Goal: Task Accomplishment & Management: Complete application form

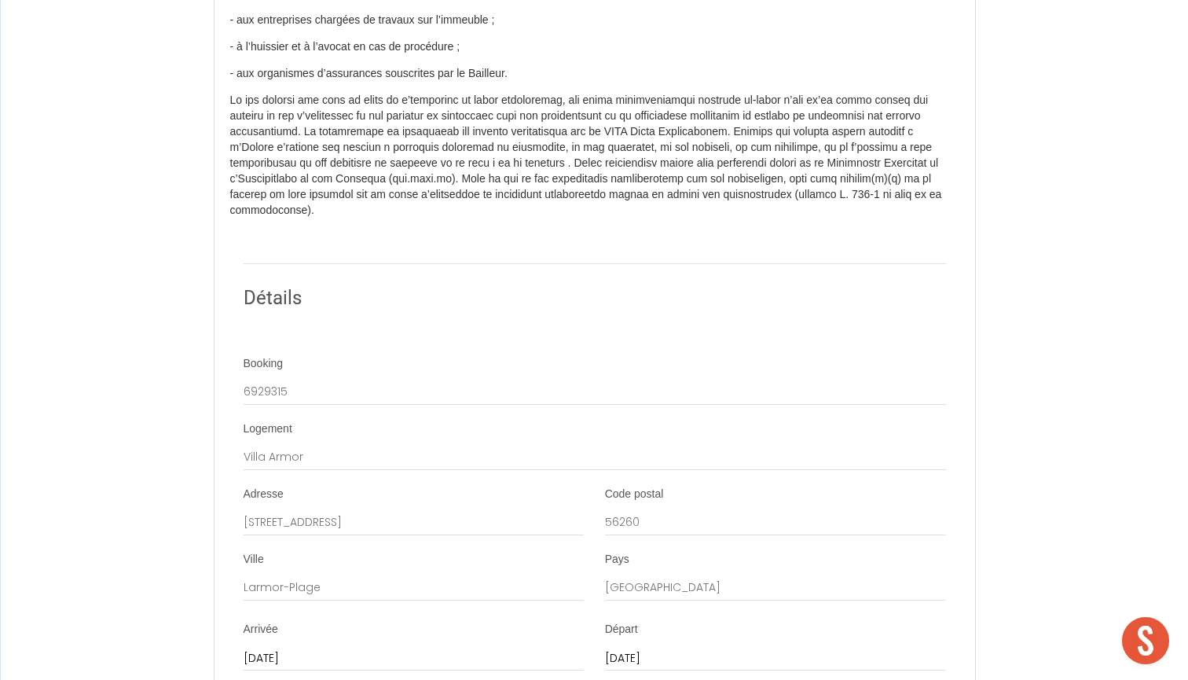
scroll to position [4357, 0]
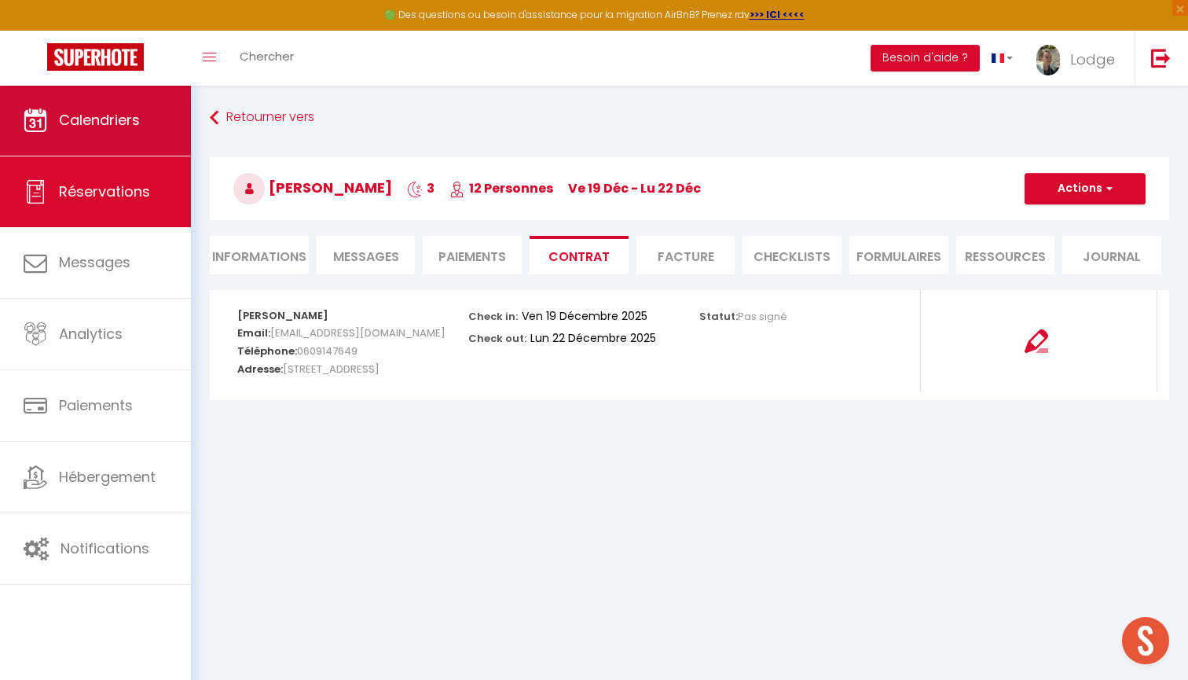
scroll to position [85, 0]
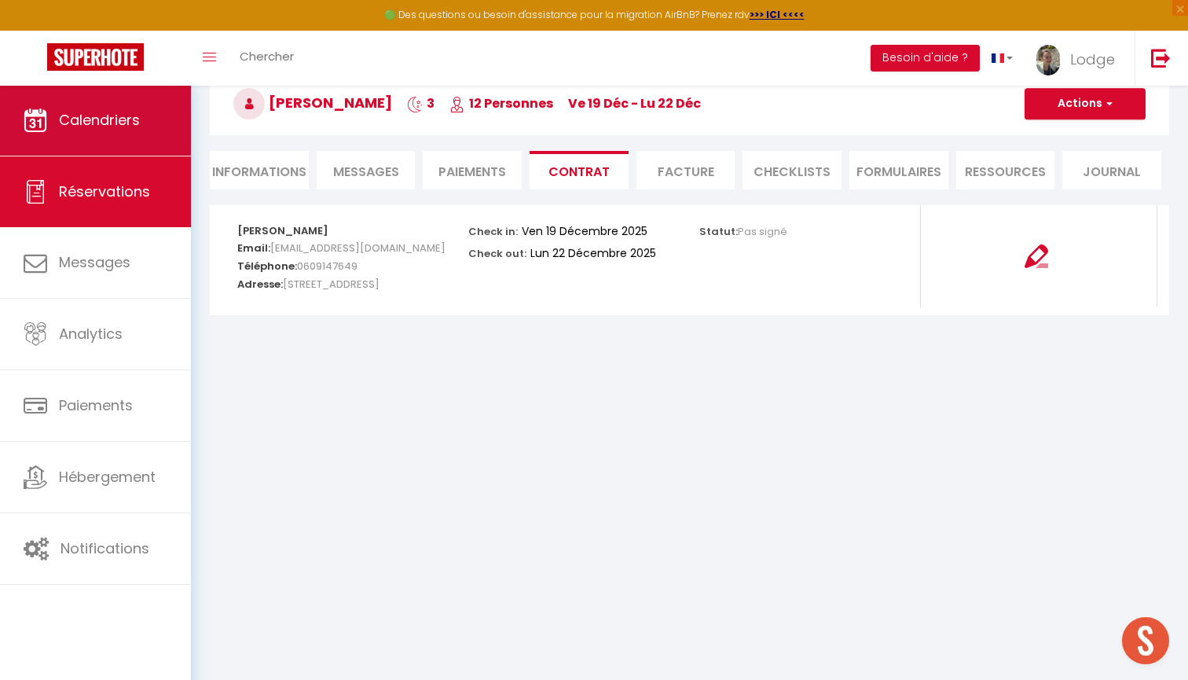
click at [144, 103] on link "Calendriers" at bounding box center [95, 120] width 191 height 71
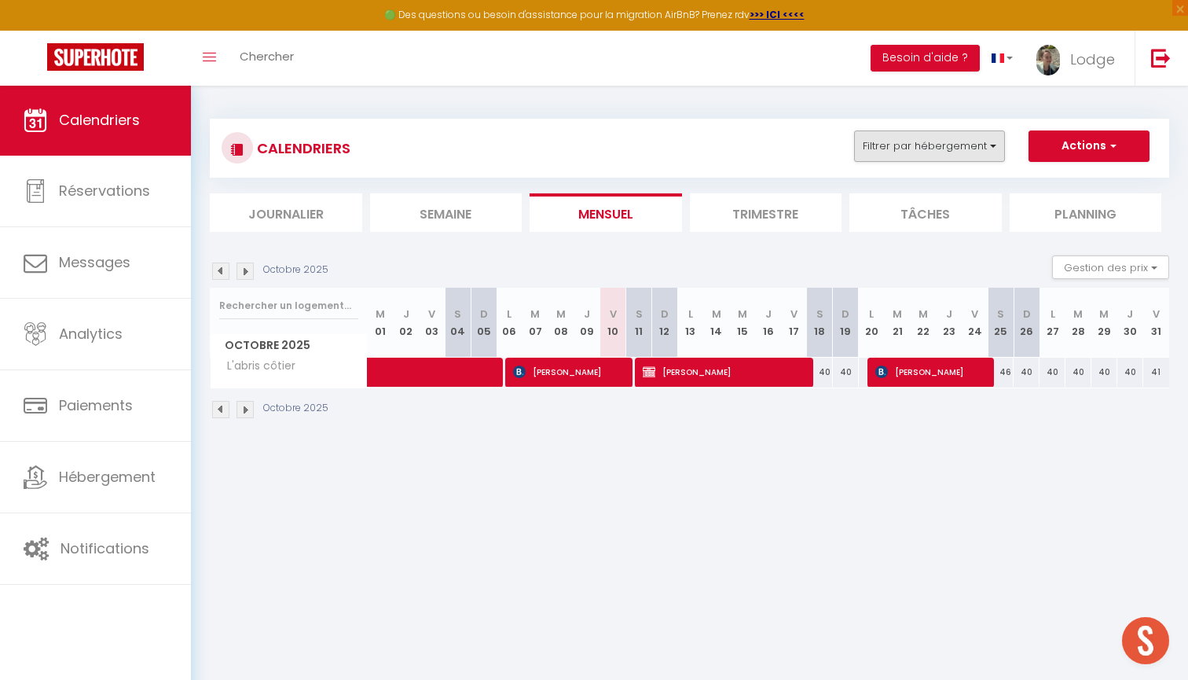
click at [914, 132] on button "Filtrer par hébergement" at bounding box center [929, 145] width 151 height 31
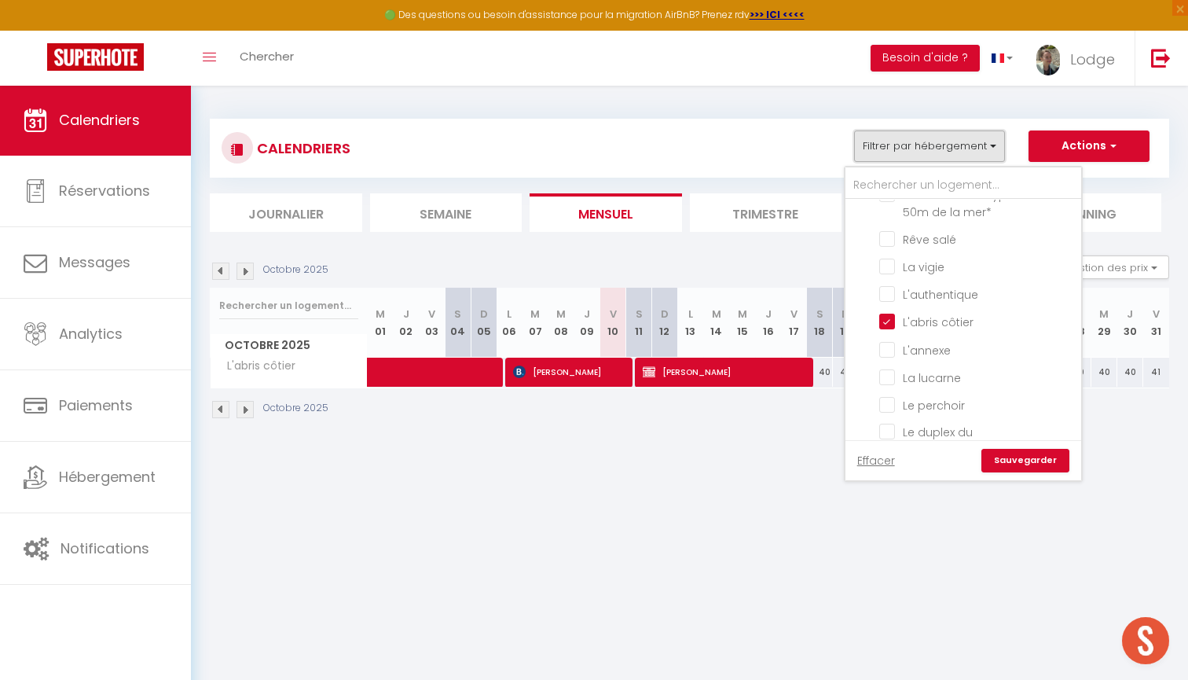
scroll to position [519, 0]
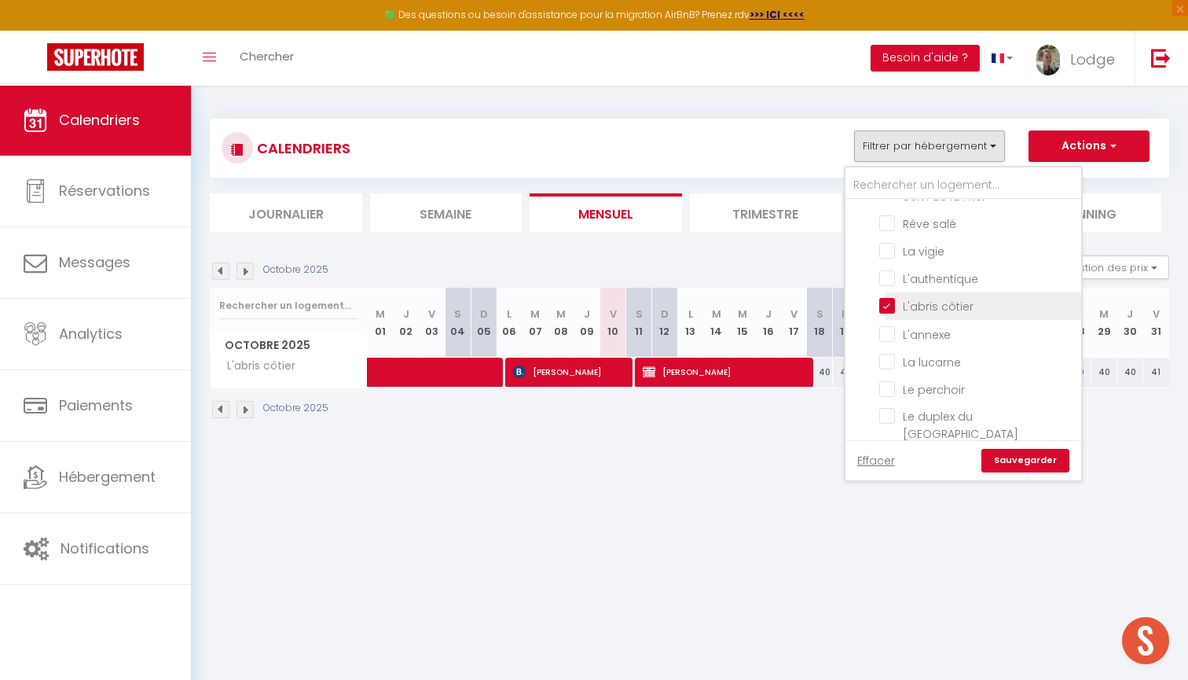
click at [889, 297] on input "L'abris côtier" at bounding box center [978, 305] width 197 height 16
checkbox input "false"
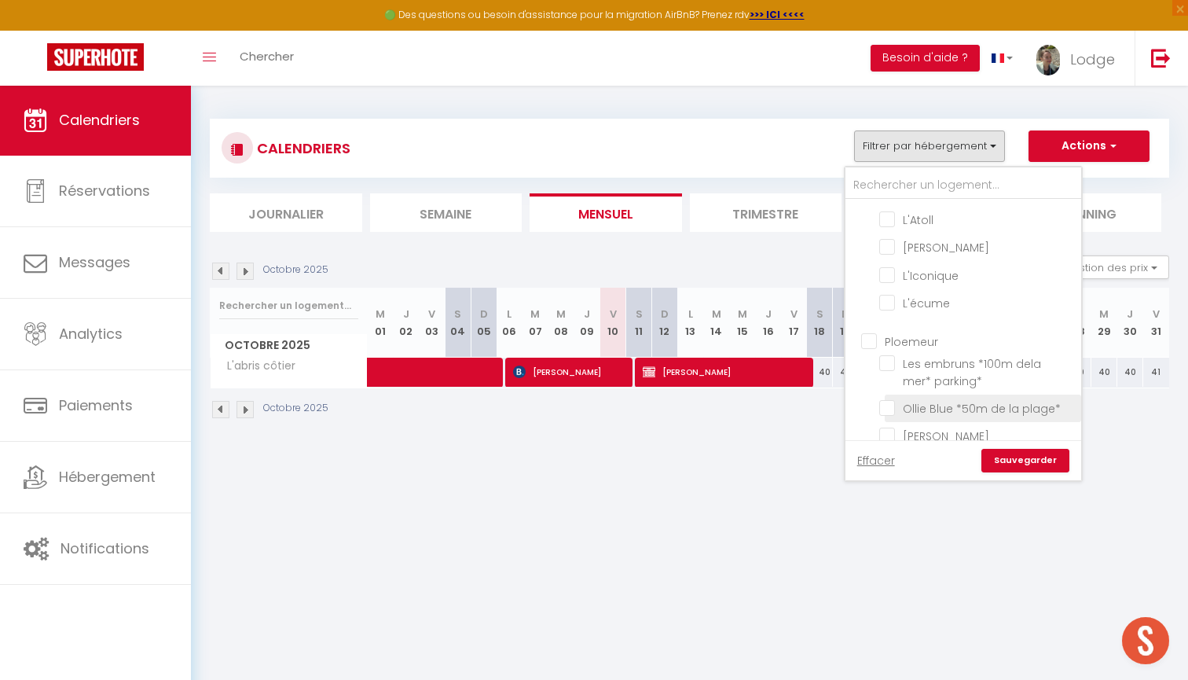
click at [927, 399] on input "Ollie Blue *50m de la plage*" at bounding box center [978, 407] width 197 height 16
checkbox input "true"
checkbox input "false"
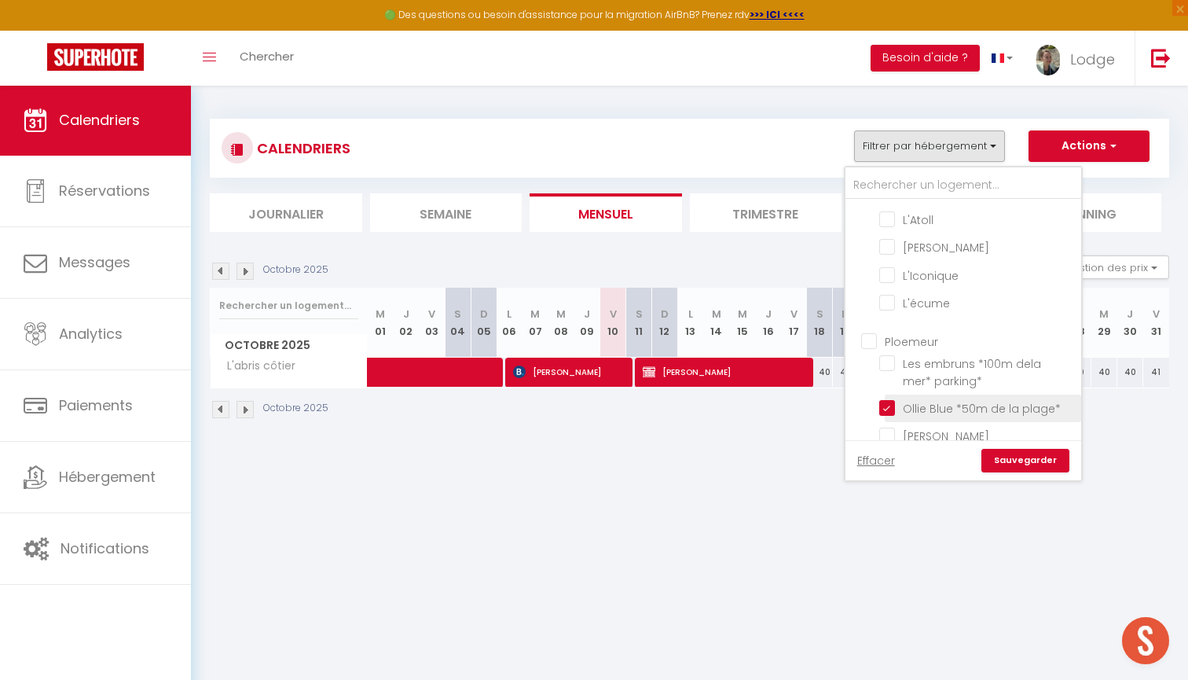
checkbox input "false"
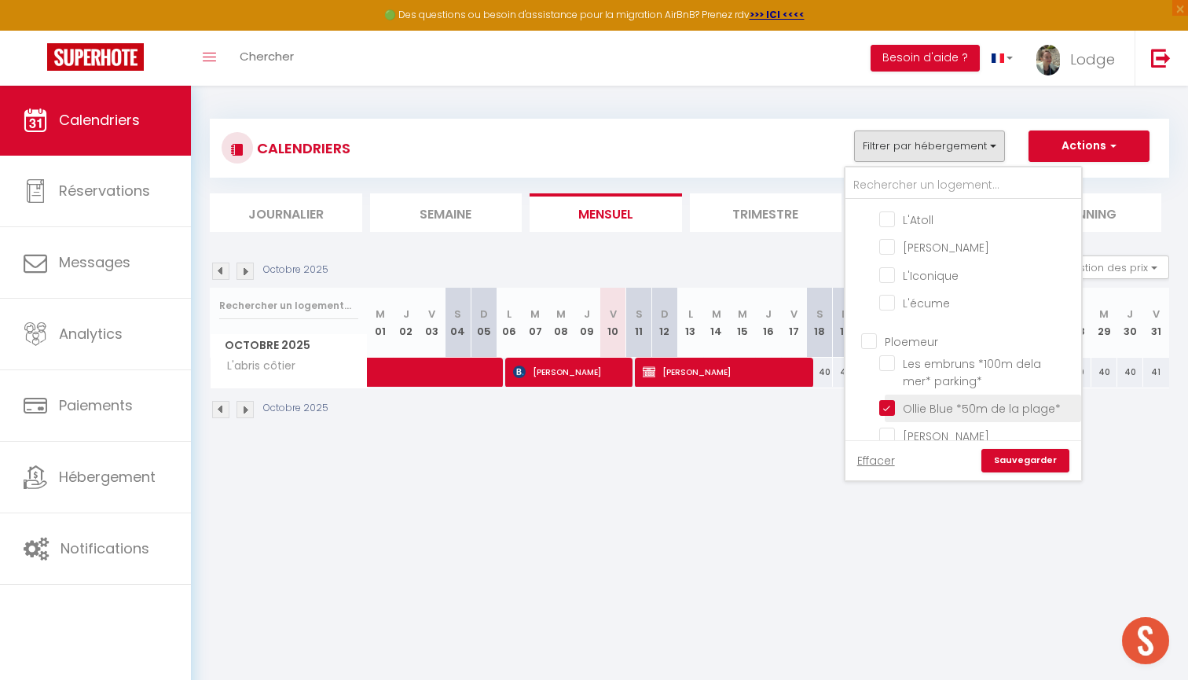
checkbox input "false"
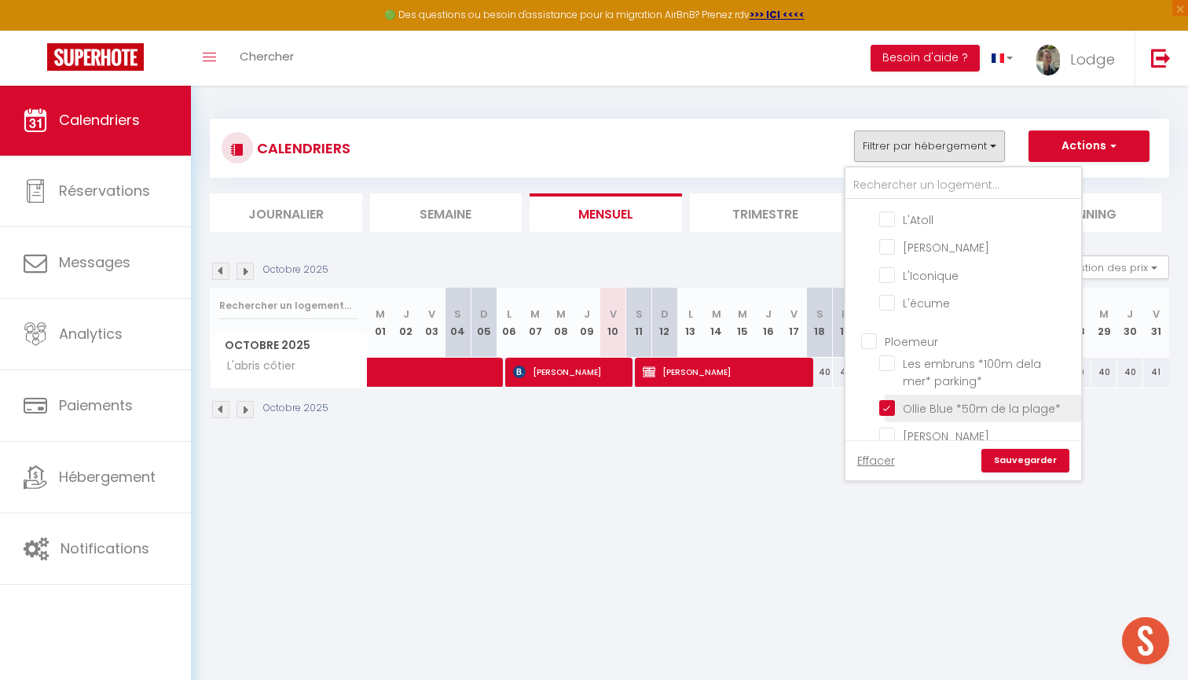
checkbox input "false"
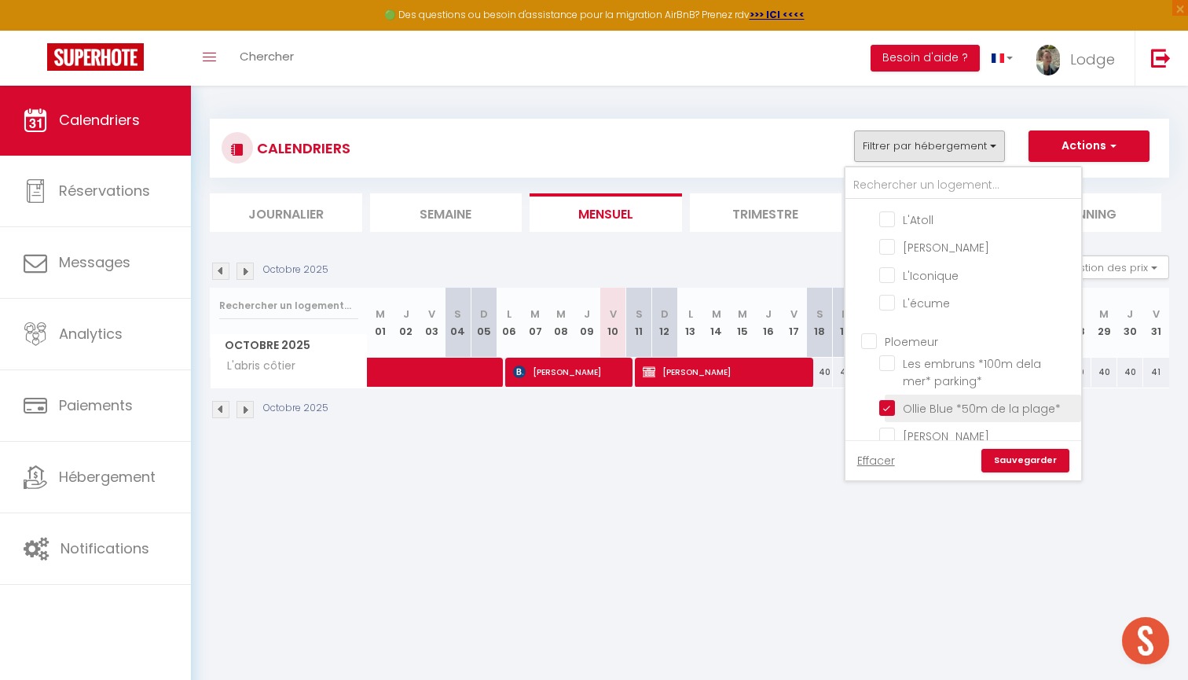
checkbox input "false"
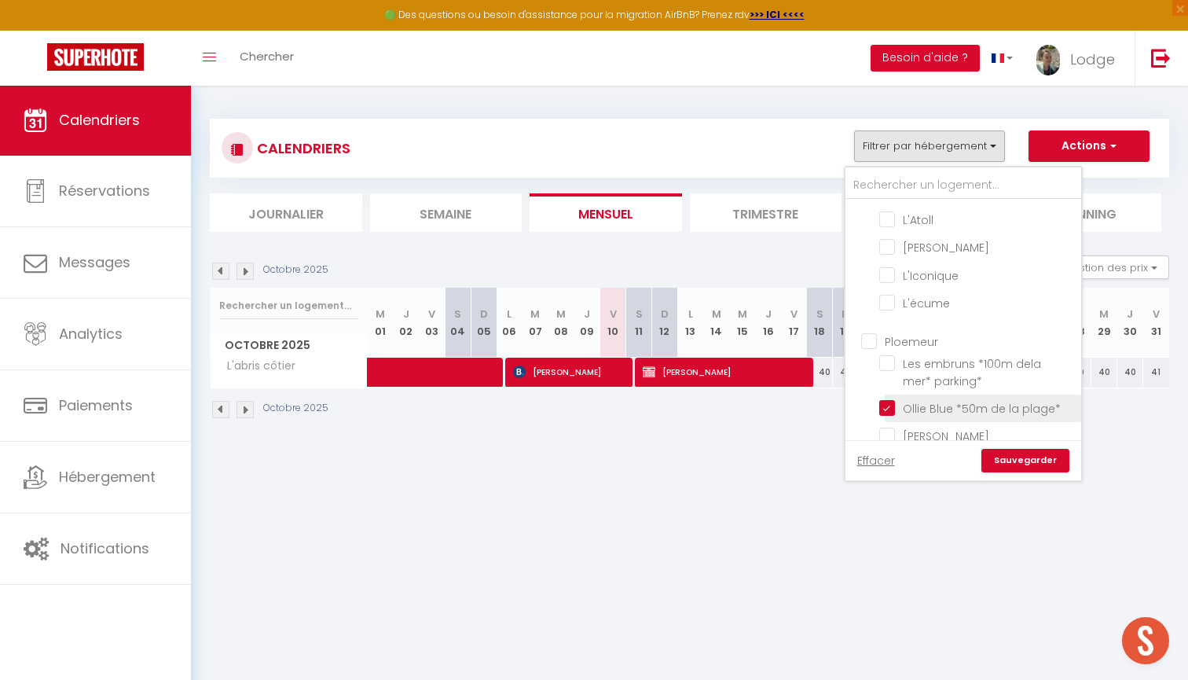
checkbox input "false"
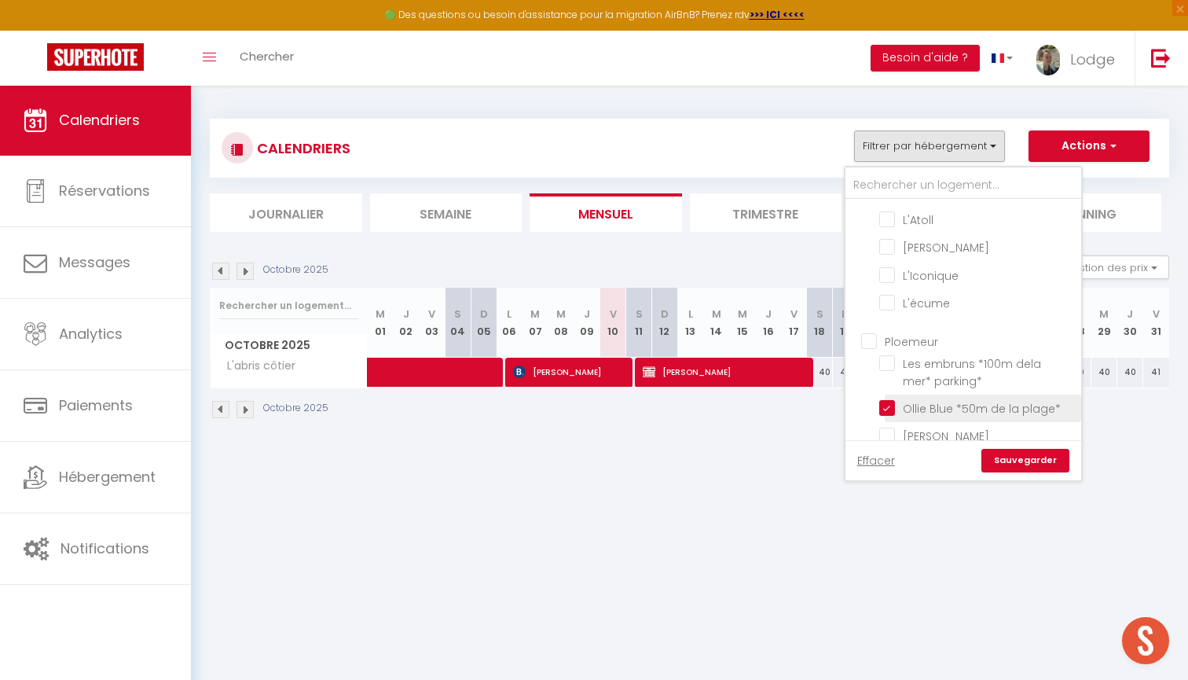
checkbox input "false"
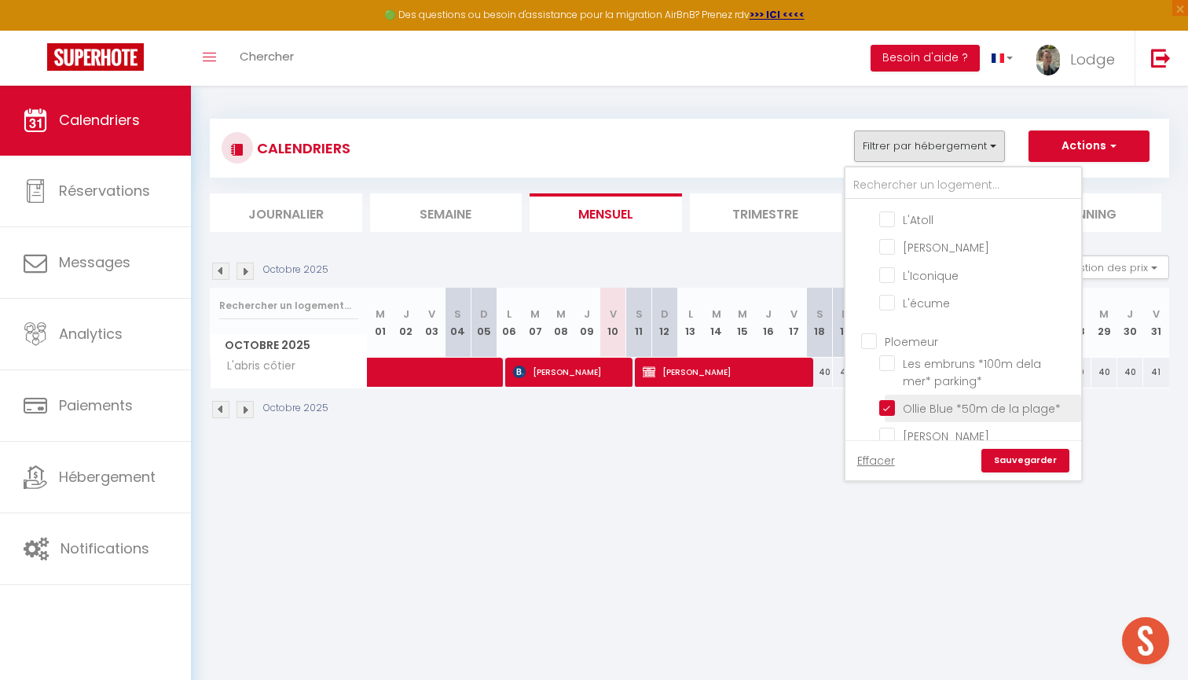
checkbox input "false"
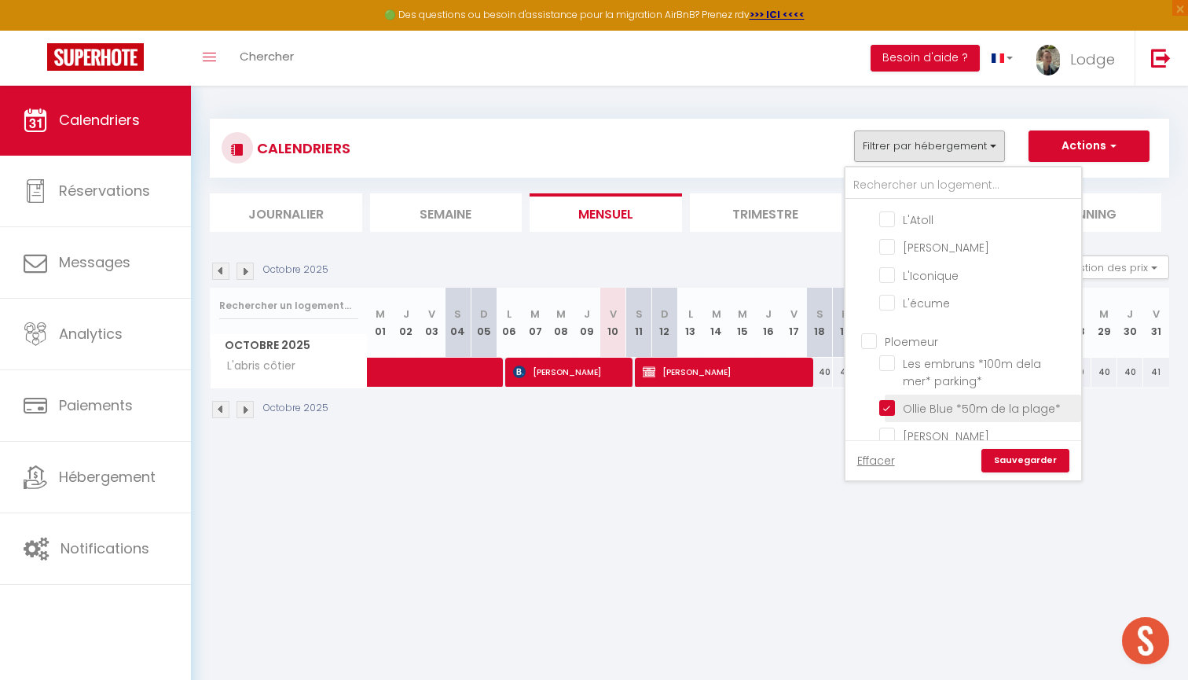
checkbox input "false"
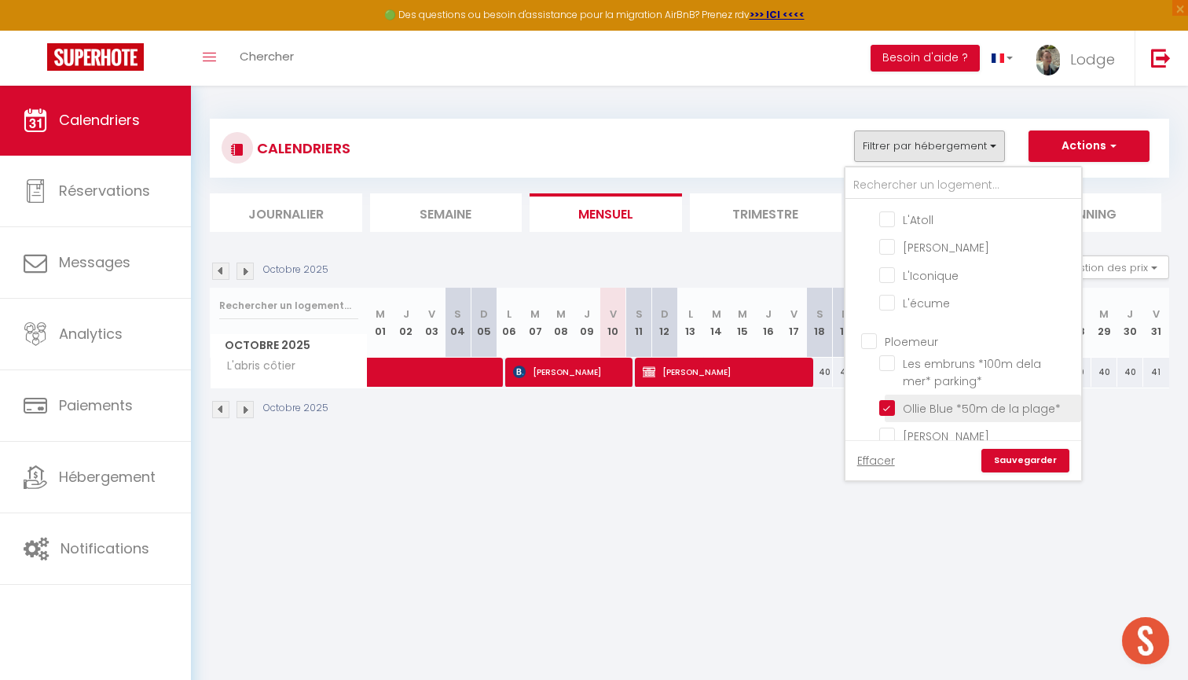
checkbox input "false"
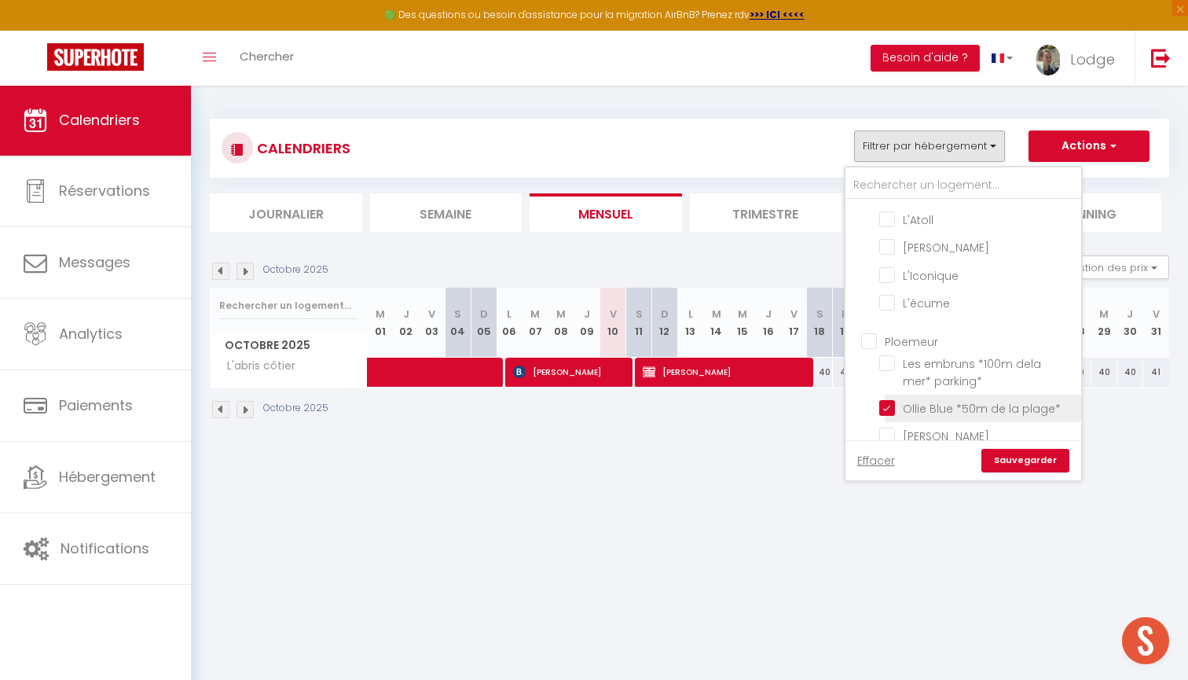
checkbox input "false"
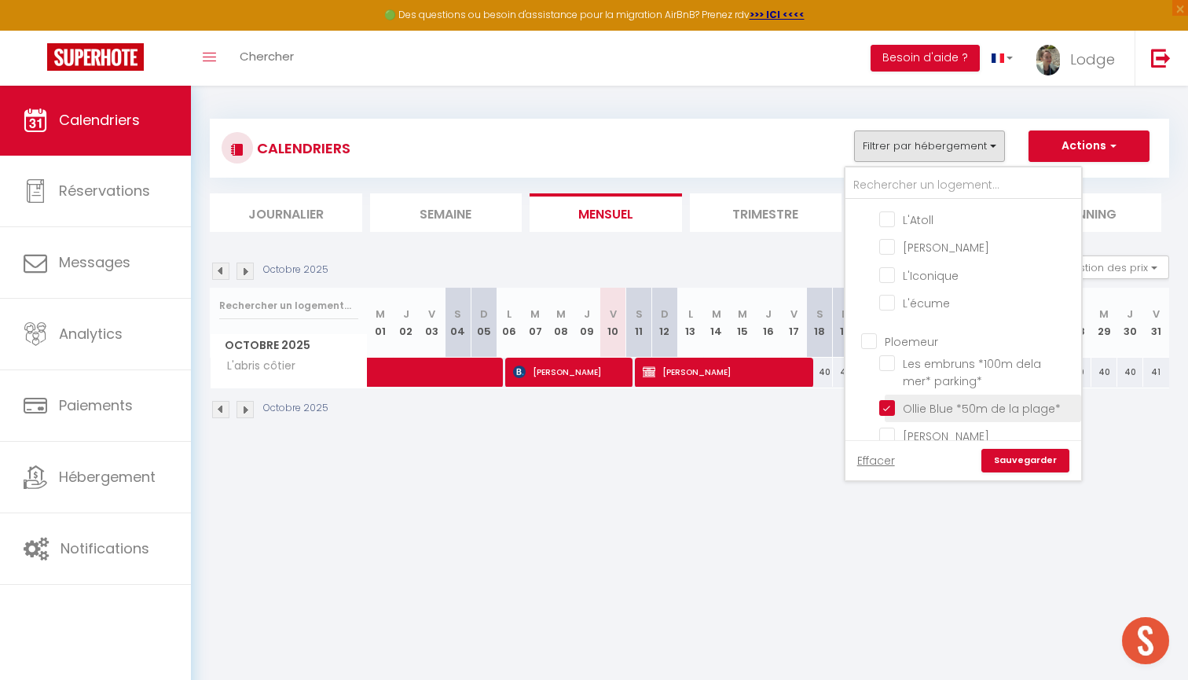
checkbox input "false"
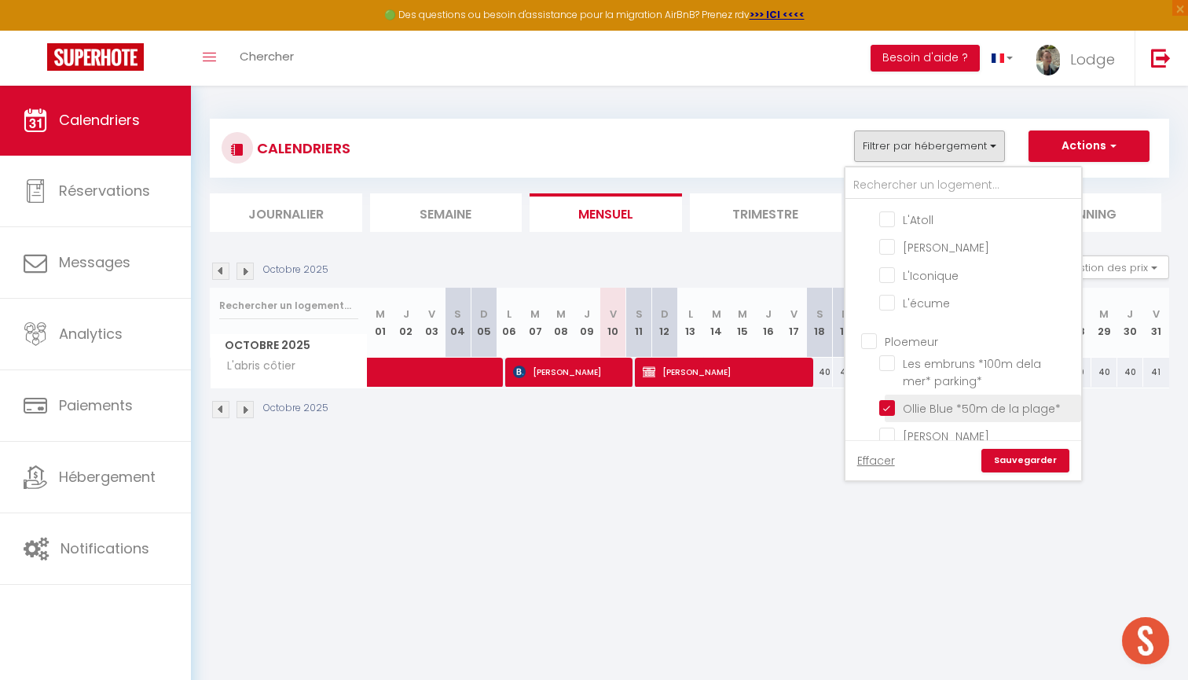
checkbox input "false"
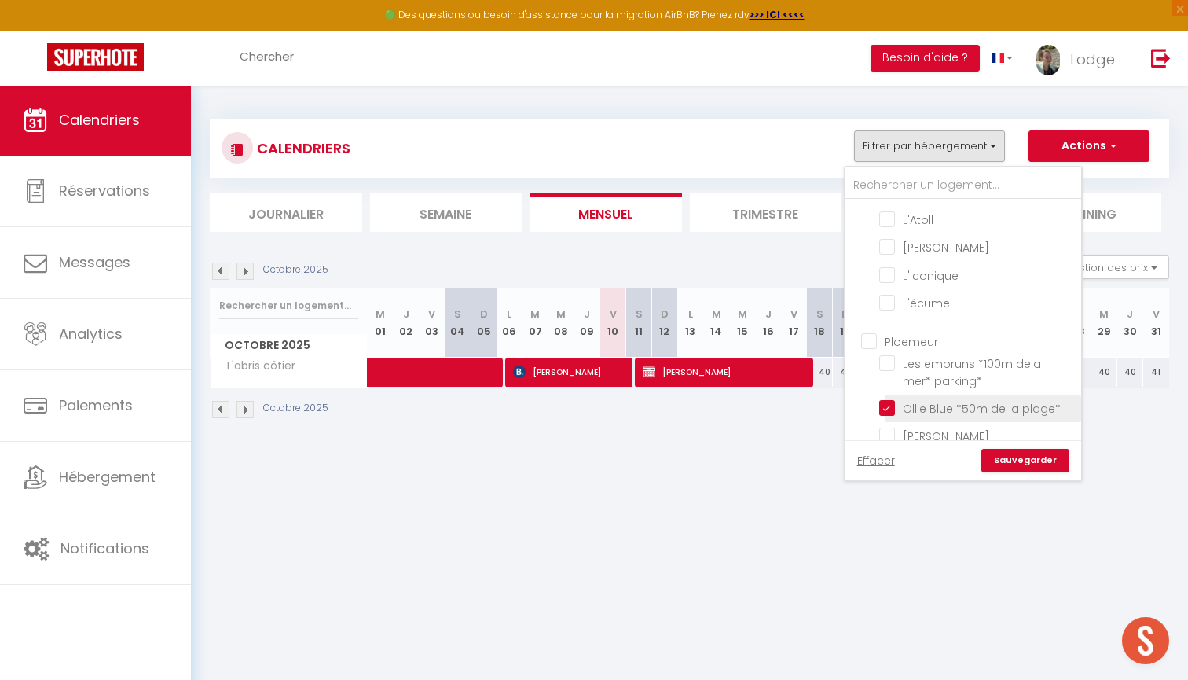
checkbox input "false"
click at [1002, 460] on link "Sauvegarder" at bounding box center [1026, 461] width 88 height 24
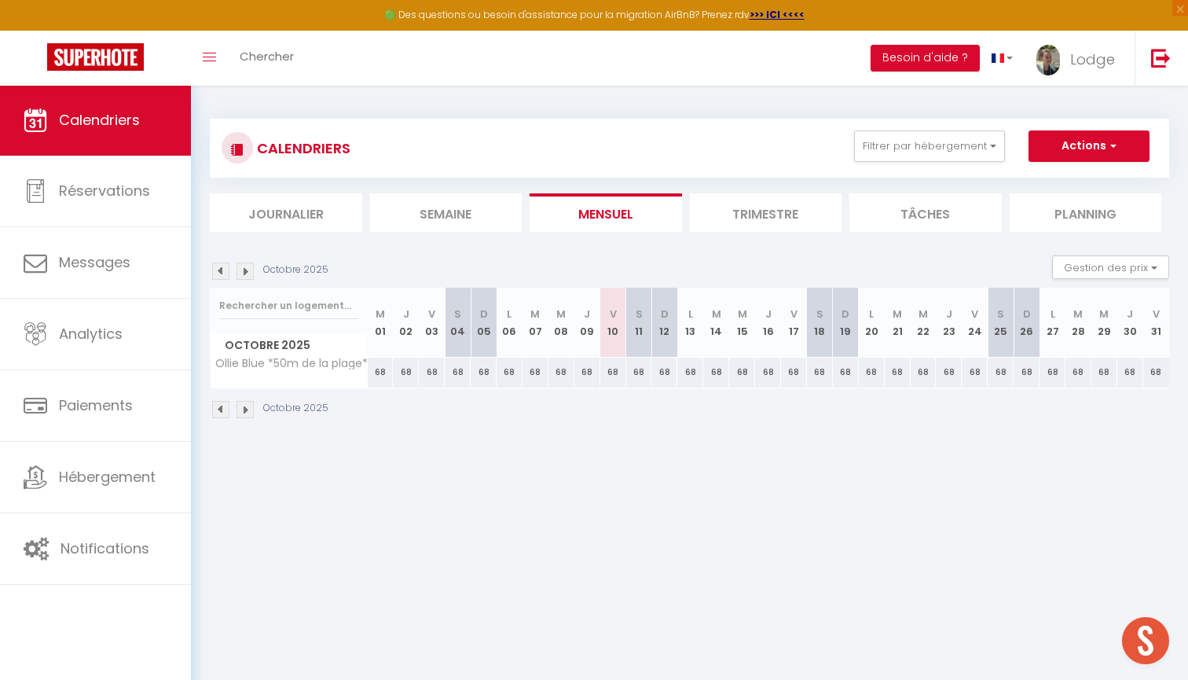
click at [228, 272] on img at bounding box center [220, 271] width 17 height 17
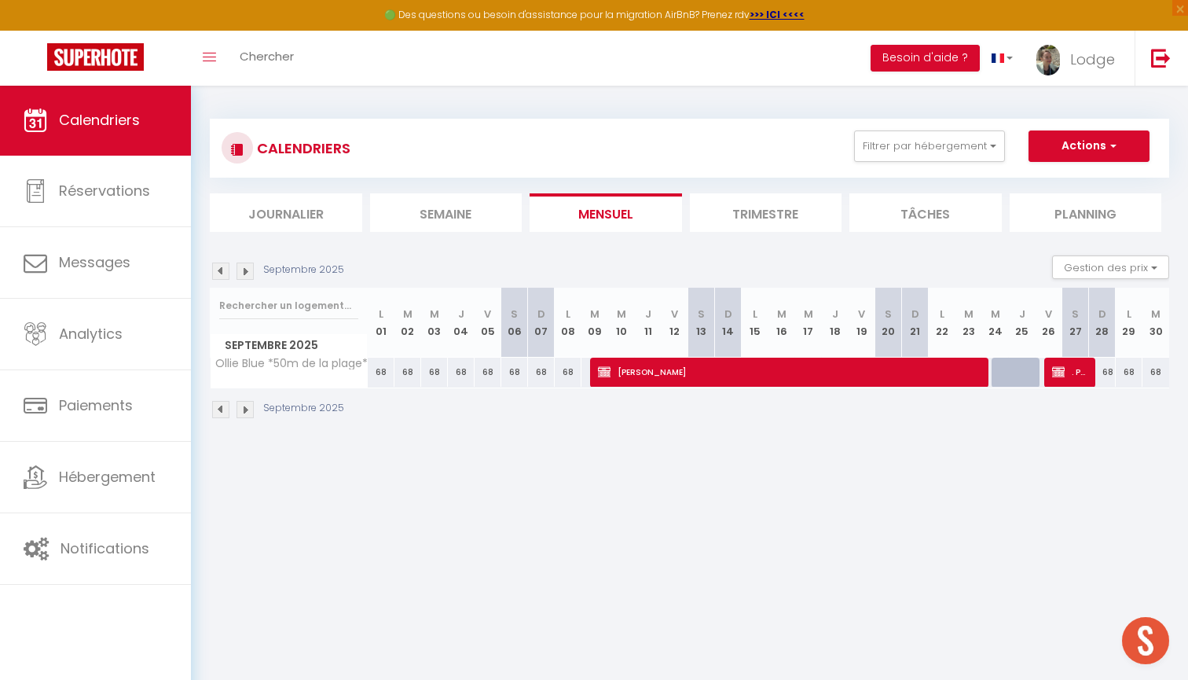
click at [1089, 373] on div "68" at bounding box center [1103, 372] width 28 height 29
type input "68"
type input "Dim 28 Septembre 2025"
type input "Lun 29 Septembre 2025"
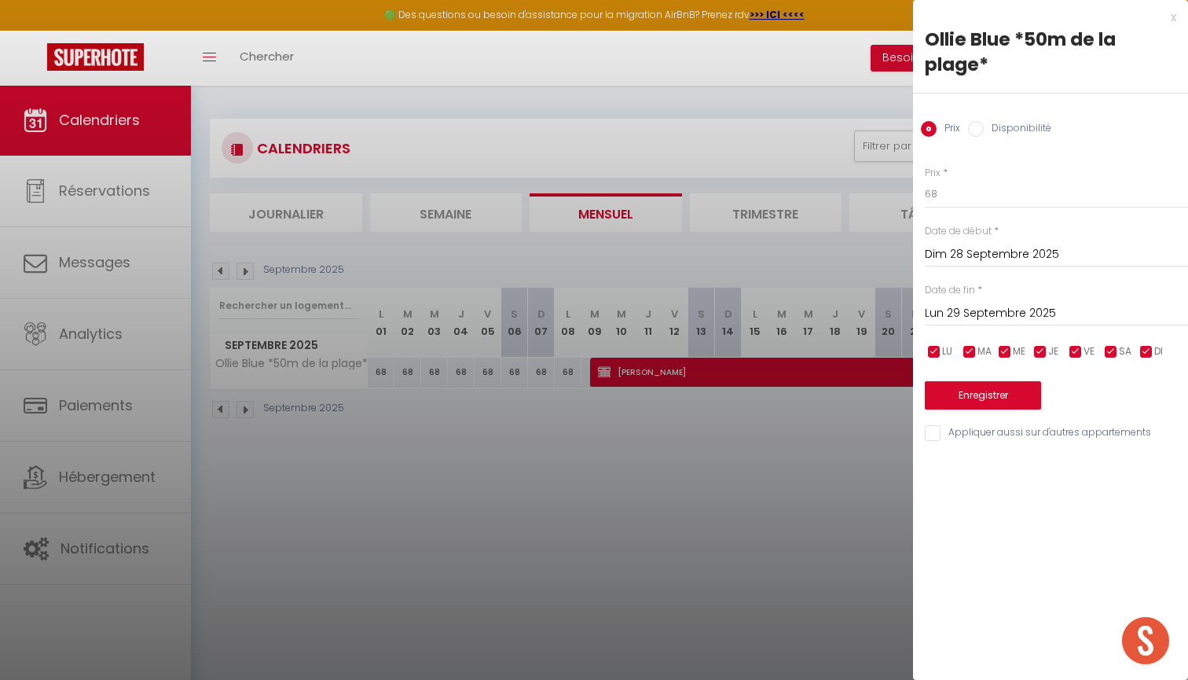
click at [953, 471] on div "x [PERSON_NAME] Blue *50m de la plage* Prix Disponibilité Prix * 68 Statut * Di…" at bounding box center [1050, 340] width 275 height 680
click at [795, 485] on div at bounding box center [594, 340] width 1188 height 680
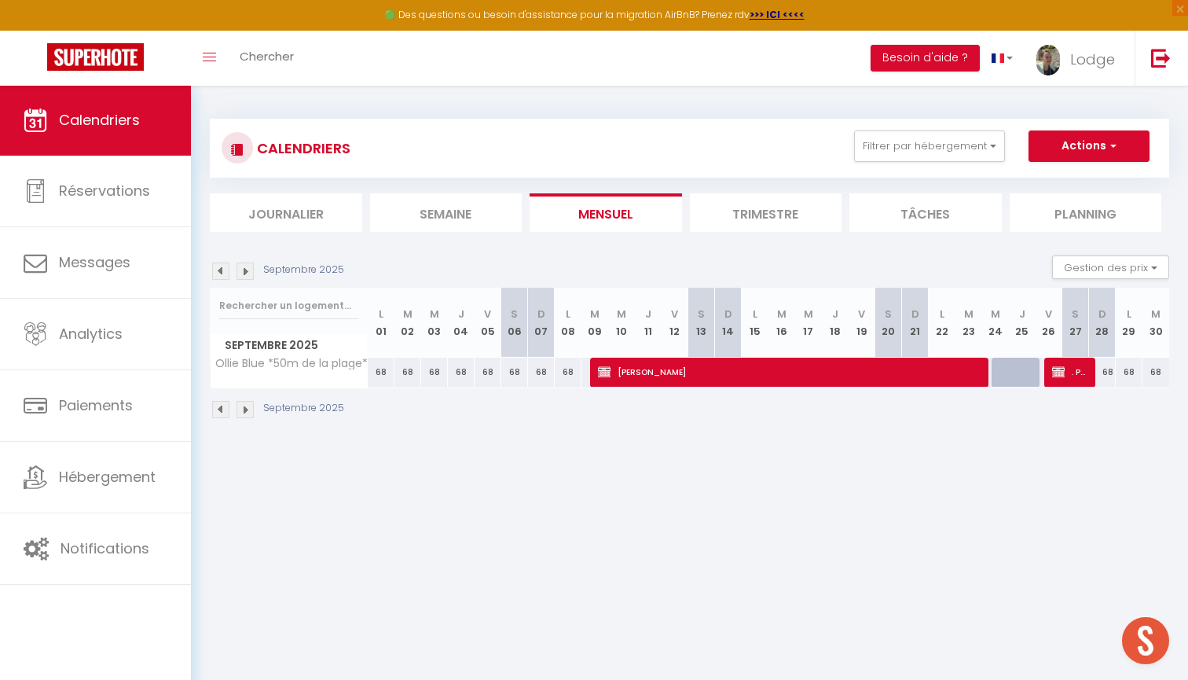
click at [1081, 376] on span ". Propriétaire" at bounding box center [1069, 372] width 35 height 30
select select "OK"
select select "KO"
select select "0"
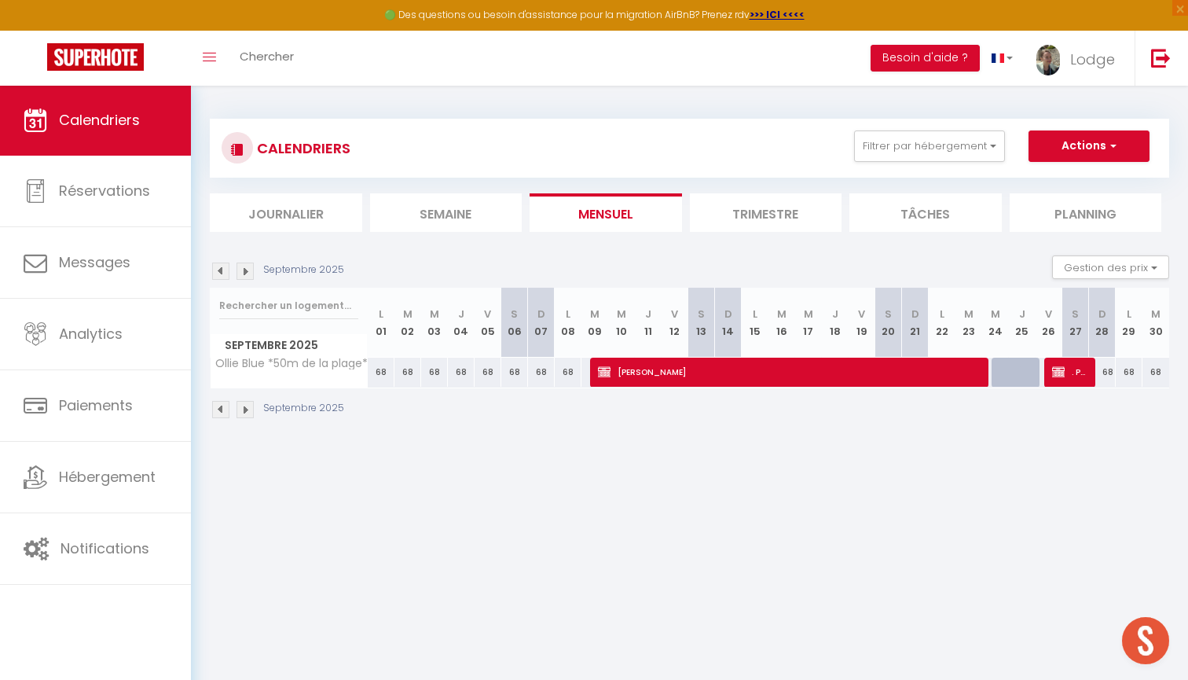
select select "1"
select select
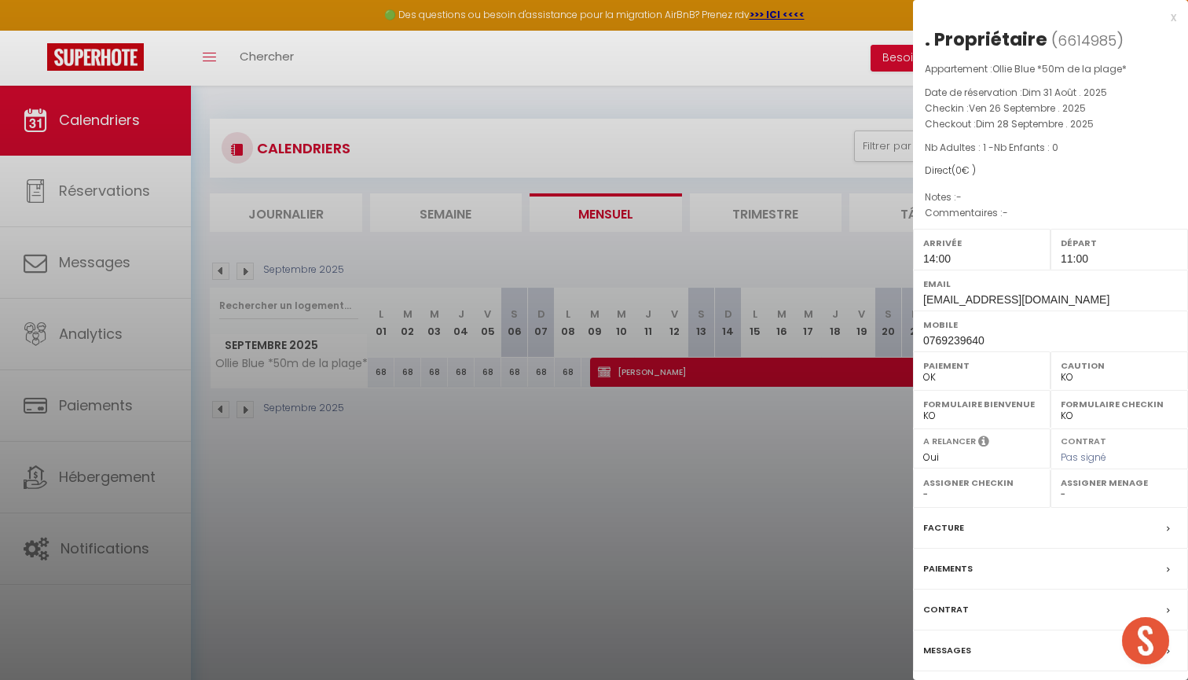
click at [946, 570] on label "Paiements" at bounding box center [949, 568] width 50 height 17
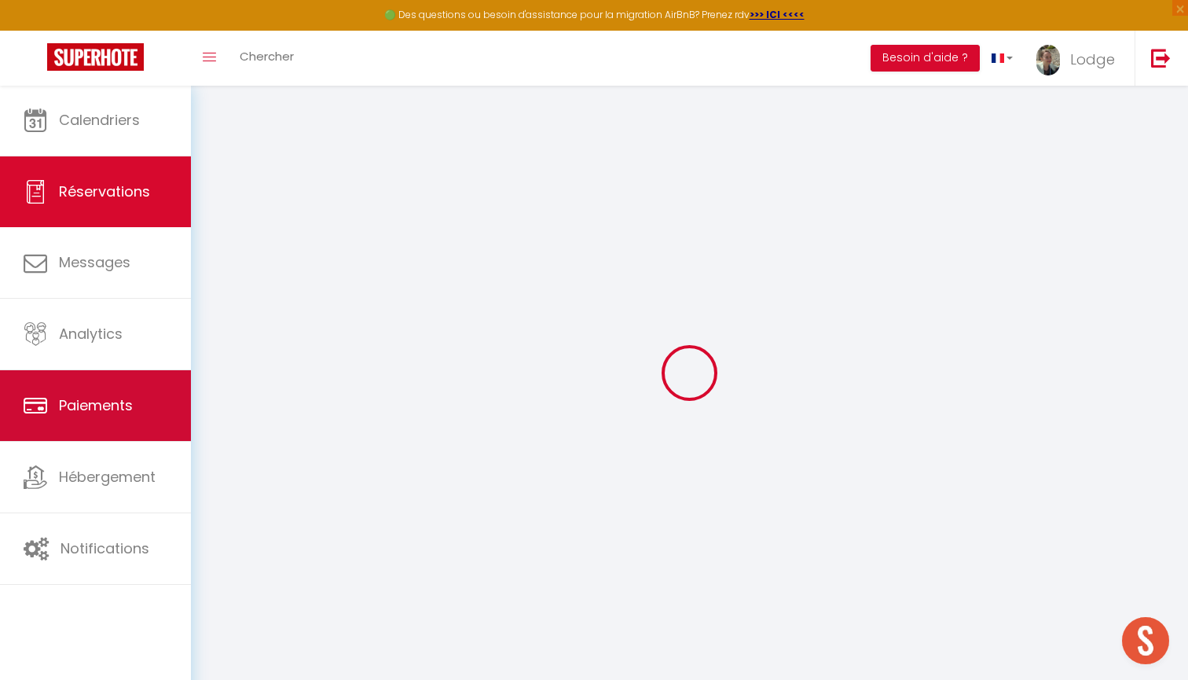
select select
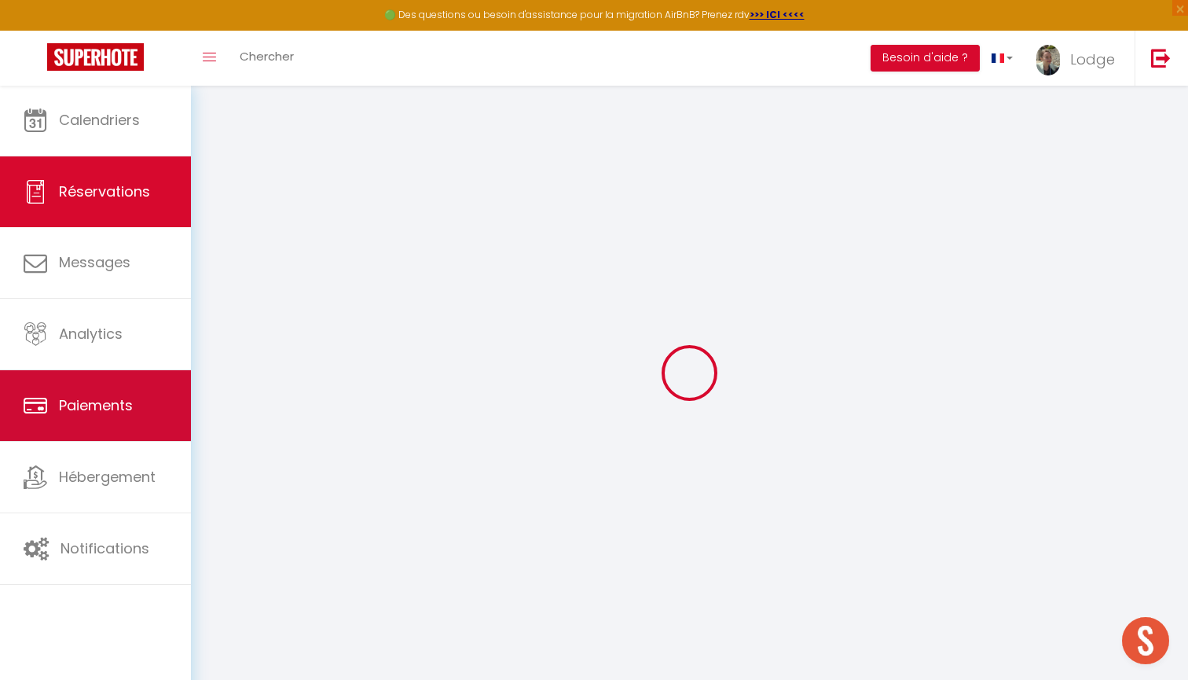
select select
checkbox input "false"
select select
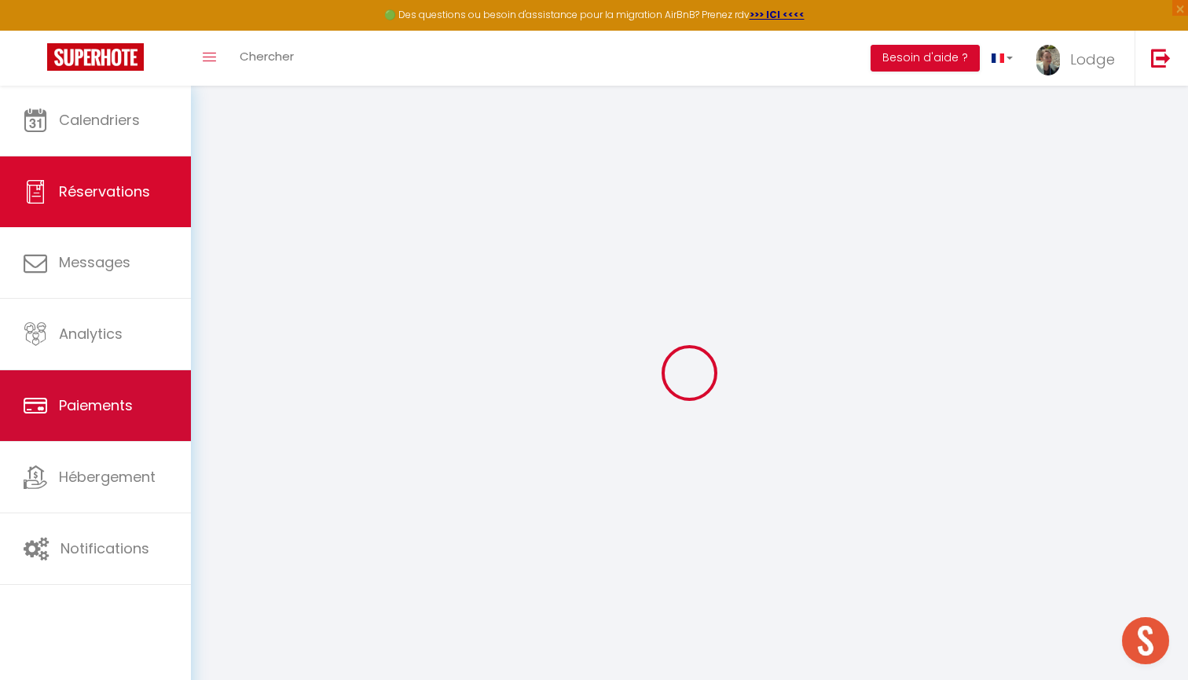
checkbox input "false"
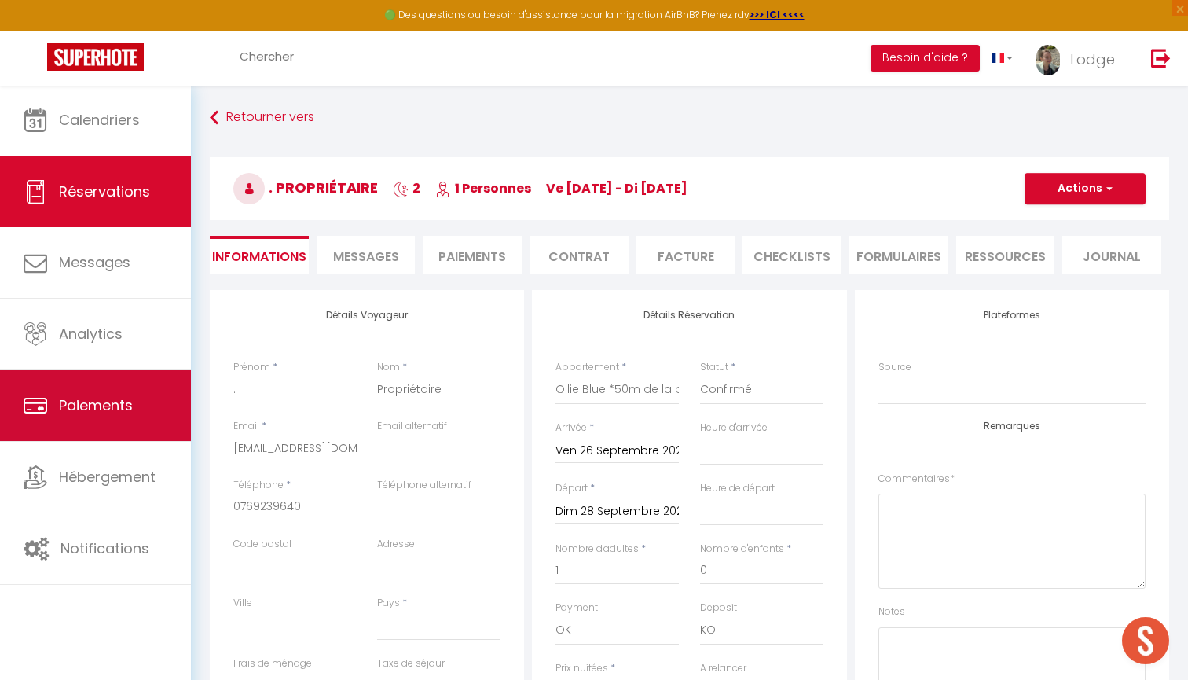
select select
select select "14:00"
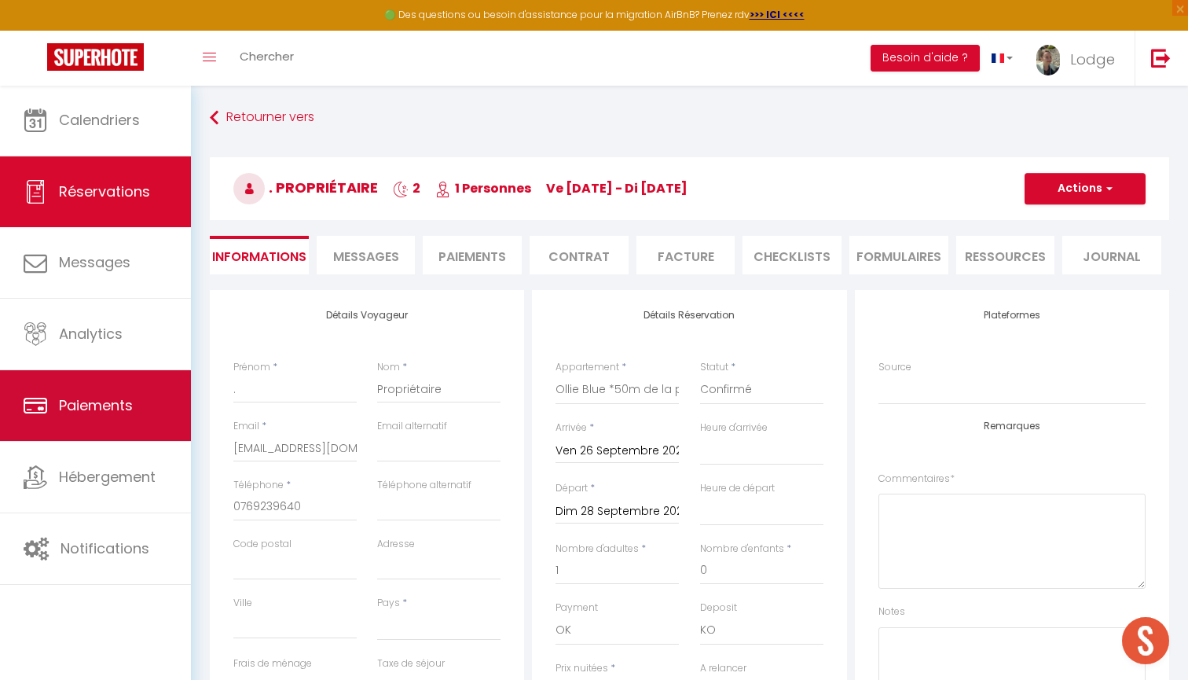
select select "11:00"
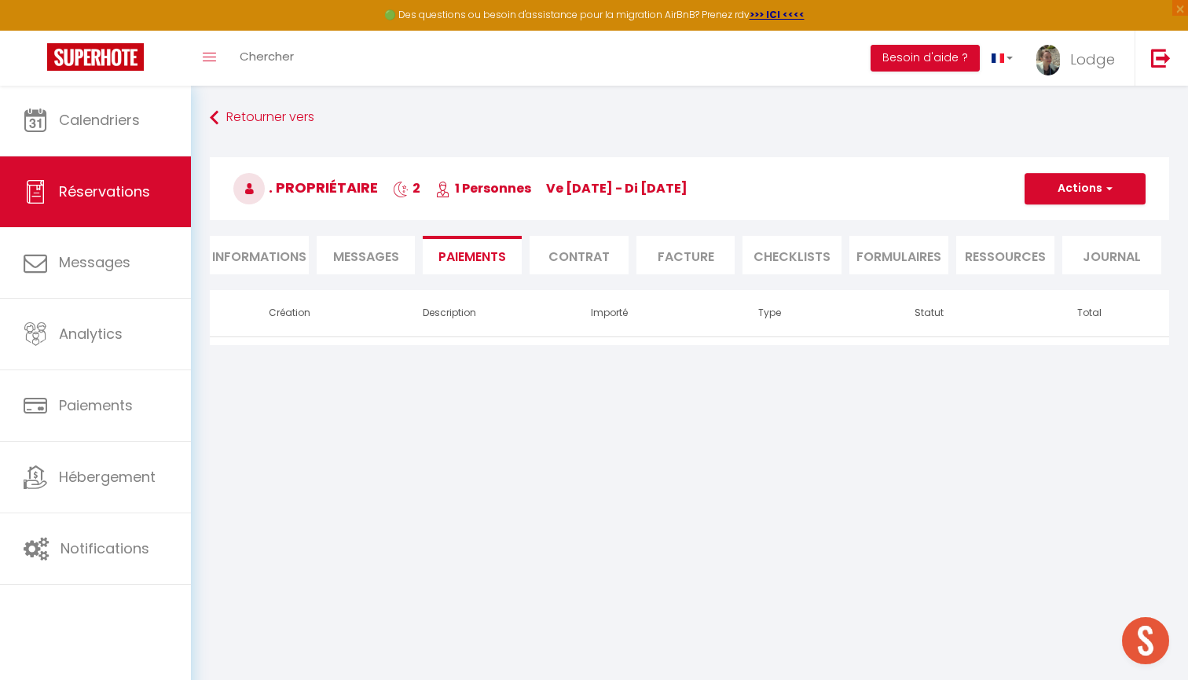
click at [270, 266] on li "Informations" at bounding box center [259, 255] width 99 height 39
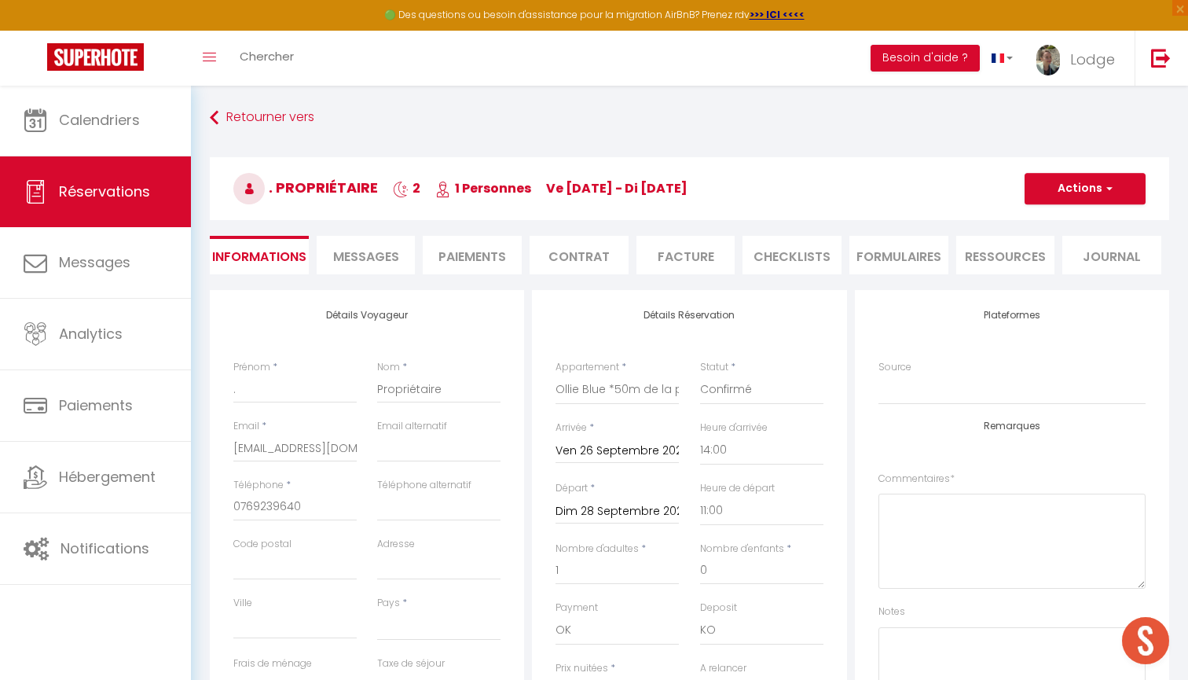
click at [1085, 197] on button "Actions" at bounding box center [1085, 188] width 121 height 31
click at [1051, 245] on link "Dupliquer" at bounding box center [1070, 243] width 124 height 20
select select
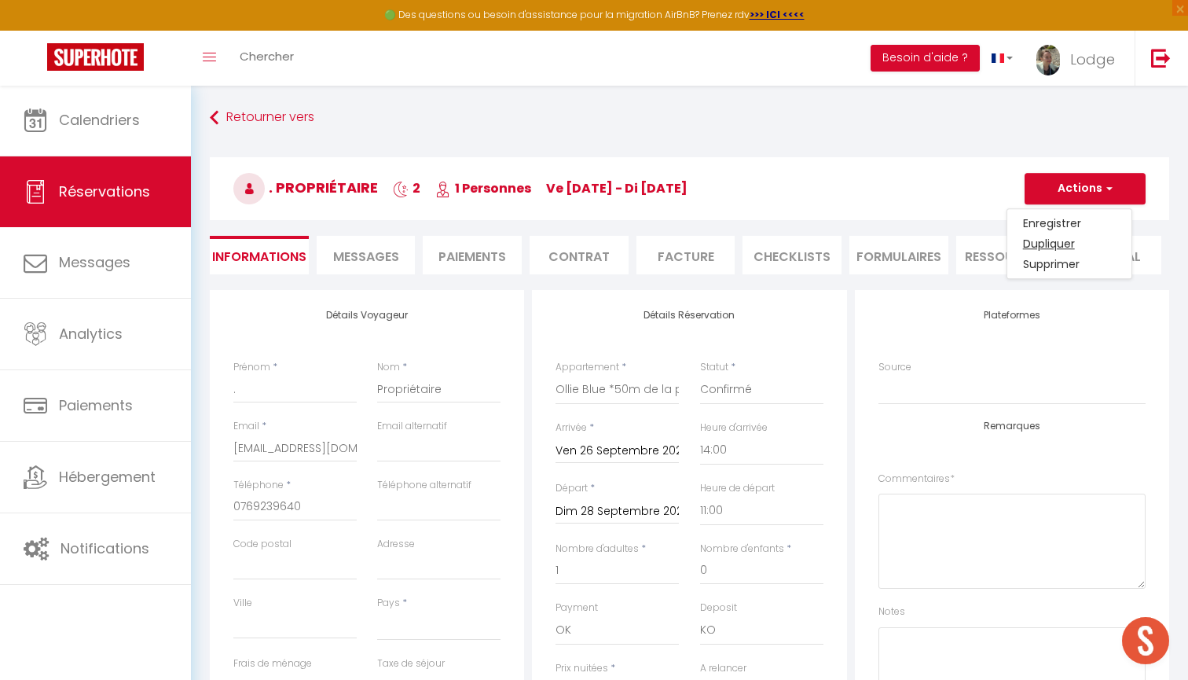
select select
checkbox input "false"
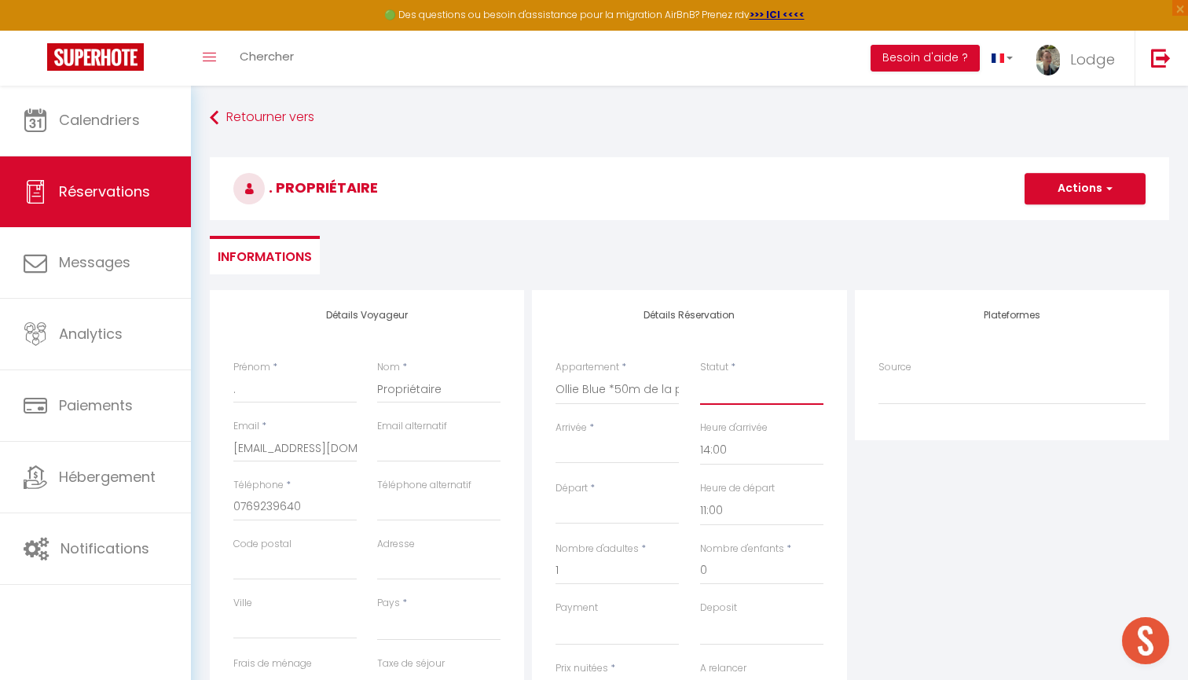
click at [715, 397] on select "Confirmé Non Confirmé [PERSON_NAME] par le voyageur No Show Request" at bounding box center [761, 390] width 123 height 30
select select "1"
select select
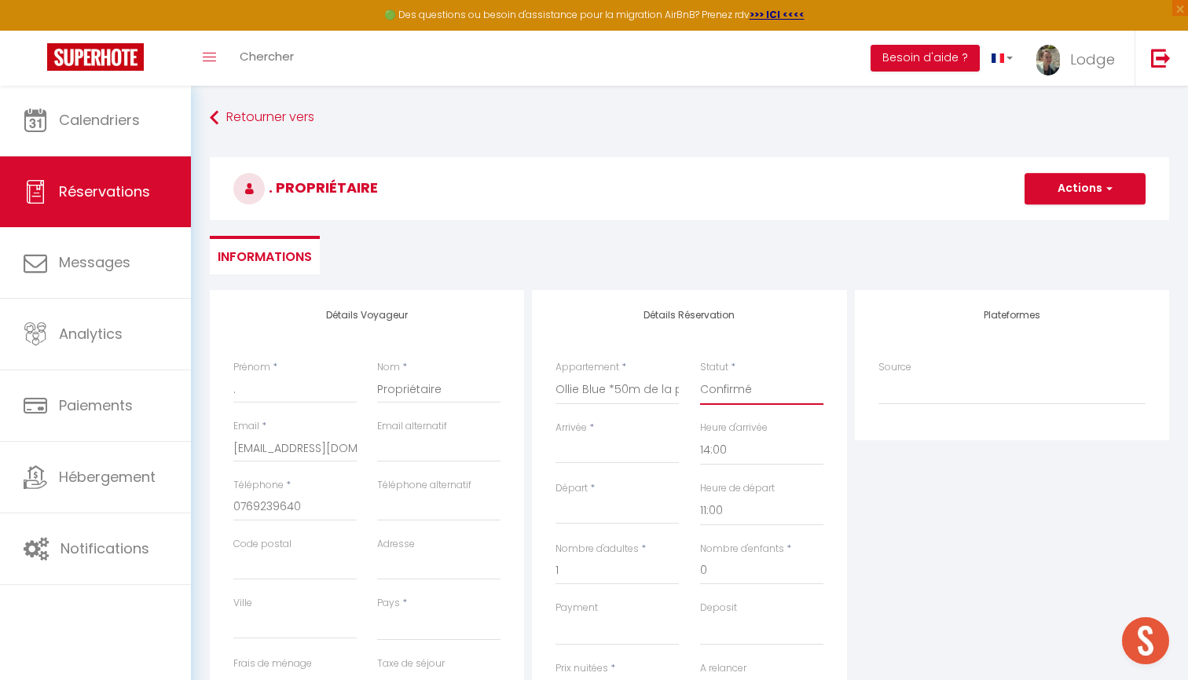
select select
checkbox input "false"
click at [585, 442] on input "Arrivée" at bounding box center [617, 451] width 123 height 20
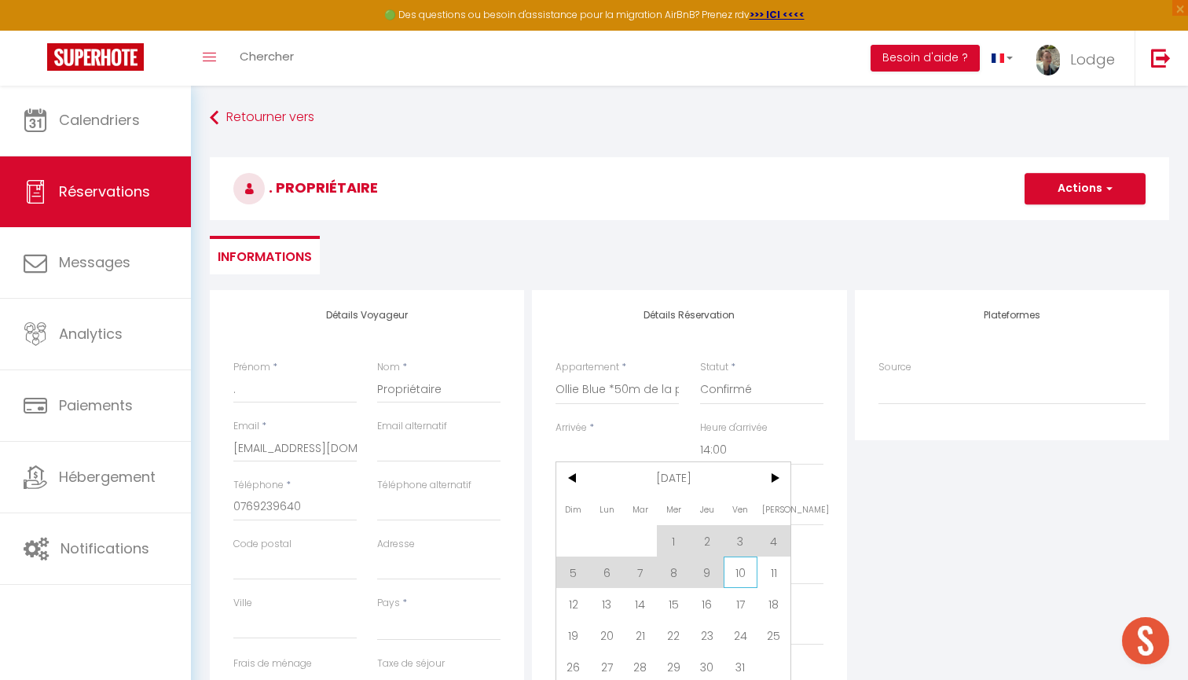
click at [737, 575] on span "10" at bounding box center [741, 572] width 34 height 31
select select
type input "Ven 10 Octobre 2025"
type input "Sam 11 Octobre 2025"
select select
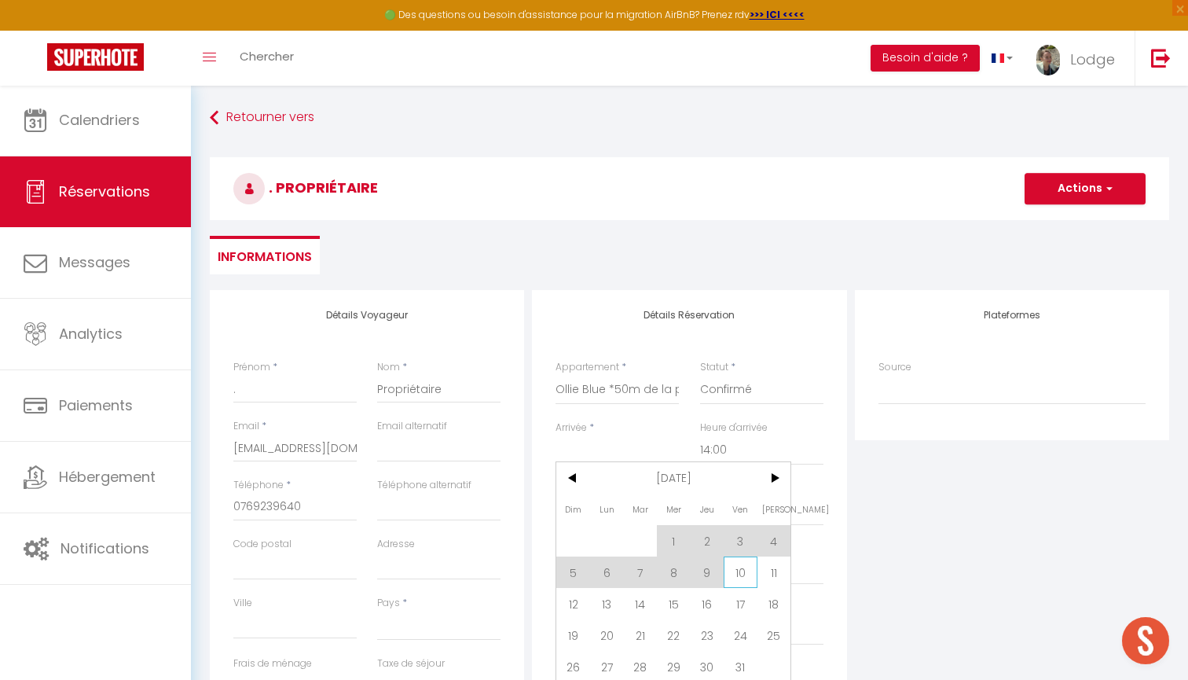
select select
checkbox input "false"
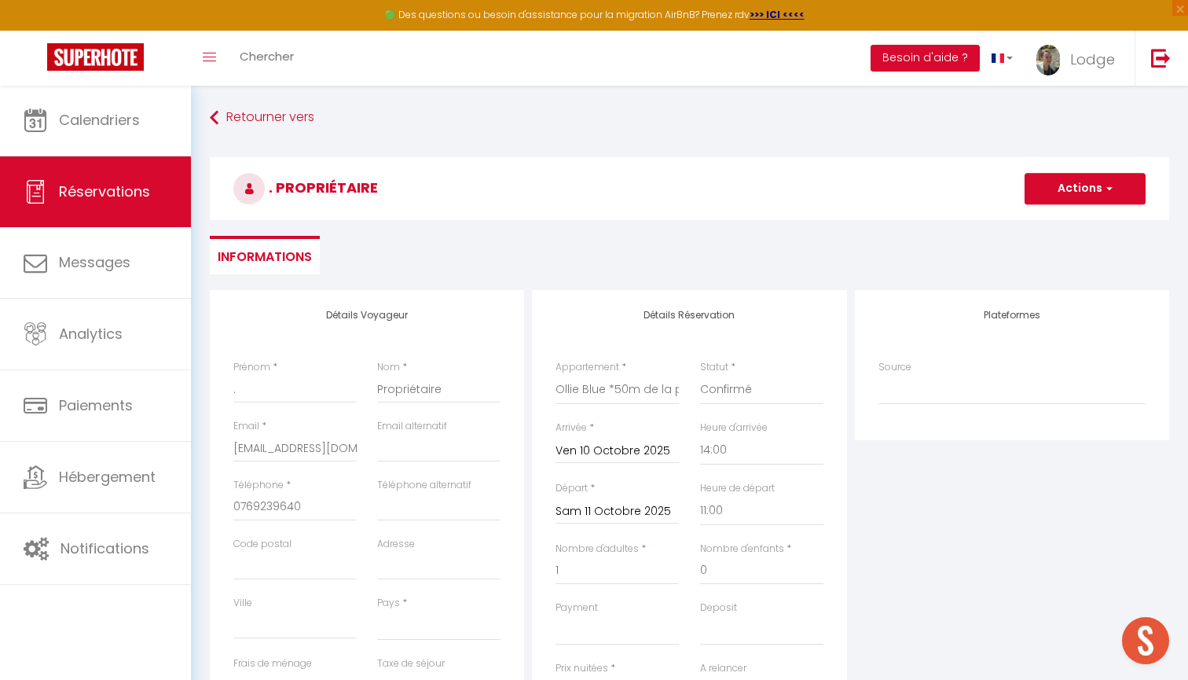
click at [579, 509] on input "Sam 11 Octobre 2025" at bounding box center [617, 511] width 123 height 20
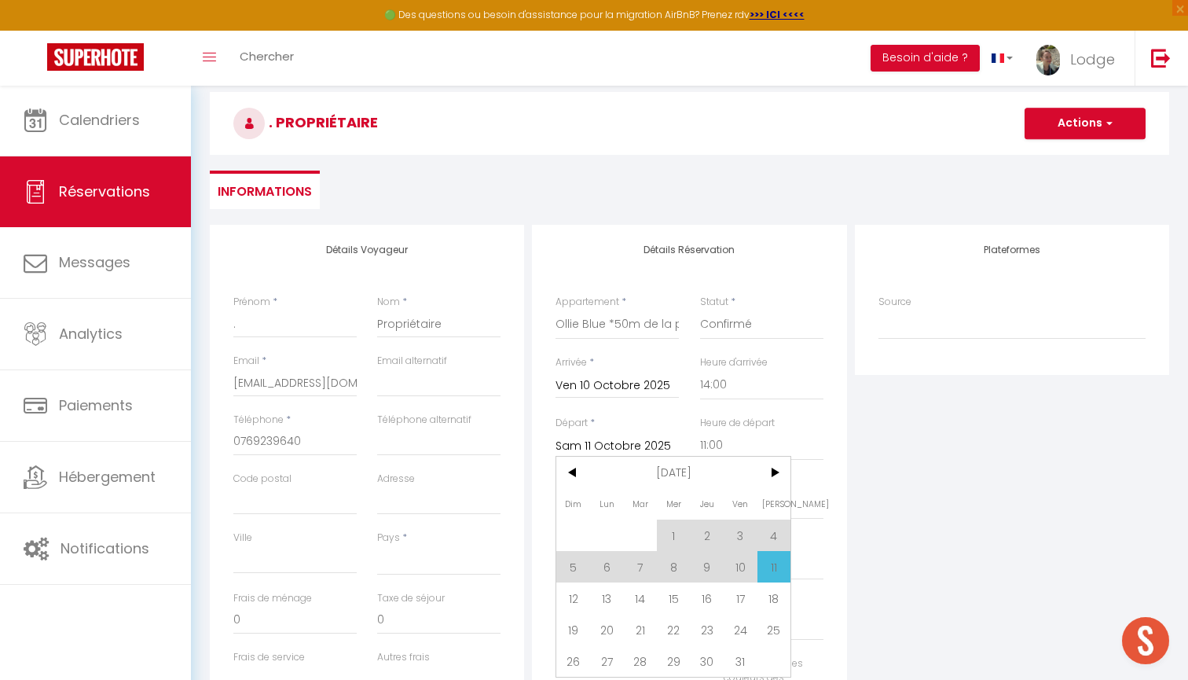
scroll to position [69, 0]
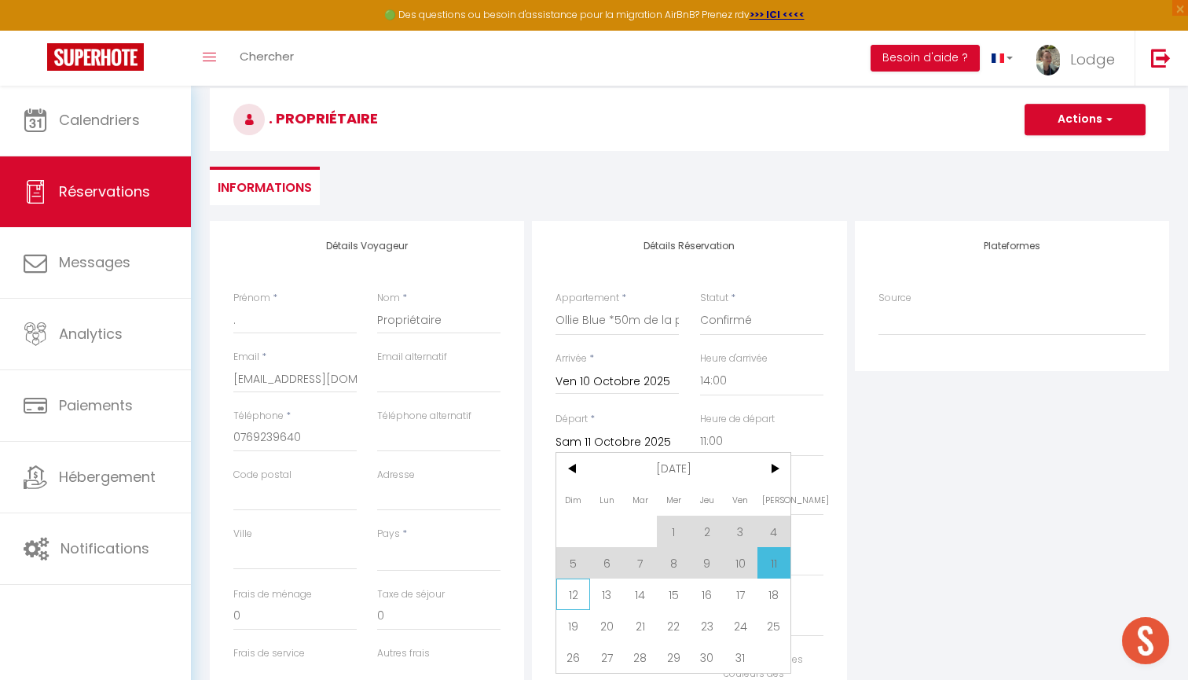
click at [579, 604] on span "12" at bounding box center [574, 594] width 34 height 31
select select
type input "65"
type input "6.8"
type input "Dim 12 Octobre 2025"
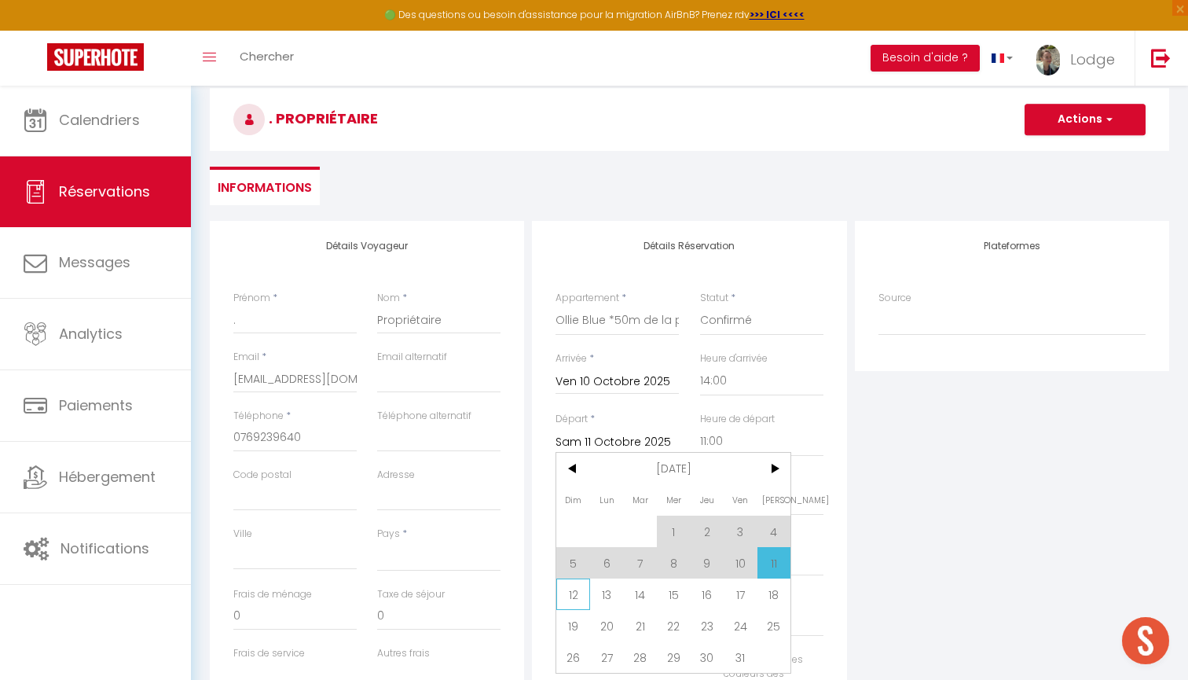
select select
type input "136"
select select
checkbox input "false"
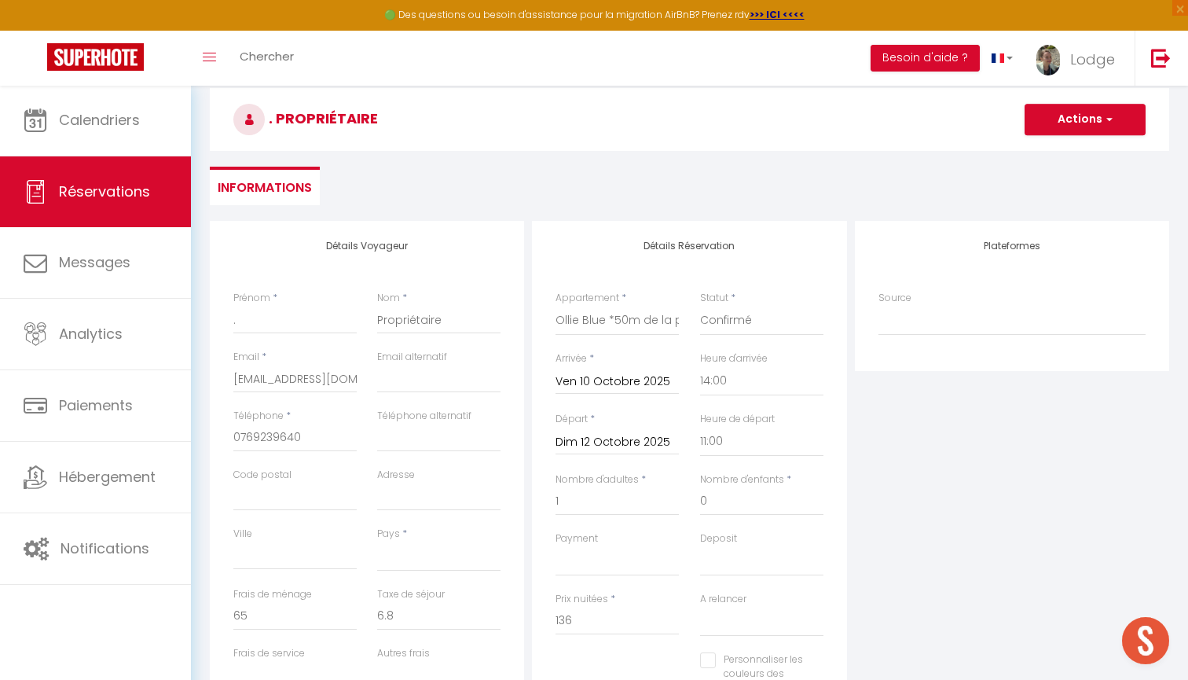
click at [587, 433] on input "Dim 12 Octobre 2025" at bounding box center [617, 442] width 123 height 20
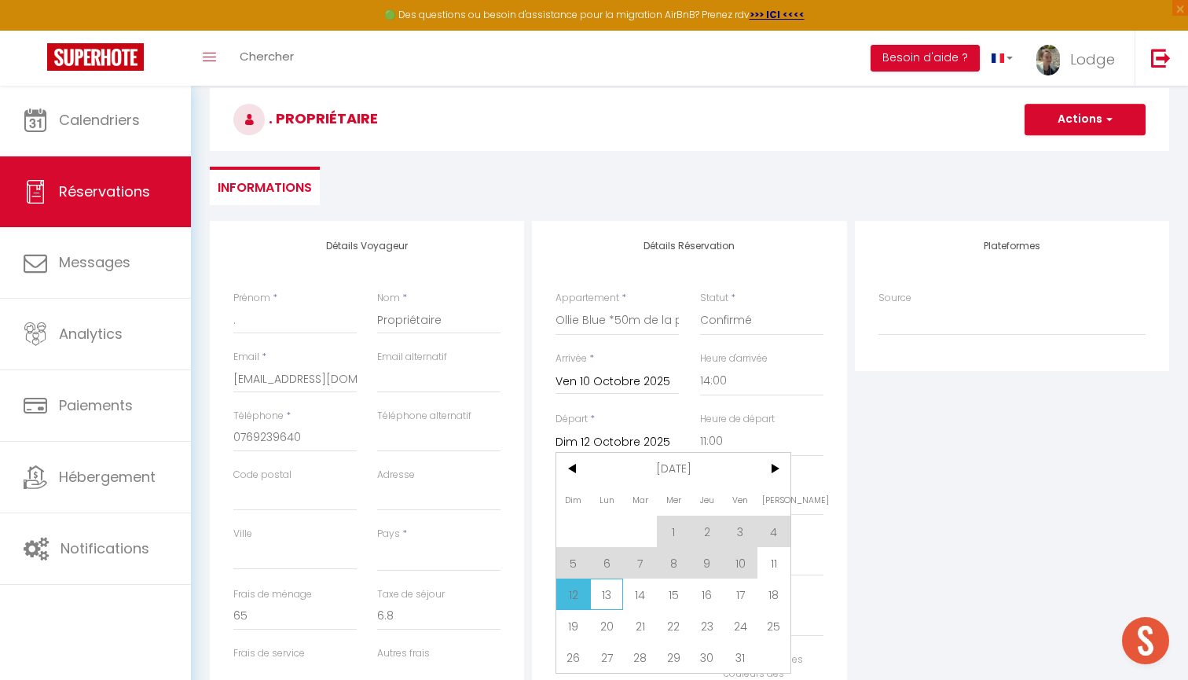
click at [601, 601] on span "13" at bounding box center [607, 594] width 34 height 31
select select
type input "10.2"
type input "Lun 13 Octobre 2025"
select select
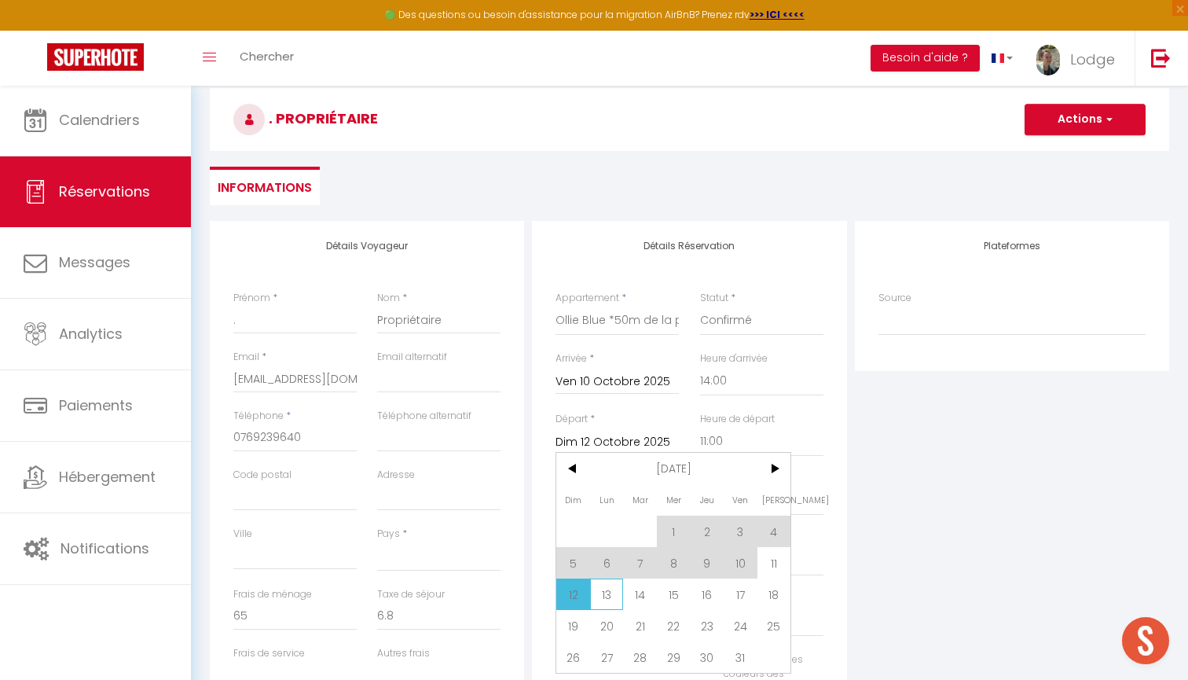
select select
type input "204"
select select
checkbox input "false"
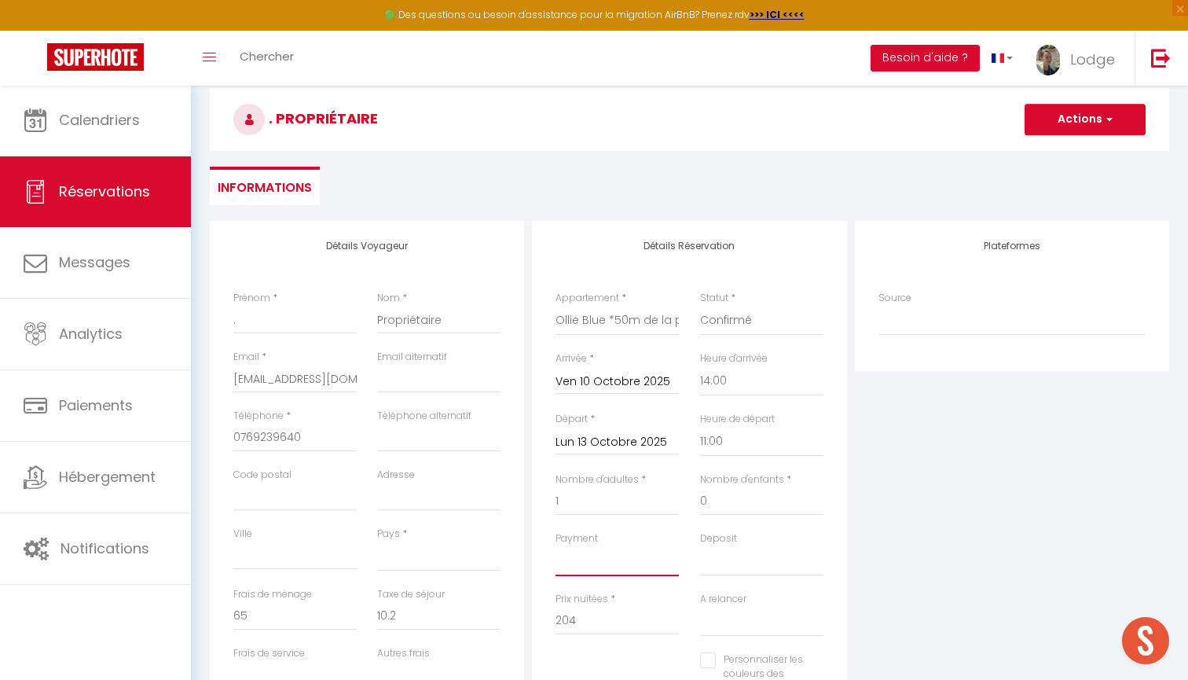
click at [599, 560] on select "OK KO" at bounding box center [617, 561] width 123 height 30
select select "12"
select select
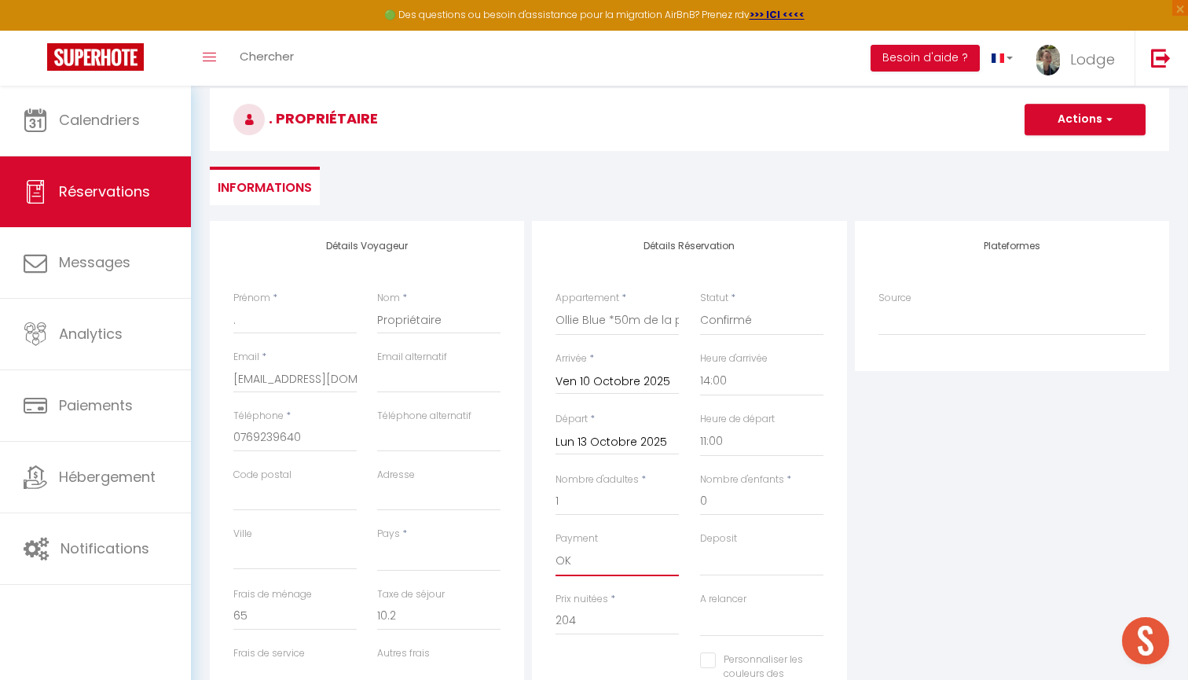
checkbox input "false"
click at [718, 566] on select "OK KO" at bounding box center [761, 561] width 123 height 30
select select "14"
select select
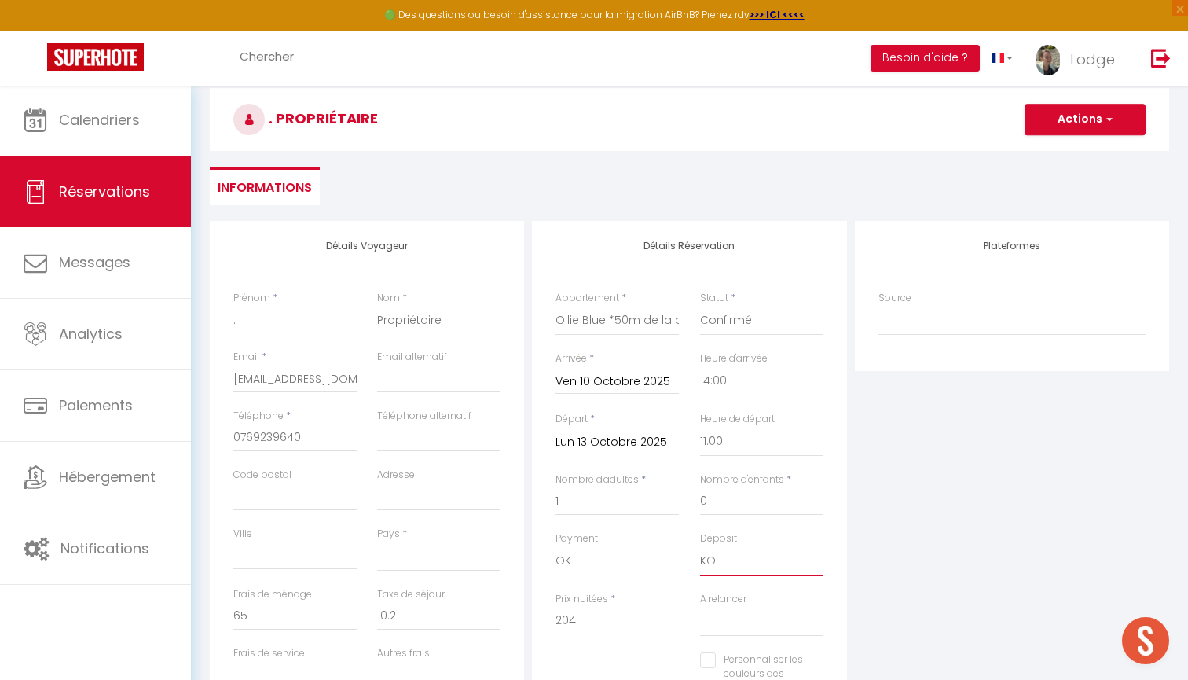
checkbox input "false"
click at [593, 611] on input "204" at bounding box center [617, 621] width 123 height 28
type input "2"
type input "0"
click at [898, 556] on div "Plateformes Source Direct [DOMAIN_NAME] [DOMAIN_NAME] Chalet montagne Expedia G…" at bounding box center [1012, 502] width 322 height 562
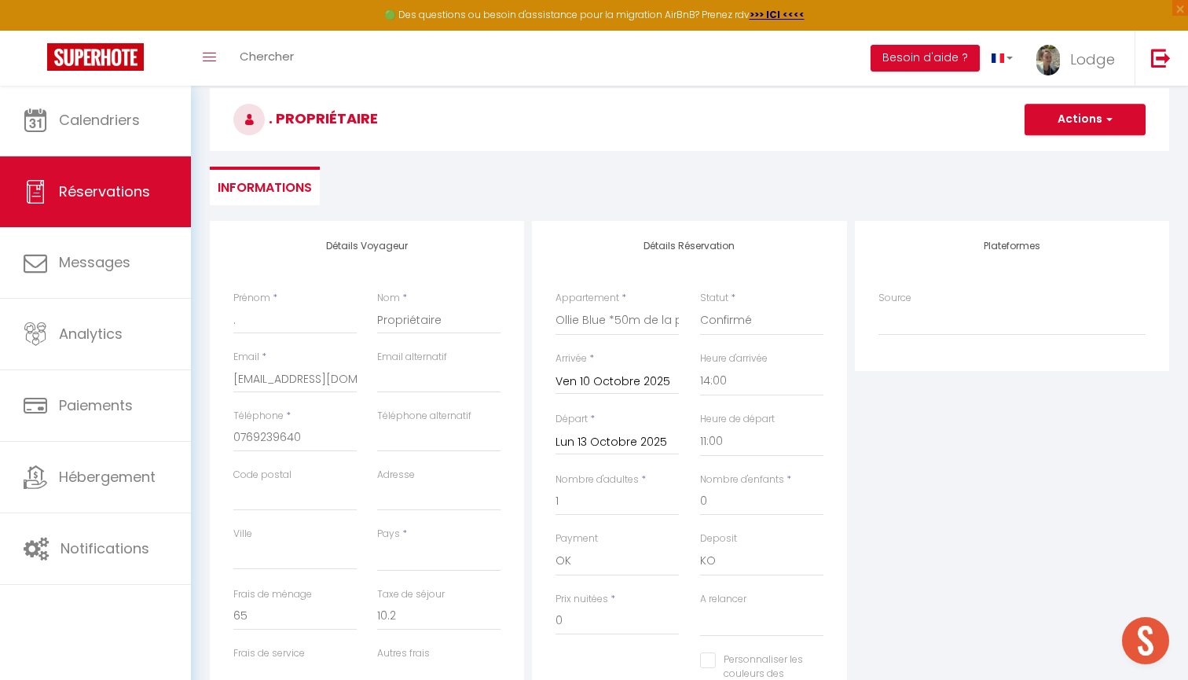
select select
type input "0"
select select
checkbox input "false"
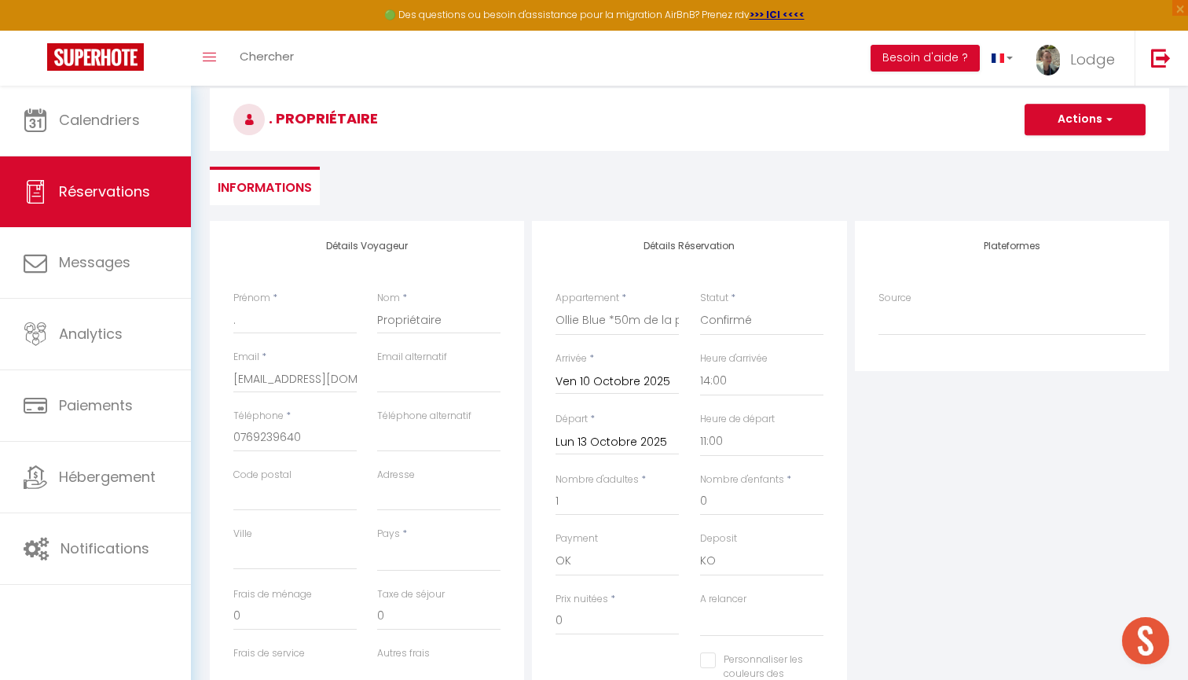
click at [1078, 129] on button "Actions" at bounding box center [1085, 119] width 121 height 31
click at [1049, 153] on link "Enregistrer" at bounding box center [1070, 154] width 124 height 20
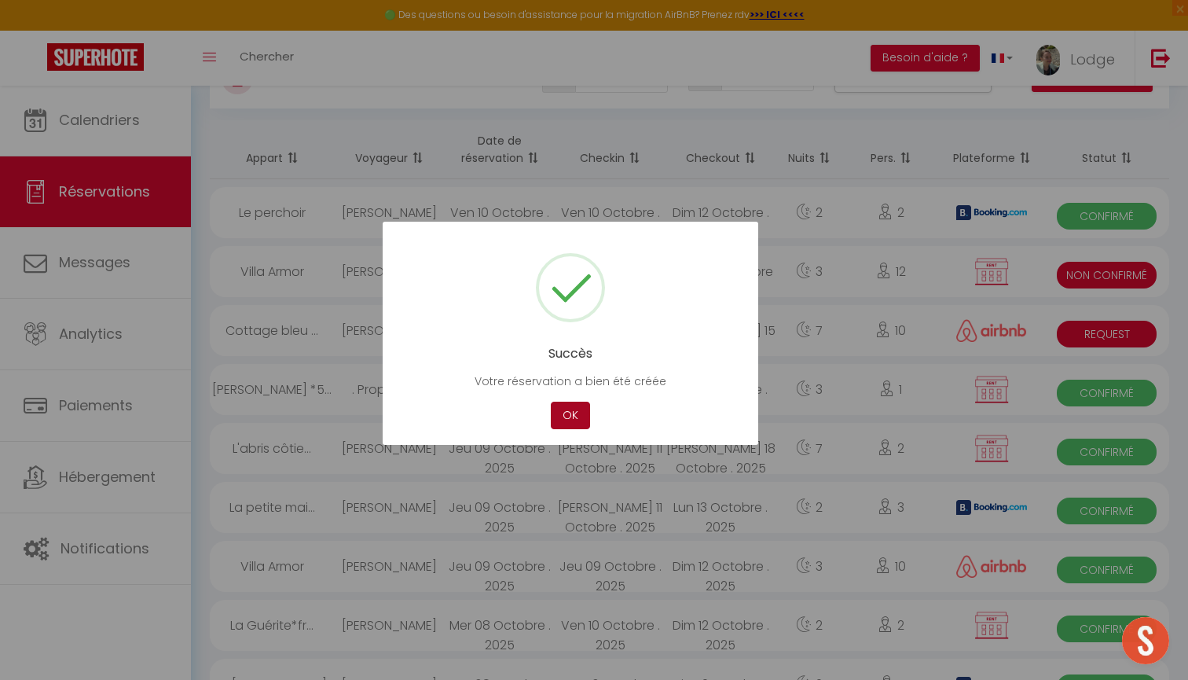
click at [578, 412] on button "OK" at bounding box center [570, 416] width 39 height 28
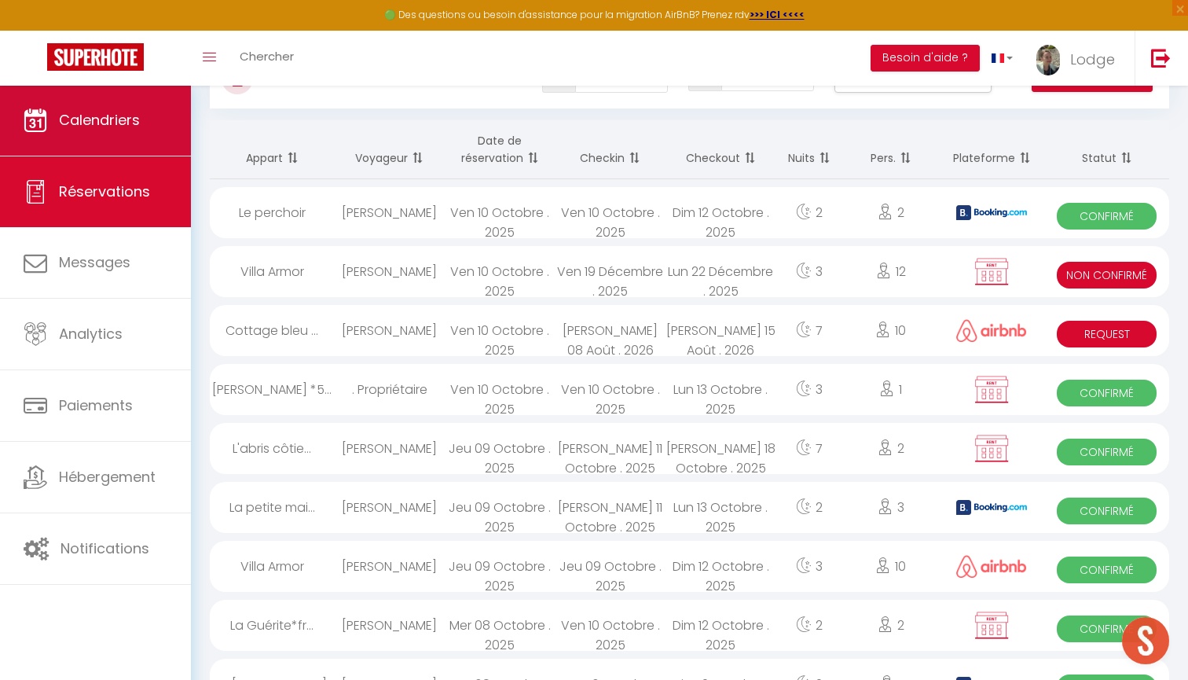
click at [116, 119] on span "Calendriers" at bounding box center [99, 120] width 81 height 20
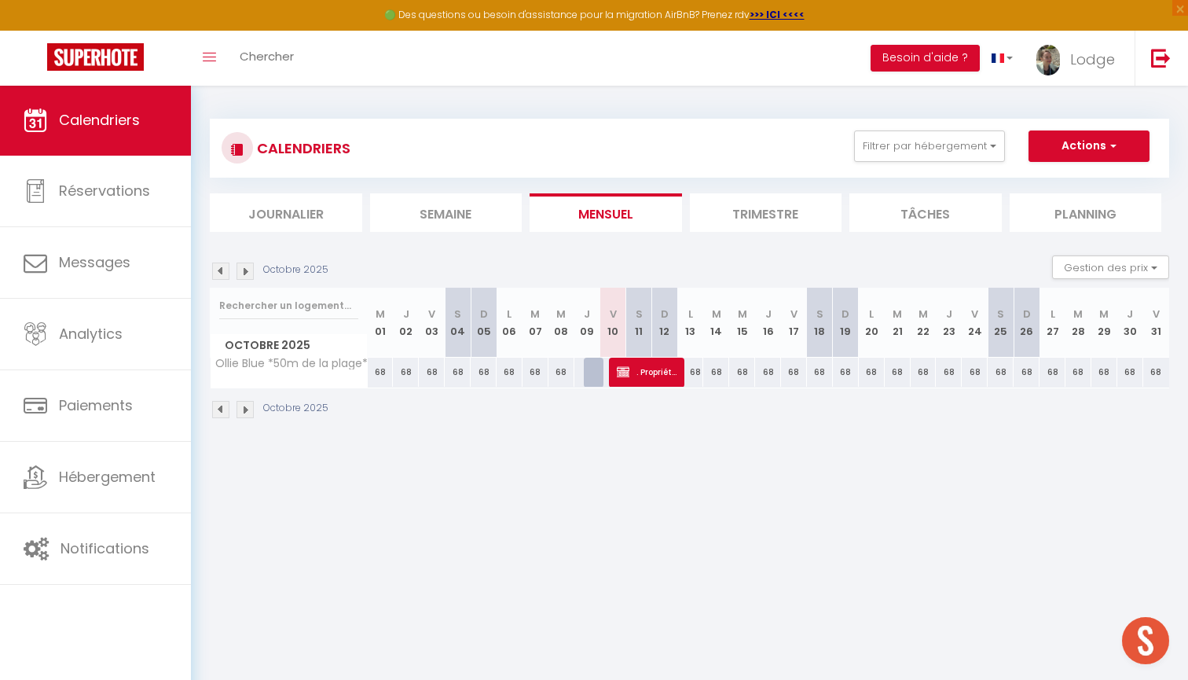
click at [658, 372] on span ". Propriétaire" at bounding box center [647, 372] width 61 height 30
select select "OK"
select select "KO"
select select "0"
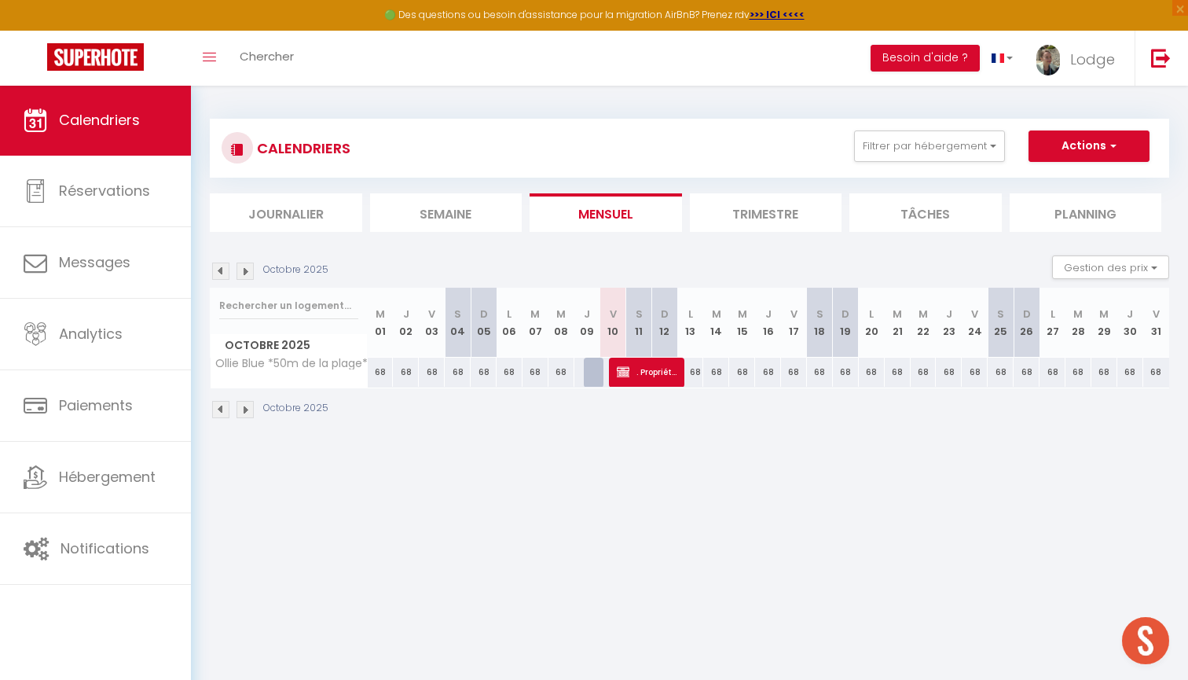
select select "1"
select select
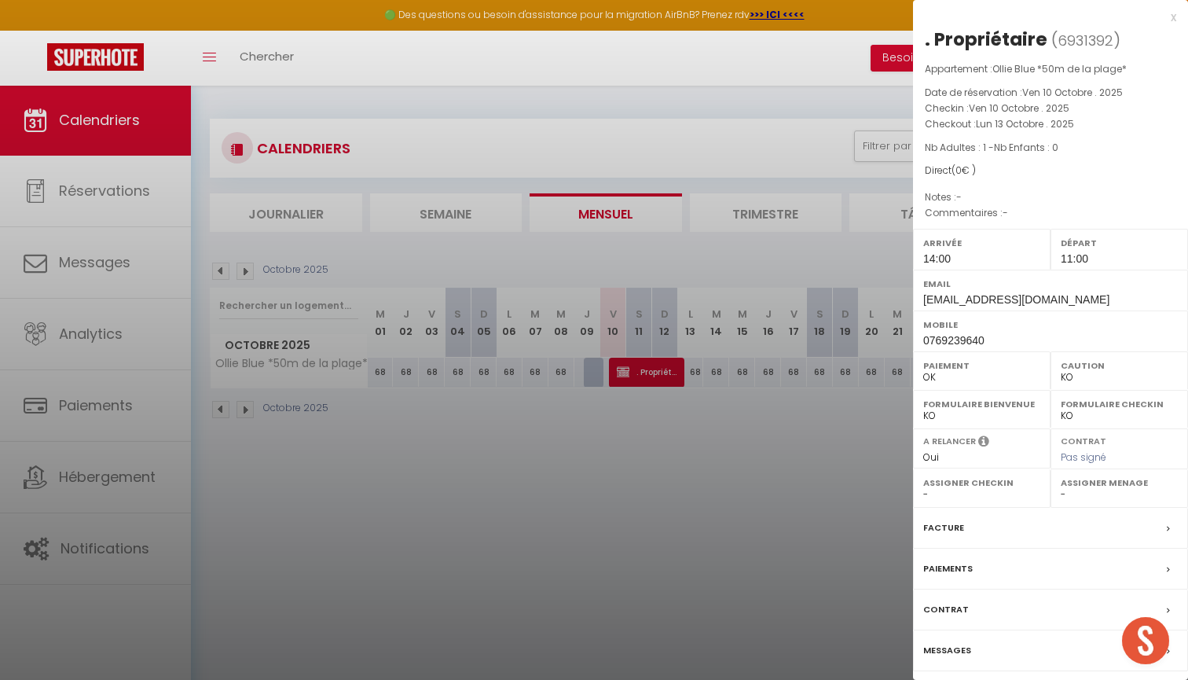
click at [951, 533] on div "Facture" at bounding box center [1050, 528] width 275 height 41
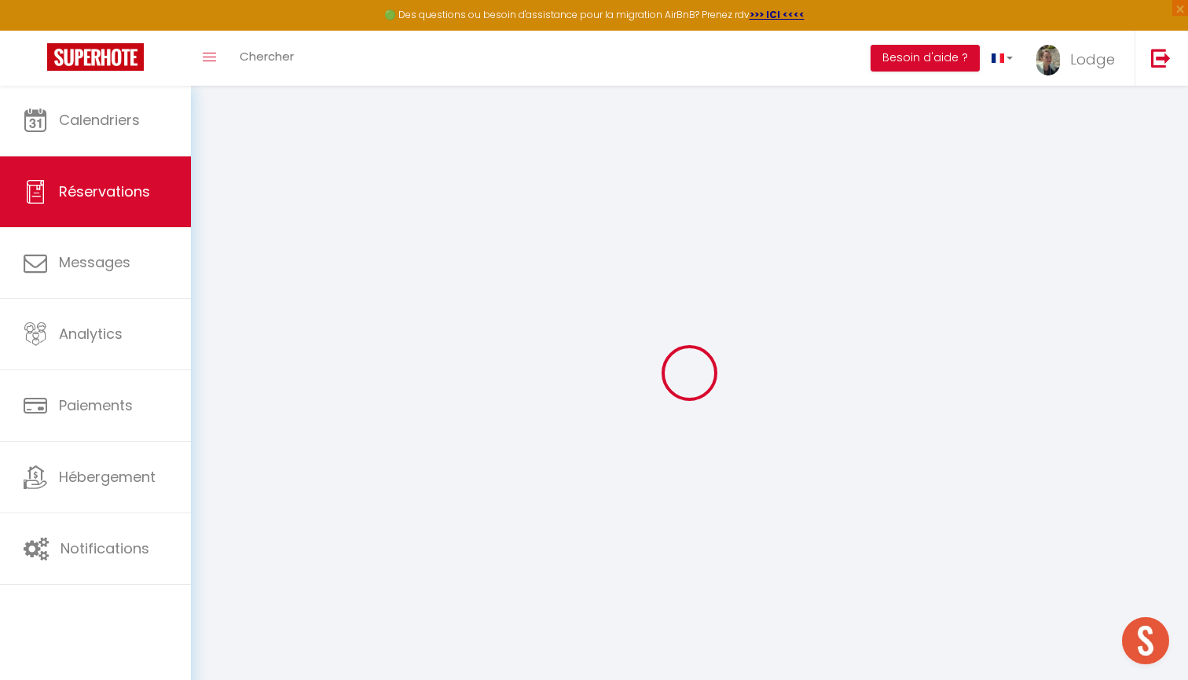
select select
checkbox input "false"
select select
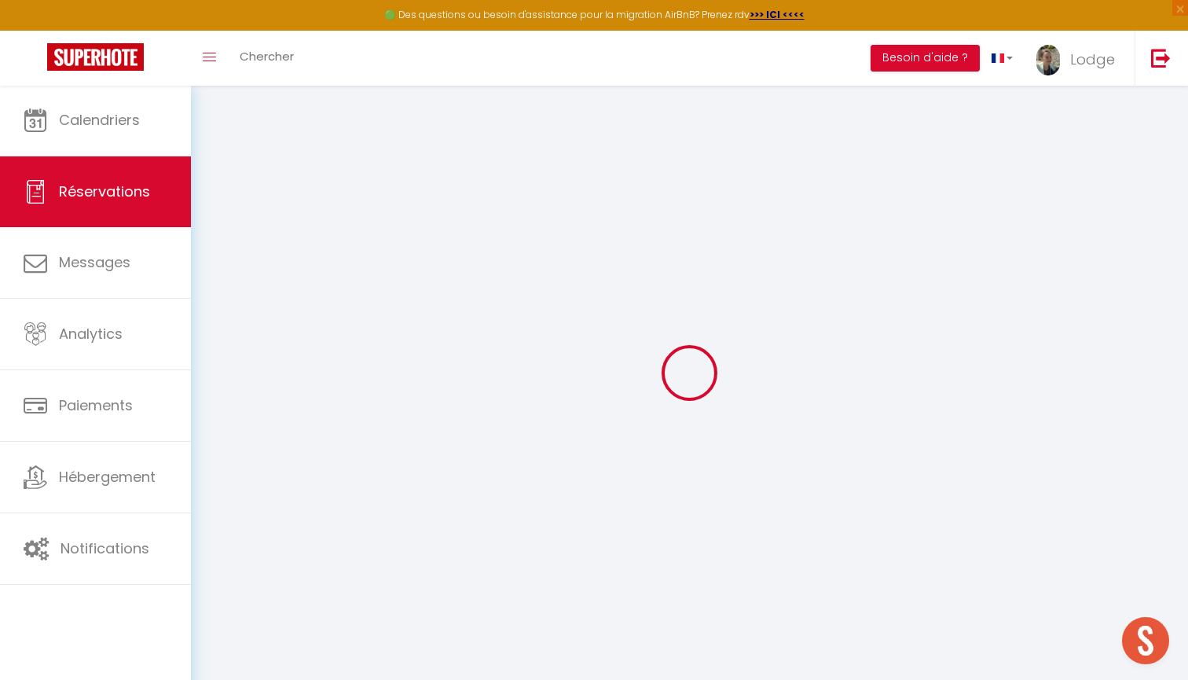
select select
checkbox input "false"
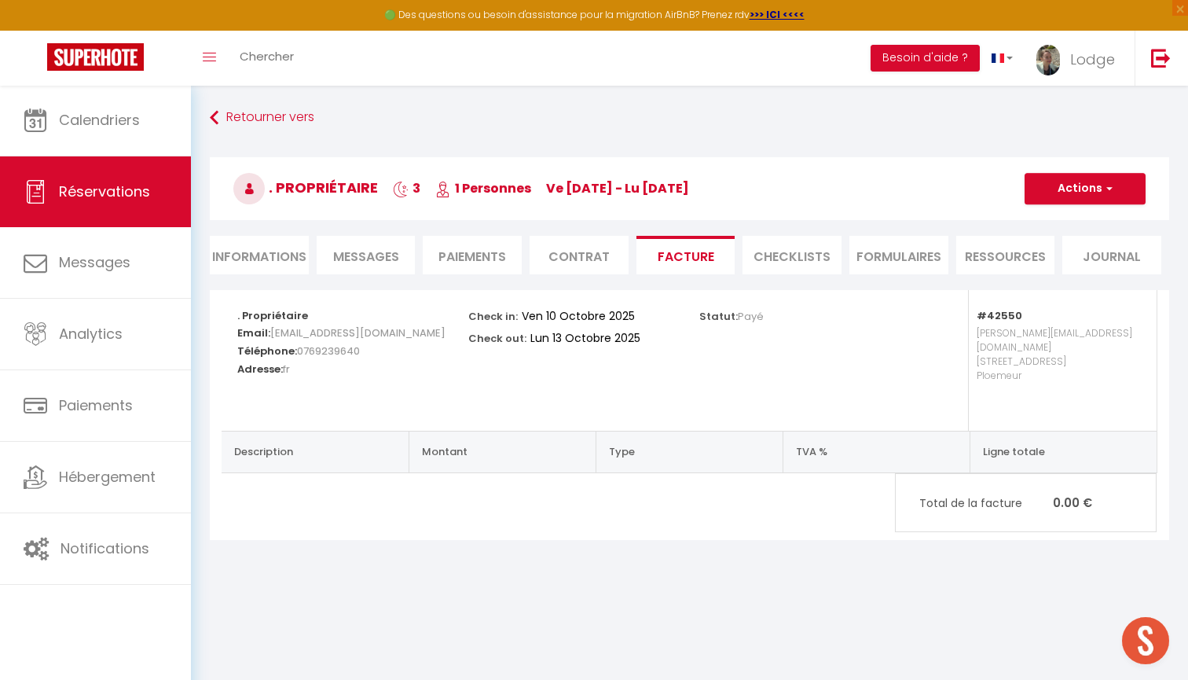
select select
select select "14:00"
select select "11:00"
click at [259, 262] on li "Informations" at bounding box center [259, 255] width 99 height 39
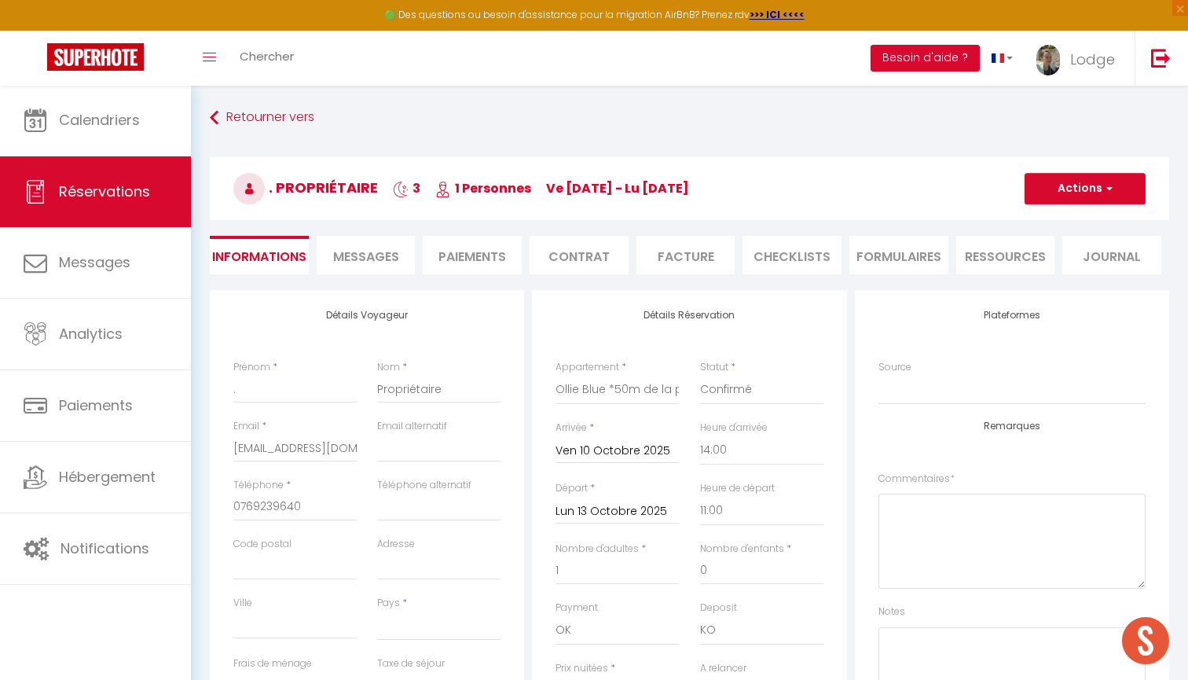
click at [1085, 197] on button "Actions" at bounding box center [1085, 188] width 121 height 31
click at [1045, 245] on link "Dupliquer" at bounding box center [1070, 243] width 124 height 20
select select
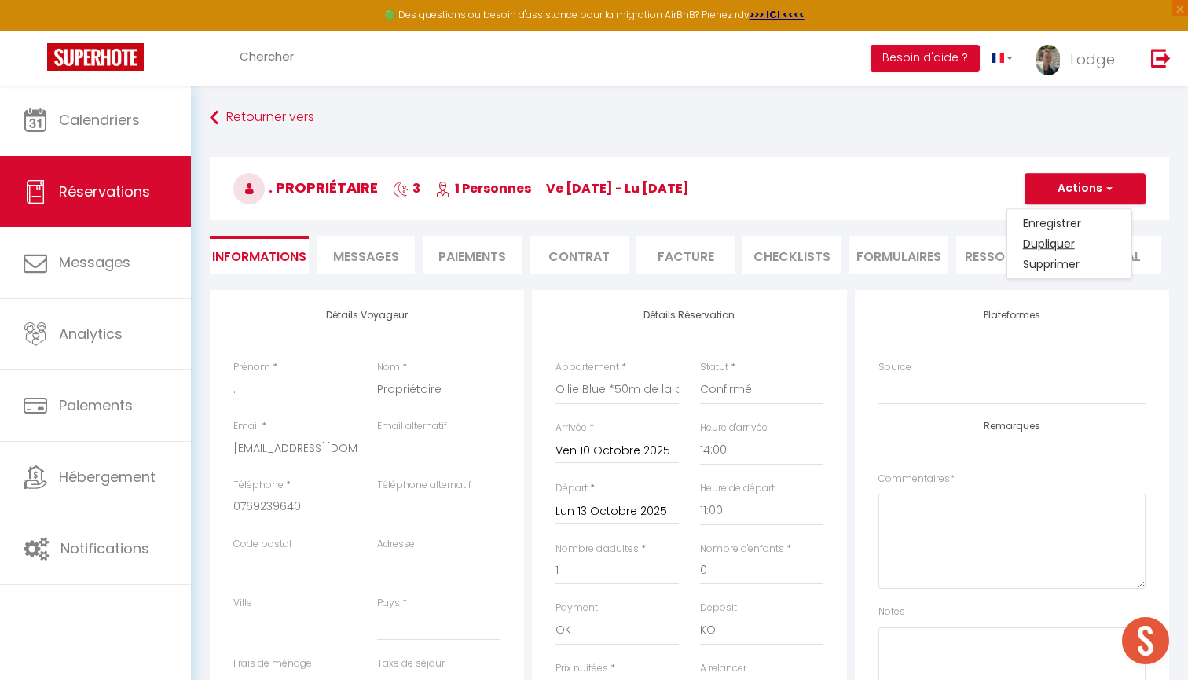
select select
checkbox input "false"
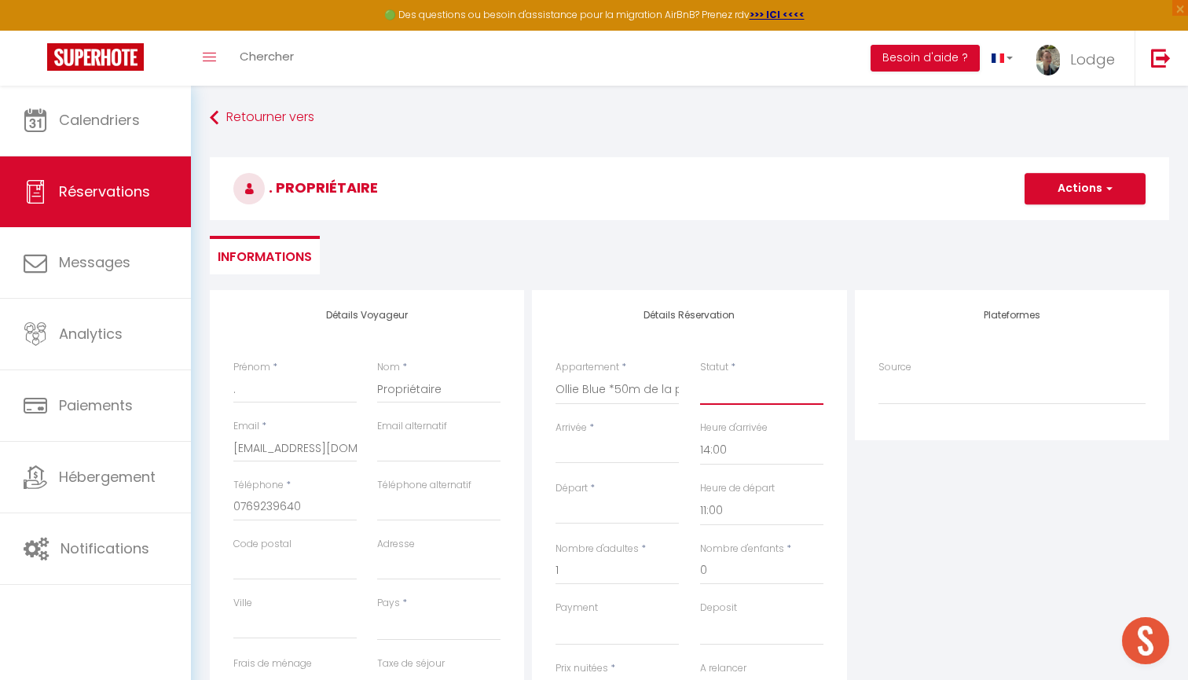
click at [748, 391] on select "Confirmé Non Confirmé [PERSON_NAME] par le voyageur No Show Request" at bounding box center [761, 390] width 123 height 30
select select "1"
select select
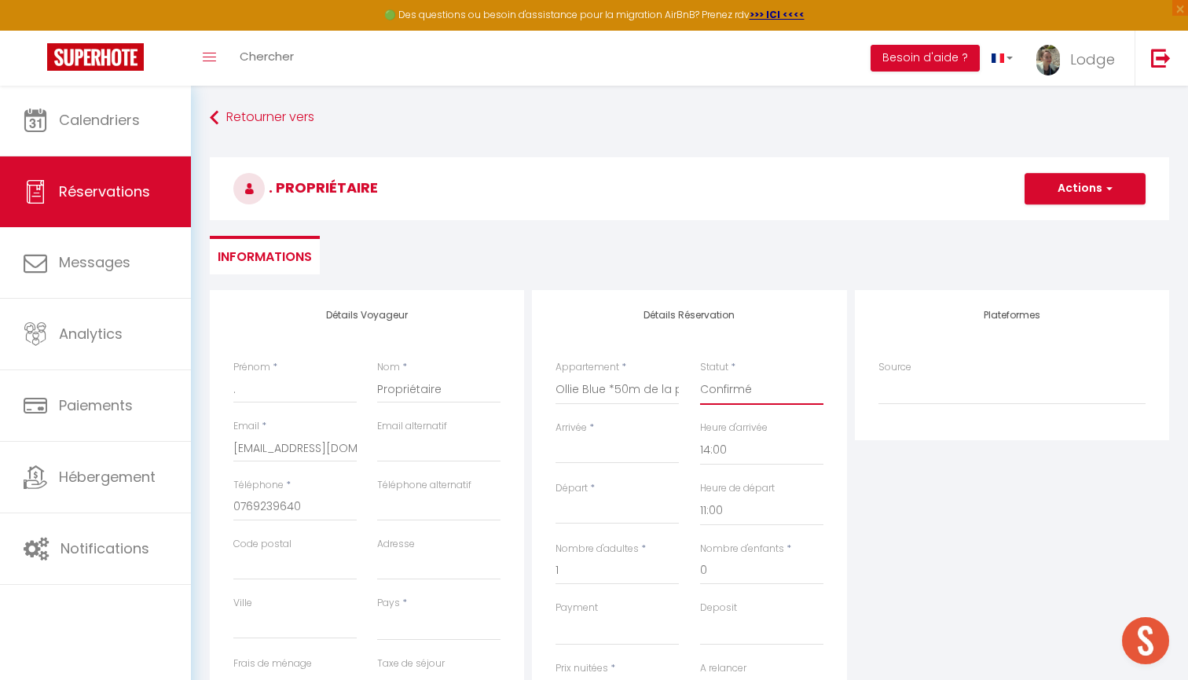
select select
checkbox input "false"
click at [586, 450] on input "Arrivée" at bounding box center [617, 451] width 123 height 20
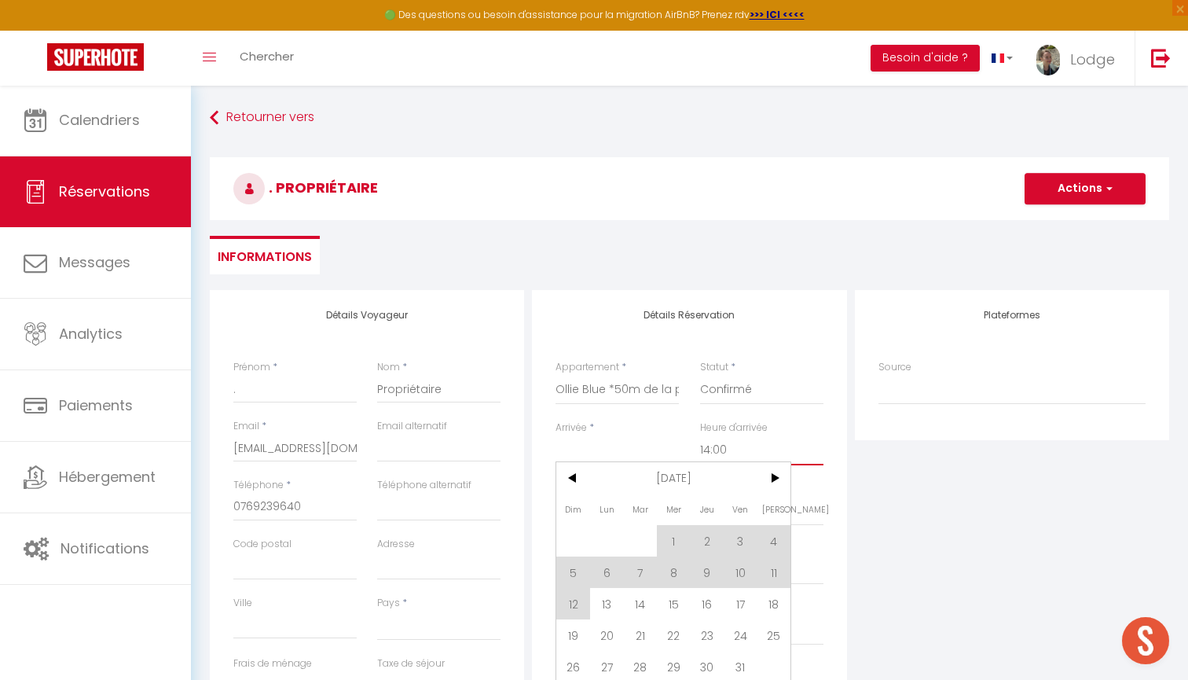
click at [712, 444] on select "00:00 00:30 01:00 01:30 02:00 02:30 03:00 03:30 04:00 04:30 05:00 05:30 06:00 0…" at bounding box center [761, 450] width 123 height 30
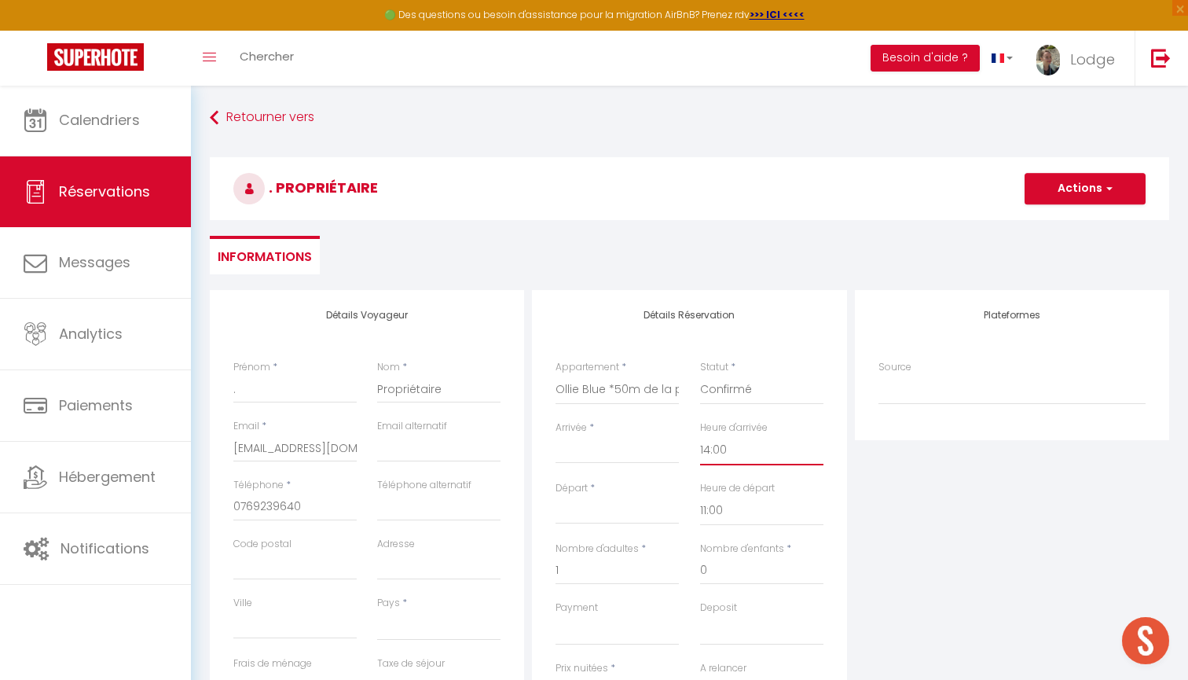
select select "16:00"
select select
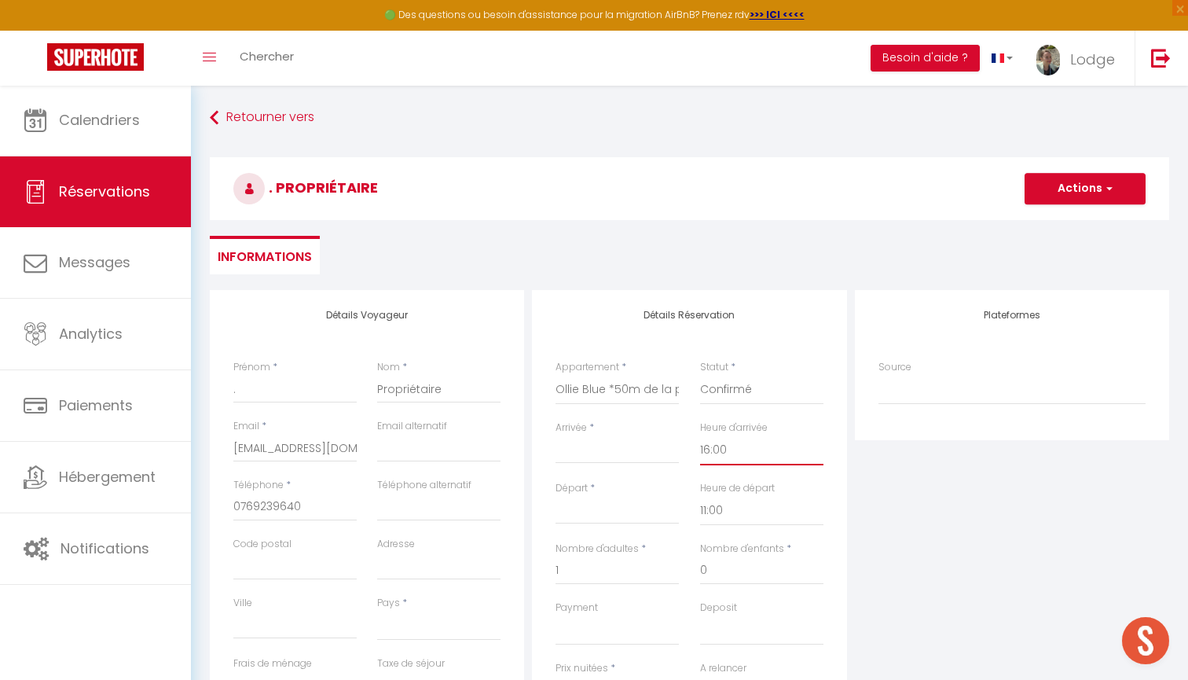
checkbox input "false"
click at [563, 451] on input "Arrivée" at bounding box center [617, 451] width 123 height 20
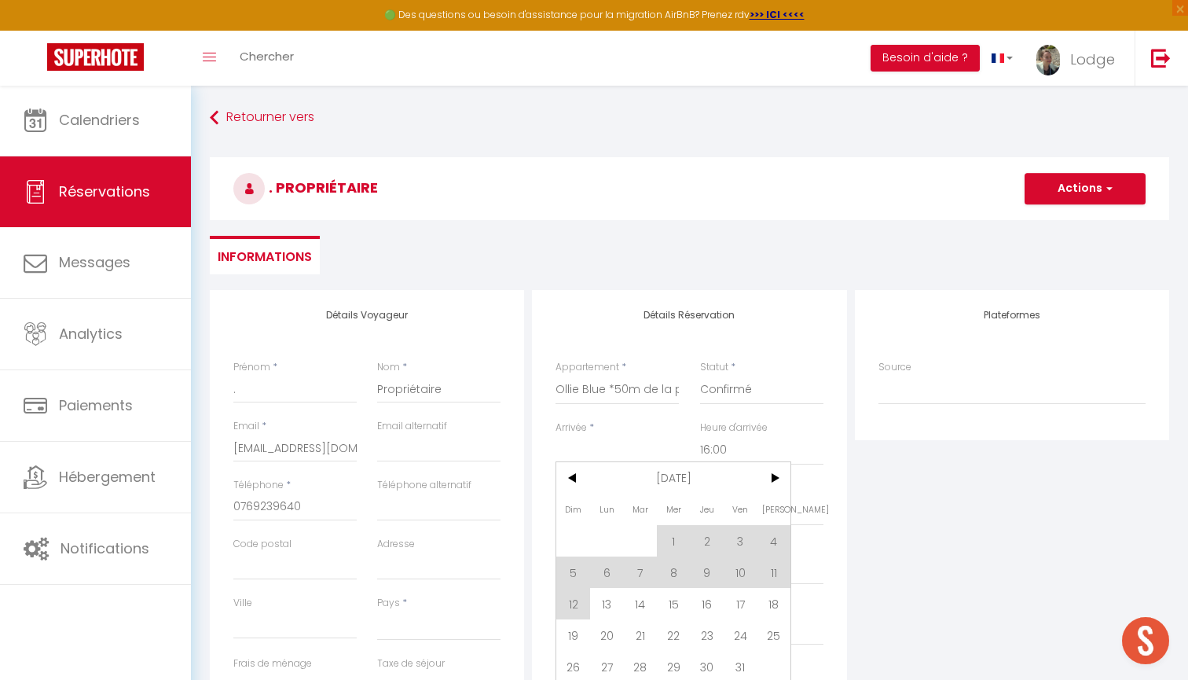
click at [770, 637] on span "25" at bounding box center [775, 634] width 34 height 31
select select
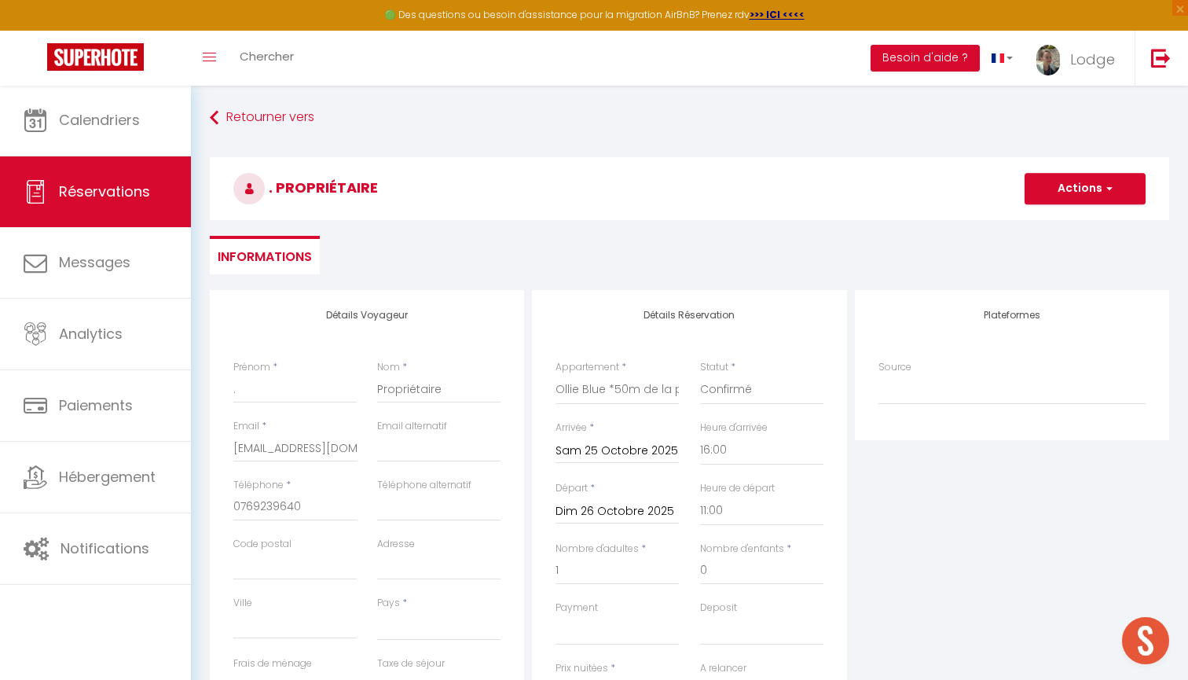
click at [626, 512] on input "Dim 26 Octobre 2025" at bounding box center [617, 511] width 123 height 20
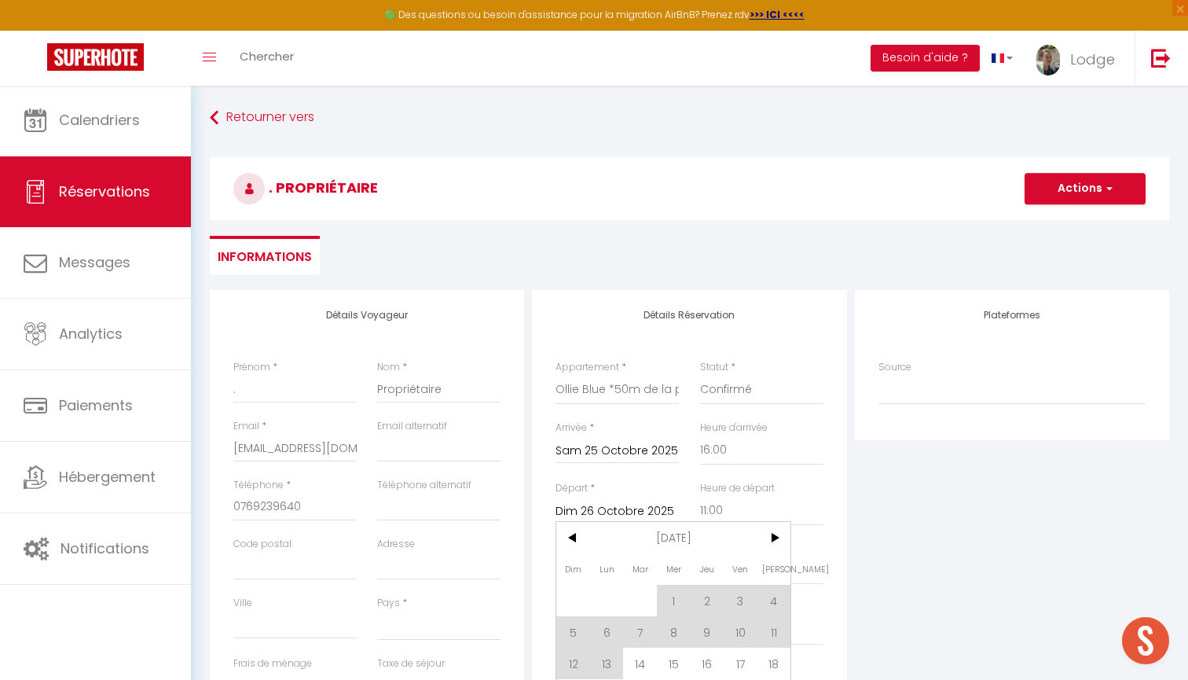
click at [604, 447] on input "Sam 25 Octobre 2025" at bounding box center [617, 451] width 123 height 20
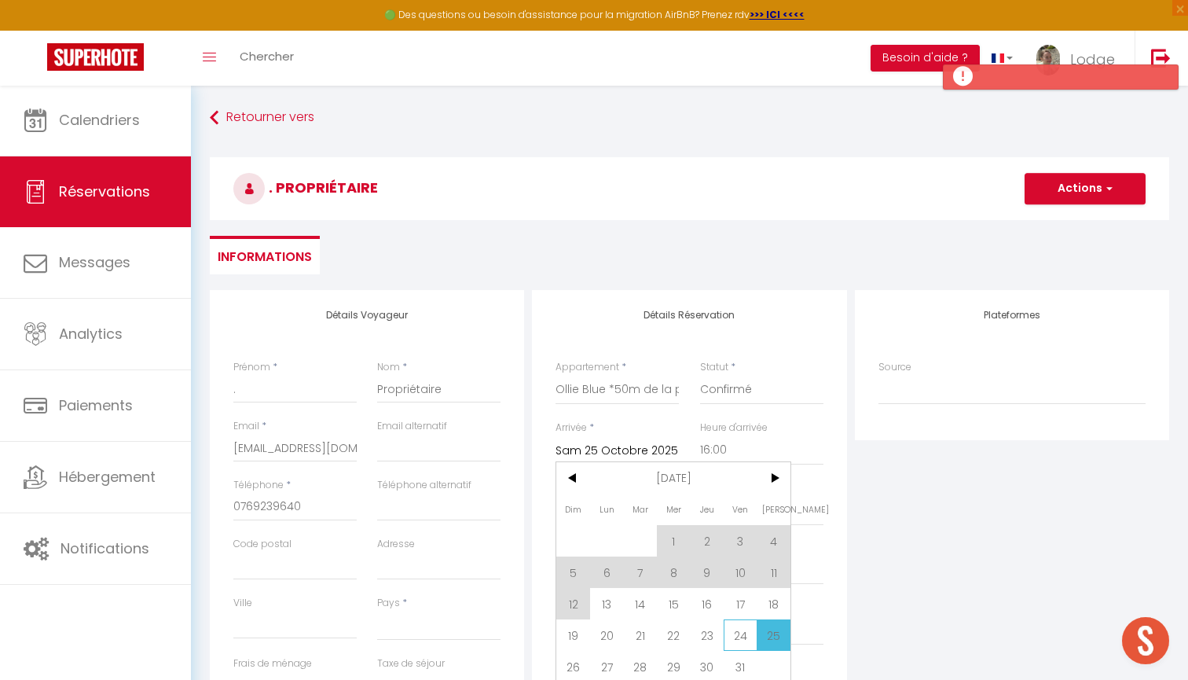
click at [747, 637] on span "24" at bounding box center [741, 634] width 34 height 31
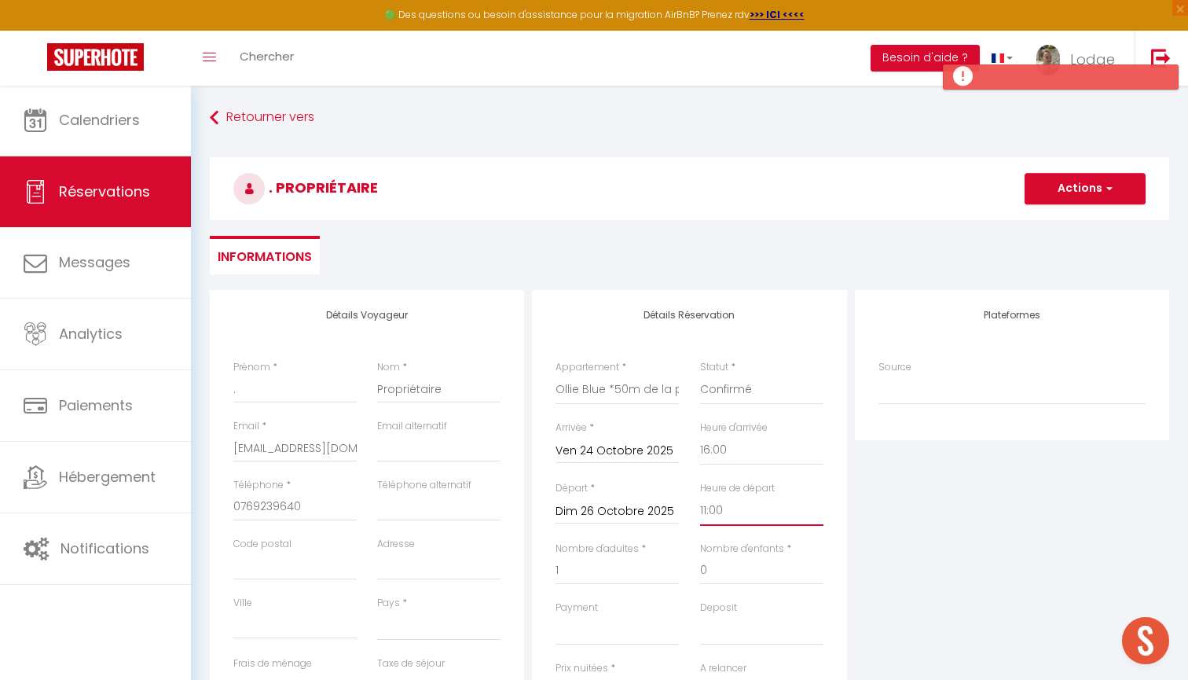
click at [712, 507] on select "00:00 00:30 01:00 01:30 02:00 02:30 03:00 03:30 04:00 04:30 05:00 05:30 06:00 0…" at bounding box center [761, 511] width 123 height 30
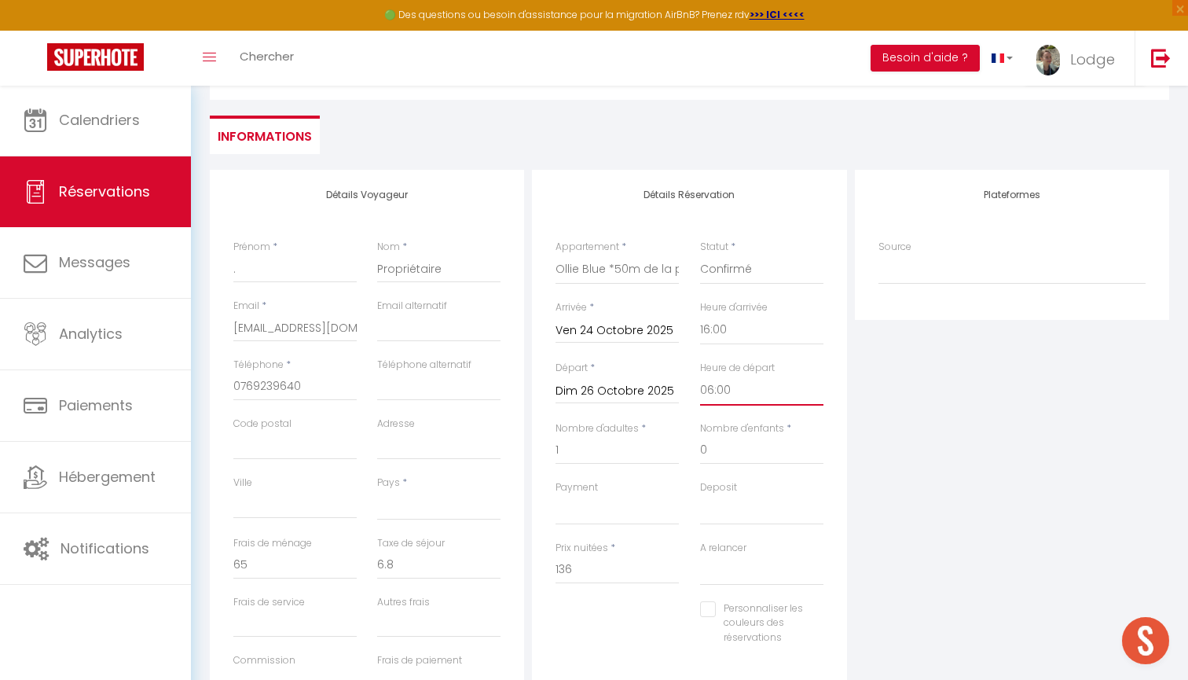
scroll to position [123, 0]
click at [606, 574] on input "136" at bounding box center [617, 567] width 123 height 28
click at [944, 478] on div "Plateformes Source Direct [DOMAIN_NAME] [DOMAIN_NAME] Chalet montagne Expedia G…" at bounding box center [1012, 448] width 322 height 562
click at [403, 501] on select "[GEOGRAPHIC_DATA] [GEOGRAPHIC_DATA] [GEOGRAPHIC_DATA] [GEOGRAPHIC_DATA] [GEOGRA…" at bounding box center [438, 502] width 123 height 30
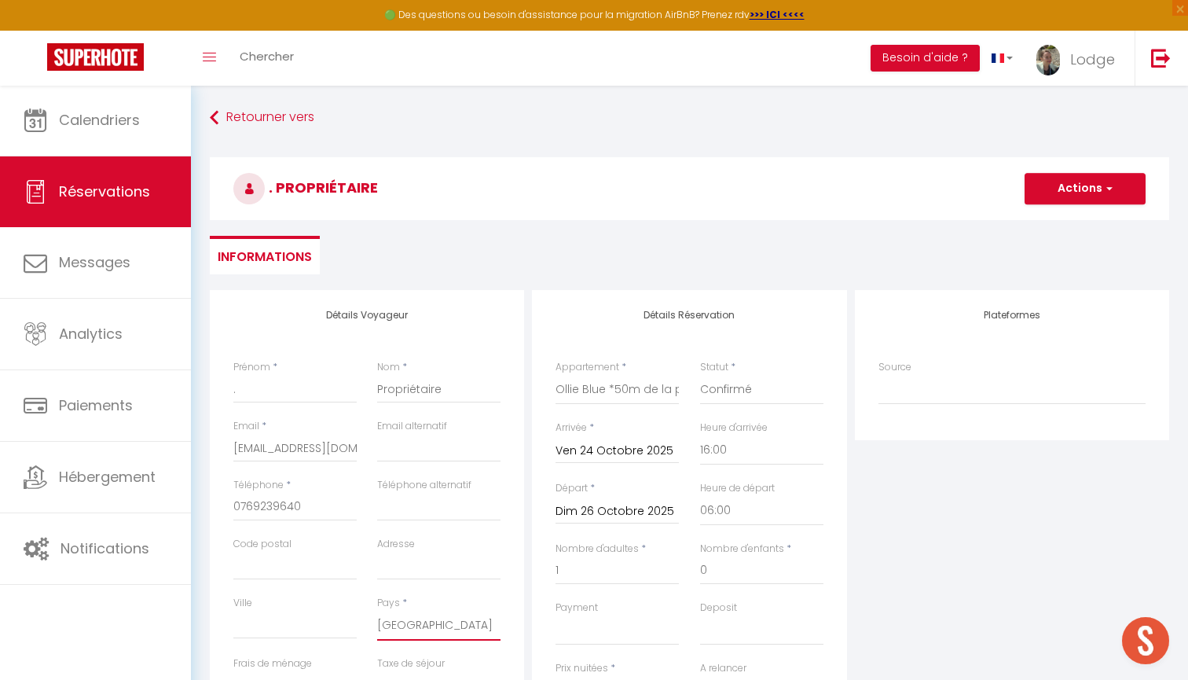
scroll to position [0, 0]
click at [1080, 195] on button "Actions" at bounding box center [1085, 188] width 121 height 31
click at [1049, 223] on link "Enregistrer" at bounding box center [1070, 223] width 124 height 20
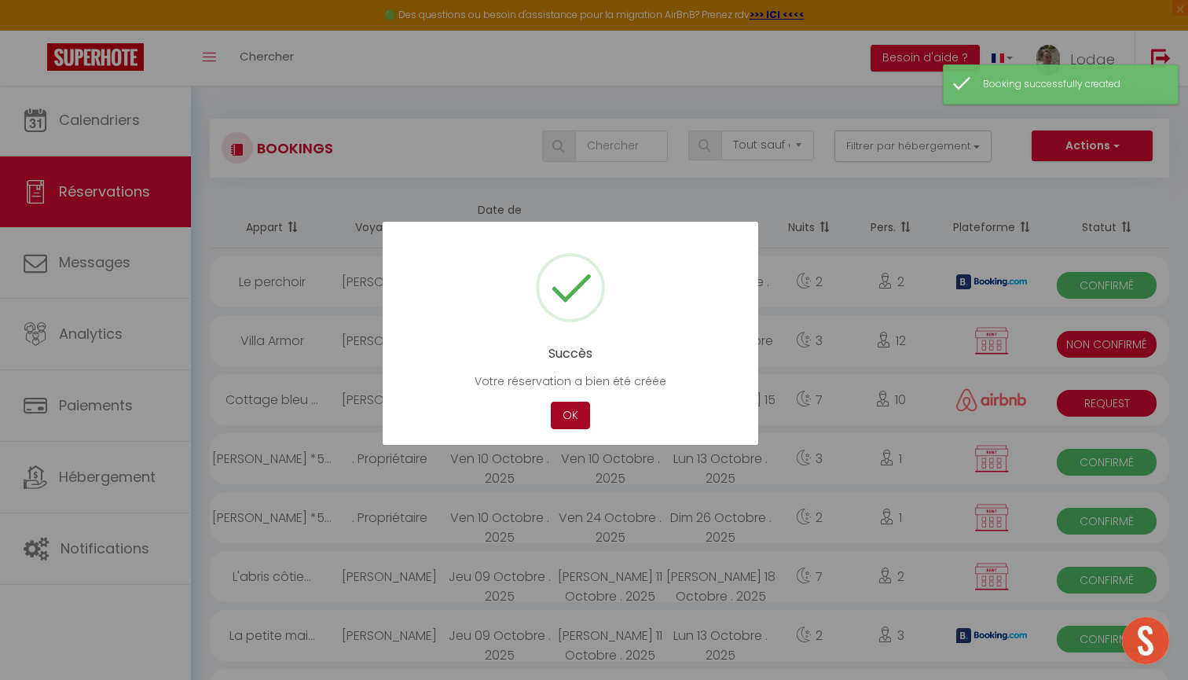
click at [574, 414] on button "OK" at bounding box center [570, 416] width 39 height 28
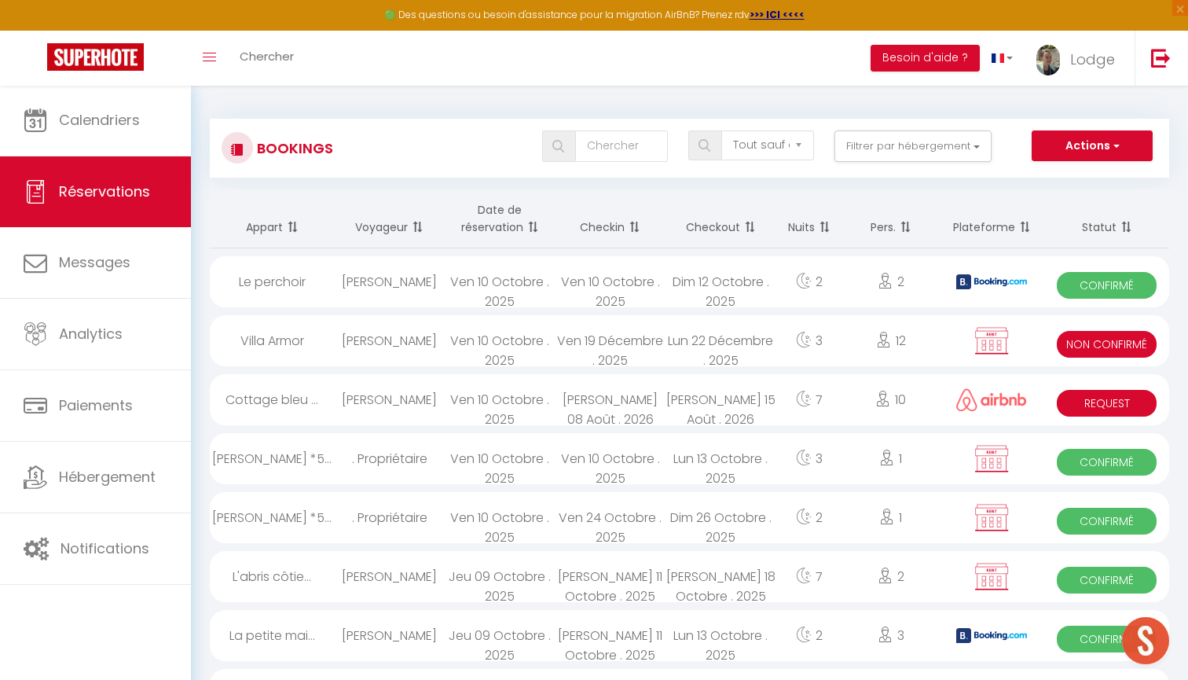
click at [599, 517] on div "Ven 24 Octobre . 2025" at bounding box center [611, 517] width 110 height 51
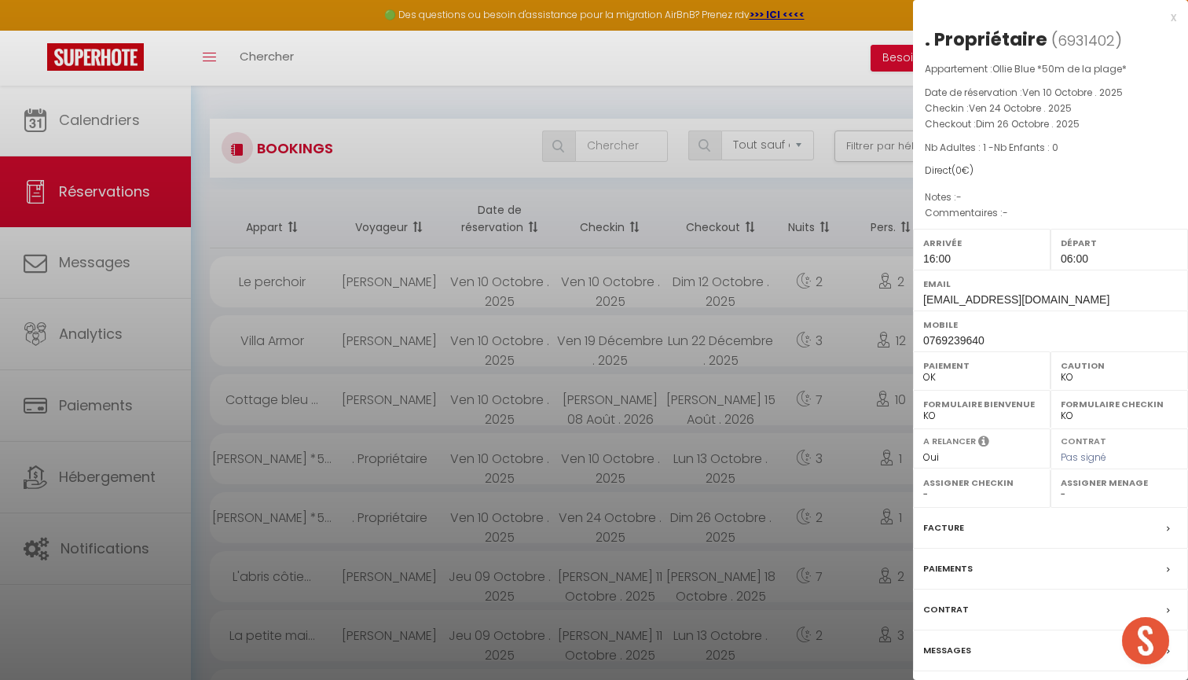
click at [950, 531] on label "Facture" at bounding box center [944, 528] width 41 height 17
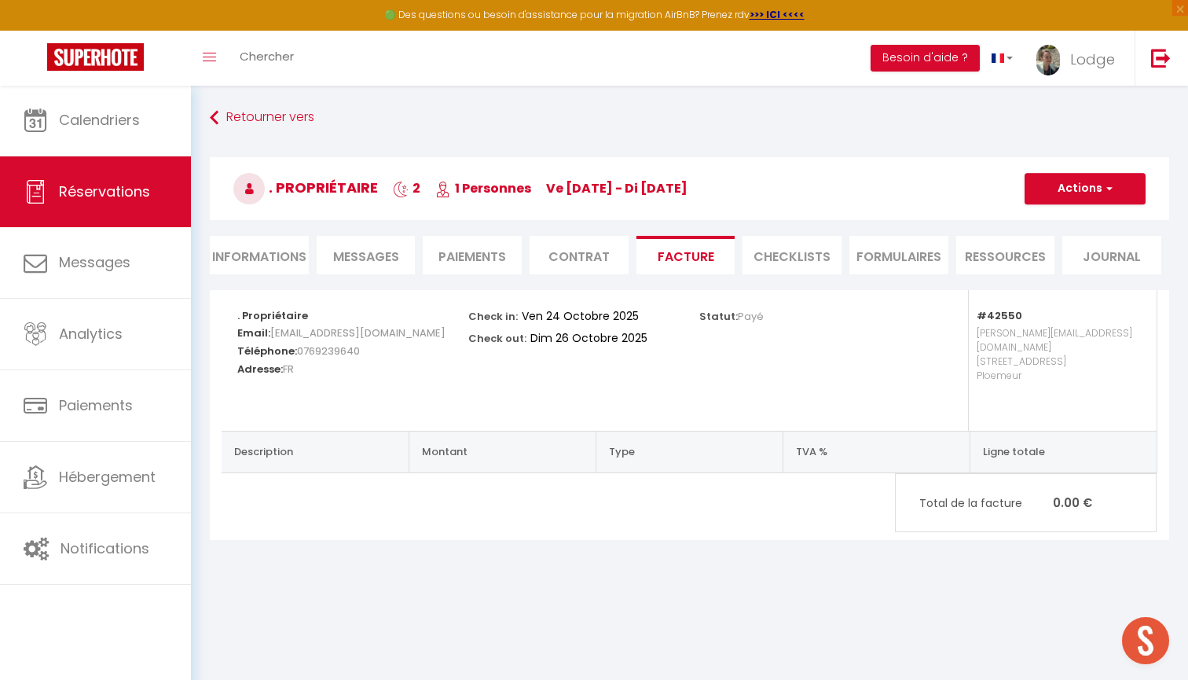
click at [264, 262] on li "Informations" at bounding box center [259, 255] width 99 height 39
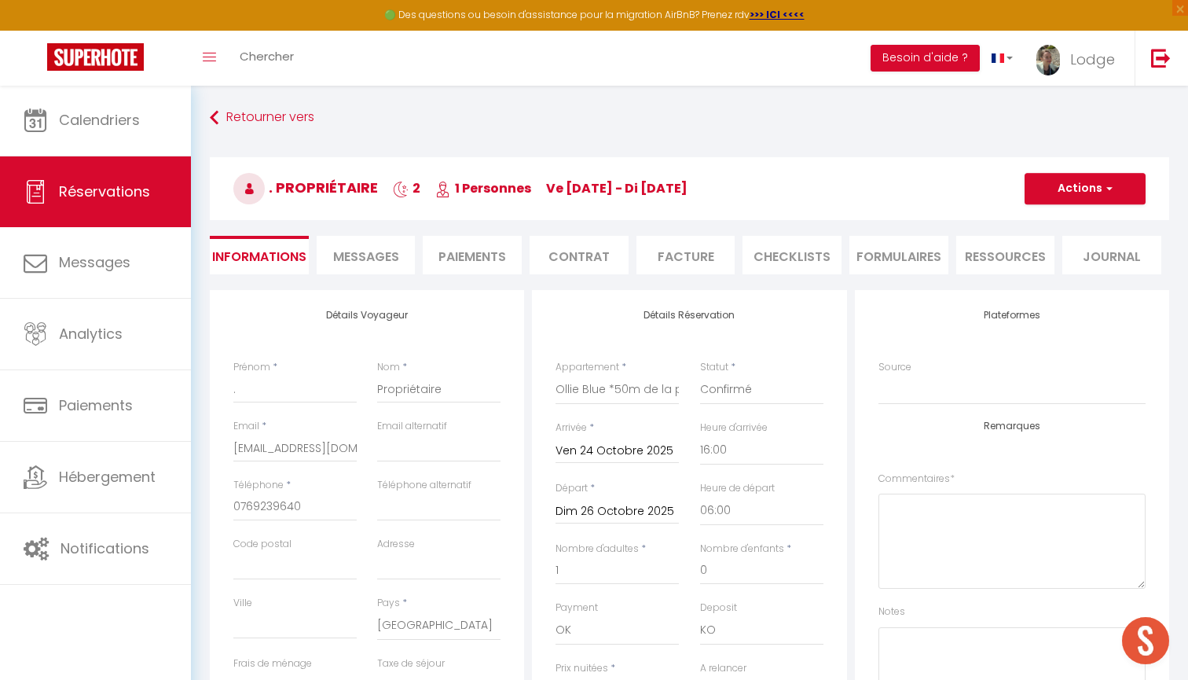
click at [1074, 191] on button "Actions" at bounding box center [1085, 188] width 121 height 31
click at [1047, 244] on link "Dupliquer" at bounding box center [1070, 243] width 124 height 20
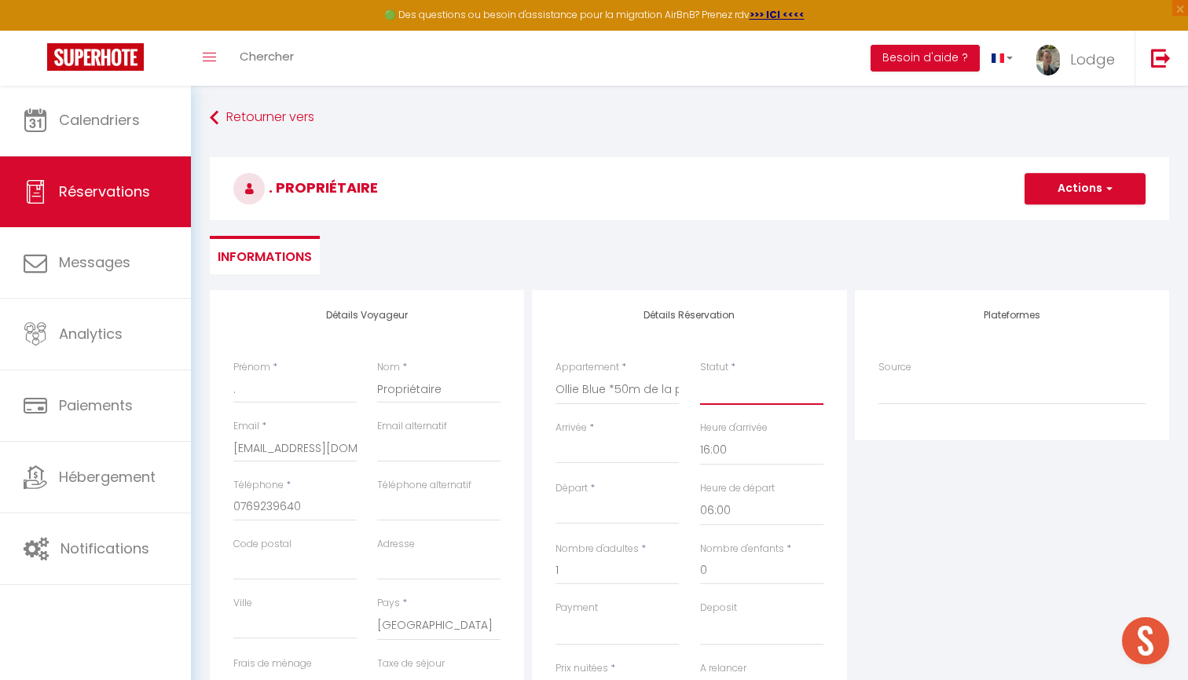
click at [725, 383] on select "Confirmé Non Confirmé [PERSON_NAME] par le voyageur No Show Request" at bounding box center [761, 390] width 123 height 30
click at [568, 441] on input "Arrivée" at bounding box center [617, 451] width 123 height 20
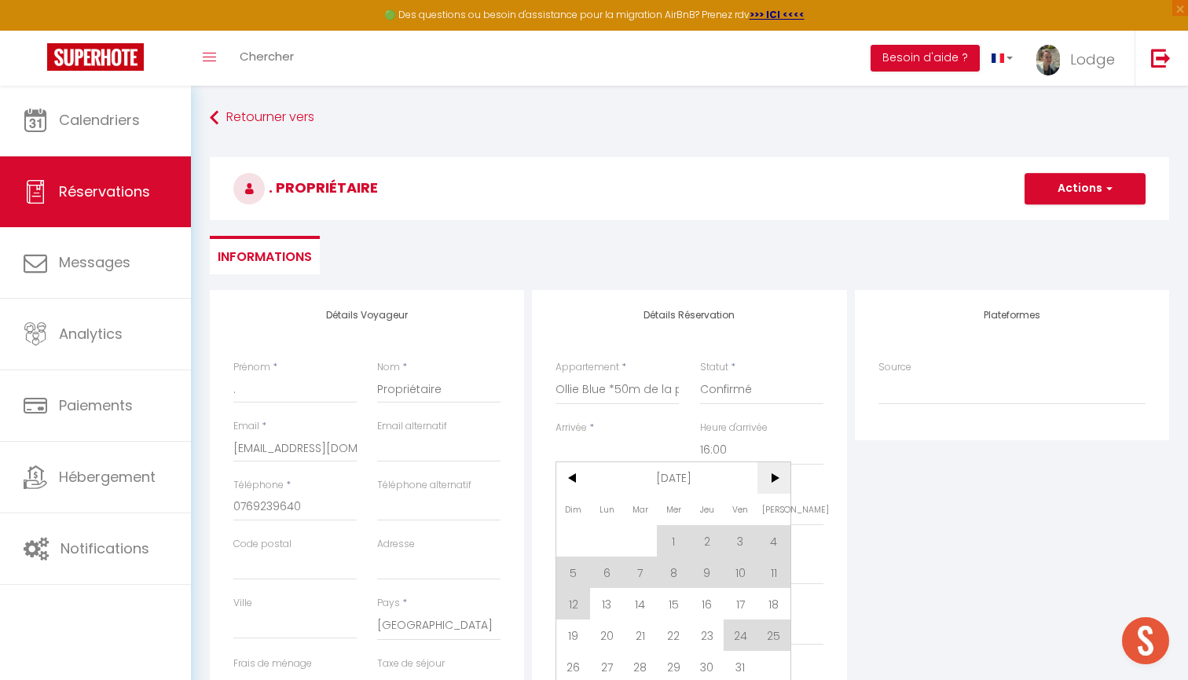
click at [771, 485] on span ">" at bounding box center [775, 477] width 34 height 31
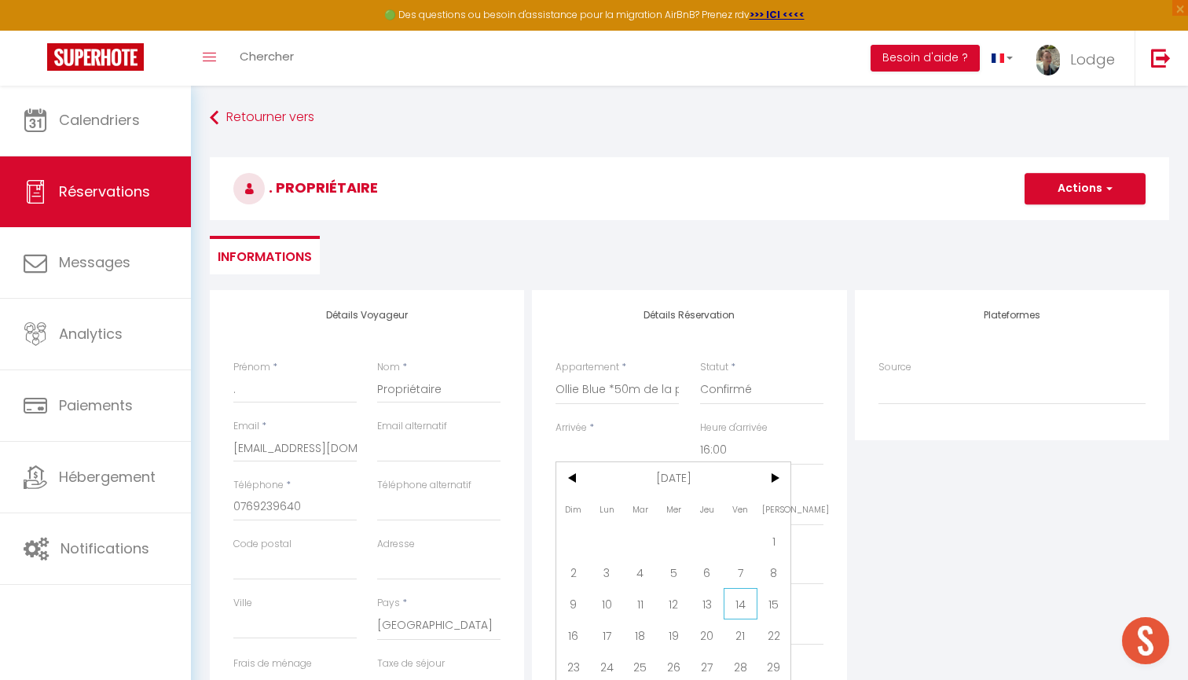
click at [749, 608] on span "14" at bounding box center [741, 603] width 34 height 31
click at [598, 517] on input "[PERSON_NAME] 15 Novembre 2025" at bounding box center [617, 511] width 123 height 20
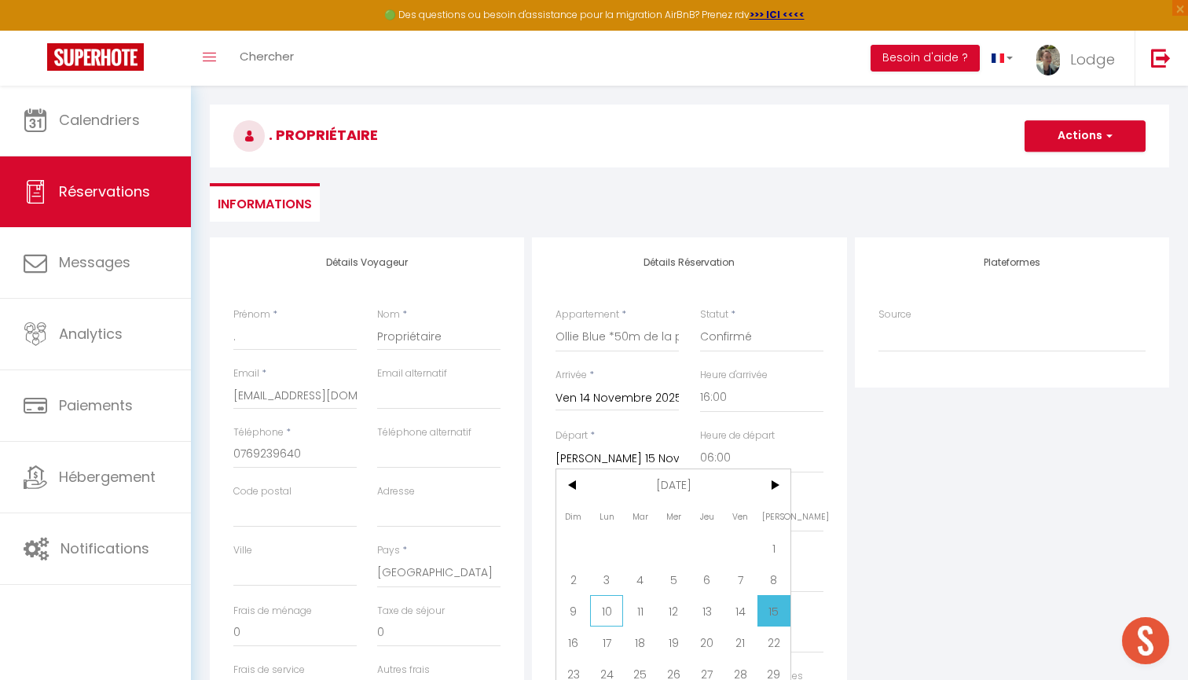
scroll to position [58, 0]
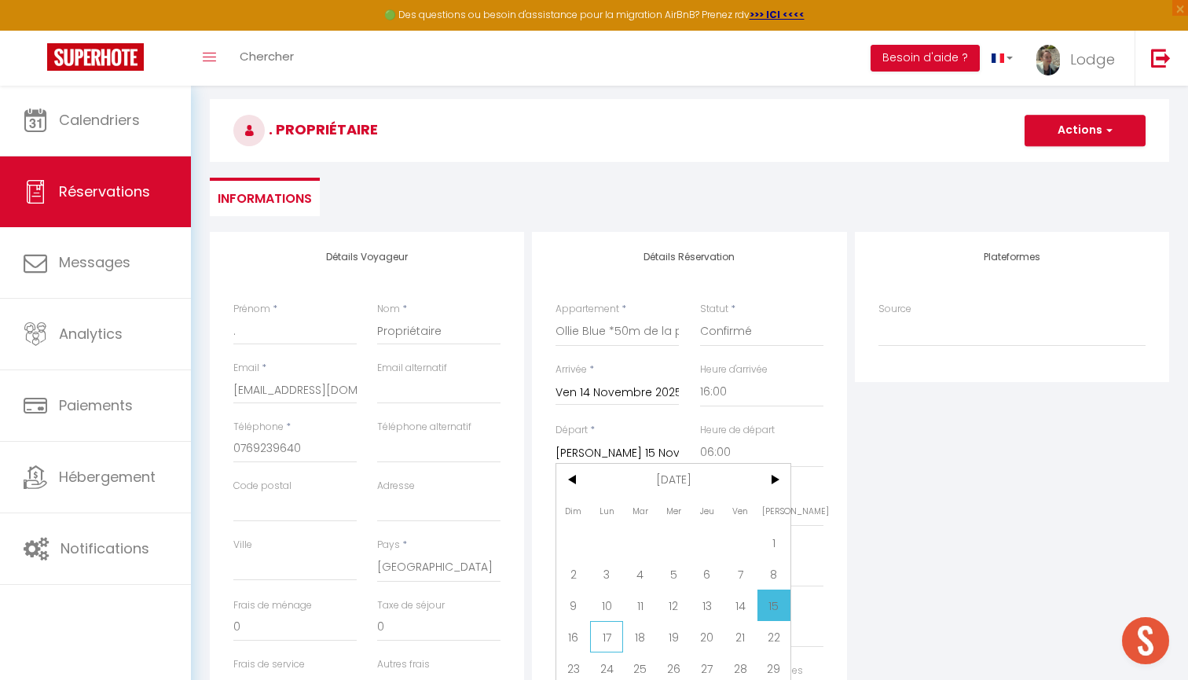
click at [601, 637] on span "17" at bounding box center [607, 636] width 34 height 31
click at [718, 450] on select "00:00 00:30 01:00 01:30 02:00 02:30 03:00 03:30 04:00 04:30 05:00 05:30 06:00 0…" at bounding box center [761, 453] width 123 height 30
click at [578, 634] on input "204" at bounding box center [617, 632] width 123 height 28
click at [938, 596] on div "Plateformes Source Direct [DOMAIN_NAME] [DOMAIN_NAME] Chalet montagne Expedia G…" at bounding box center [1012, 513] width 322 height 562
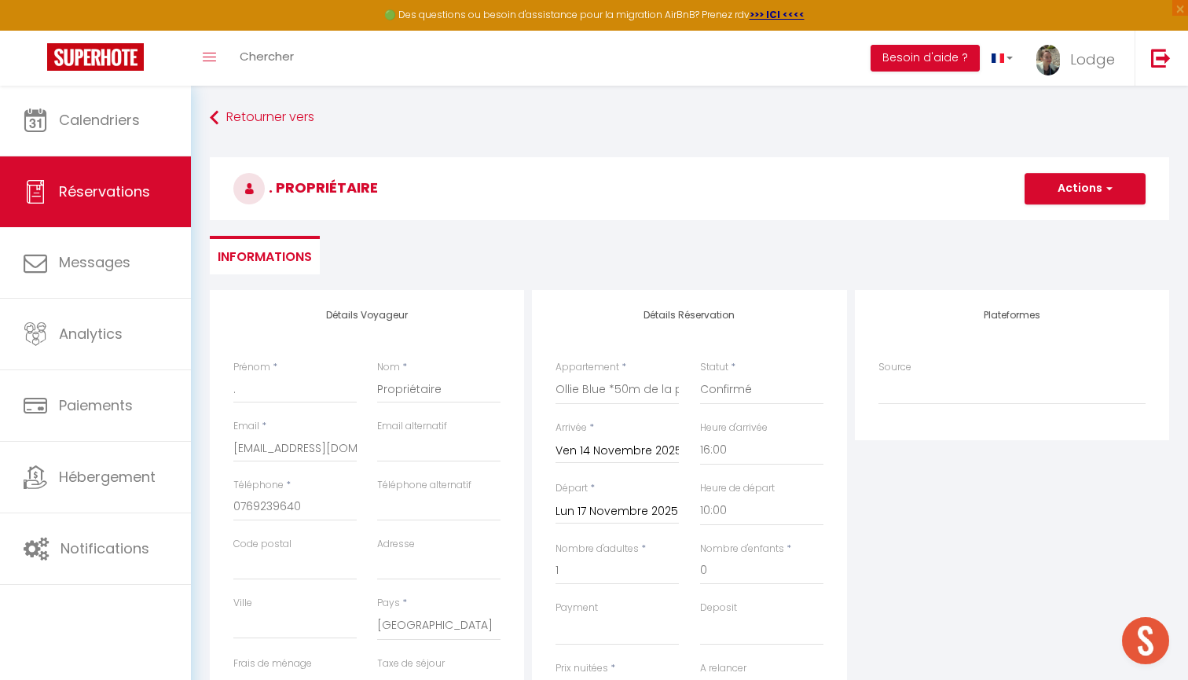
scroll to position [0, 0]
click at [1054, 191] on button "Actions" at bounding box center [1085, 188] width 121 height 31
click at [1043, 223] on link "Enregistrer" at bounding box center [1070, 223] width 124 height 20
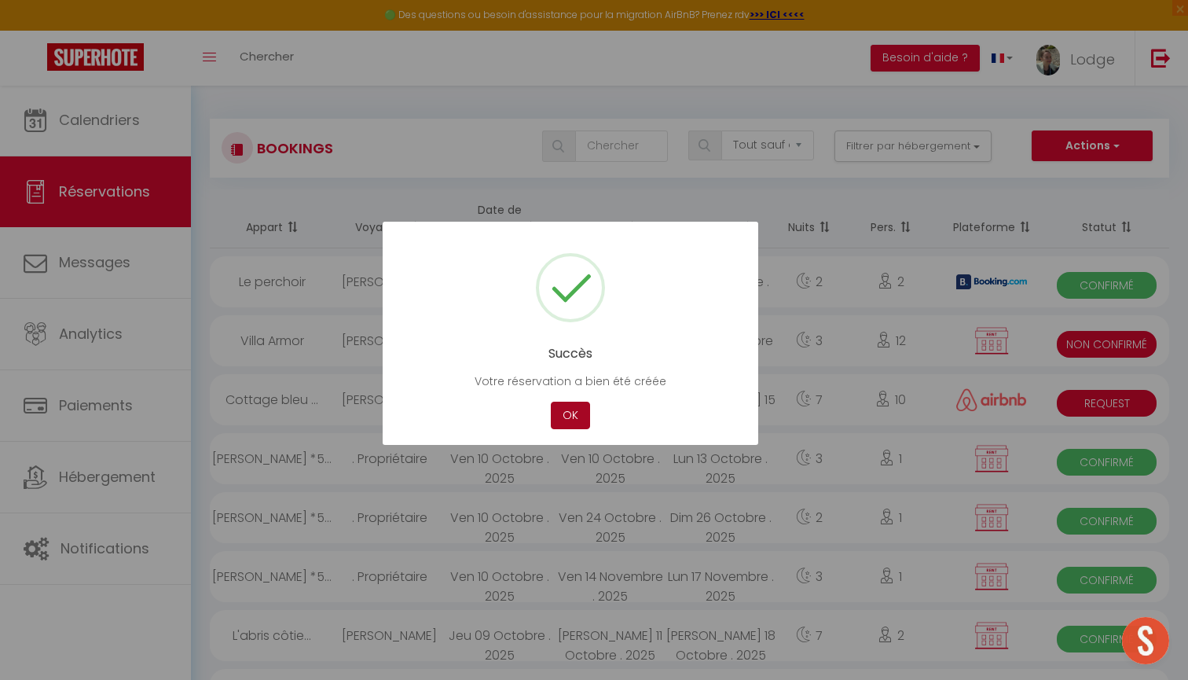
click at [570, 412] on button "OK" at bounding box center [570, 416] width 39 height 28
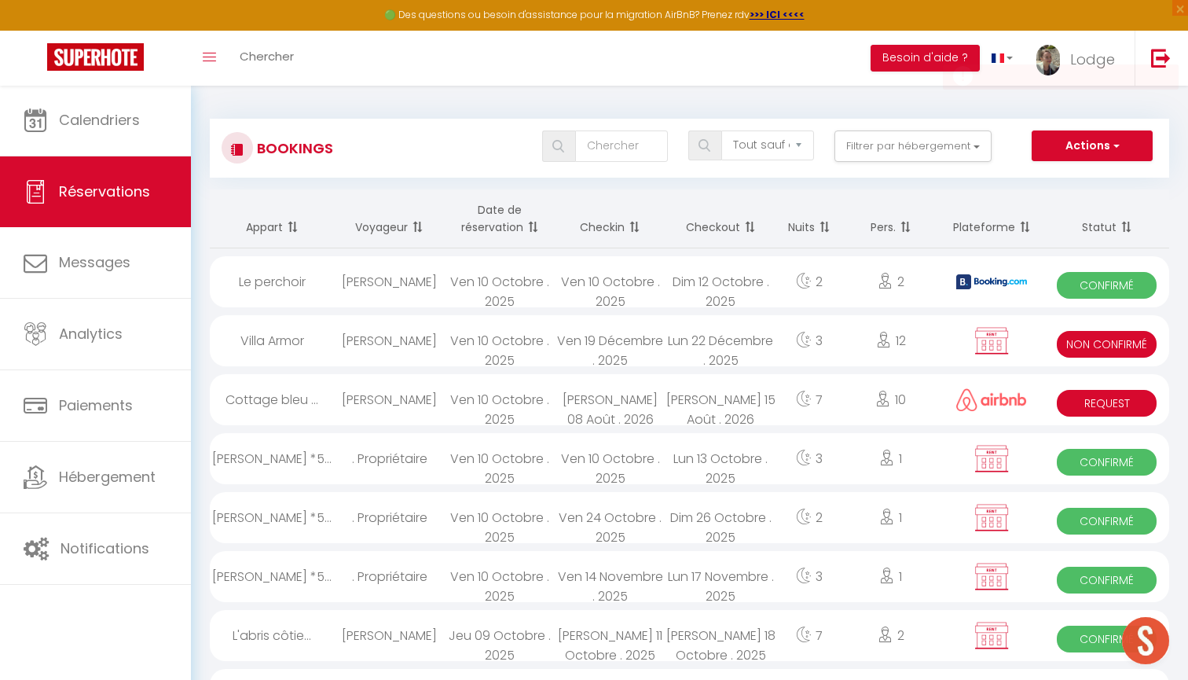
click at [722, 575] on div "Lun 17 Novembre . 2025" at bounding box center [721, 576] width 110 height 51
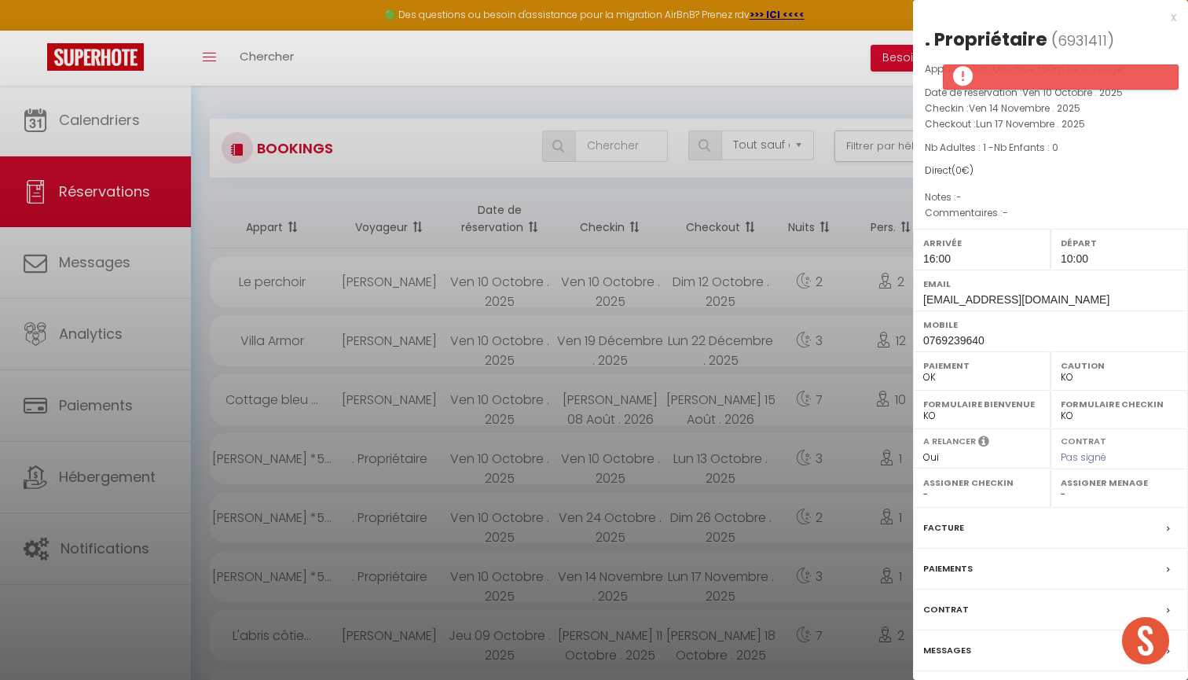
click at [959, 520] on label "Facture" at bounding box center [944, 528] width 41 height 17
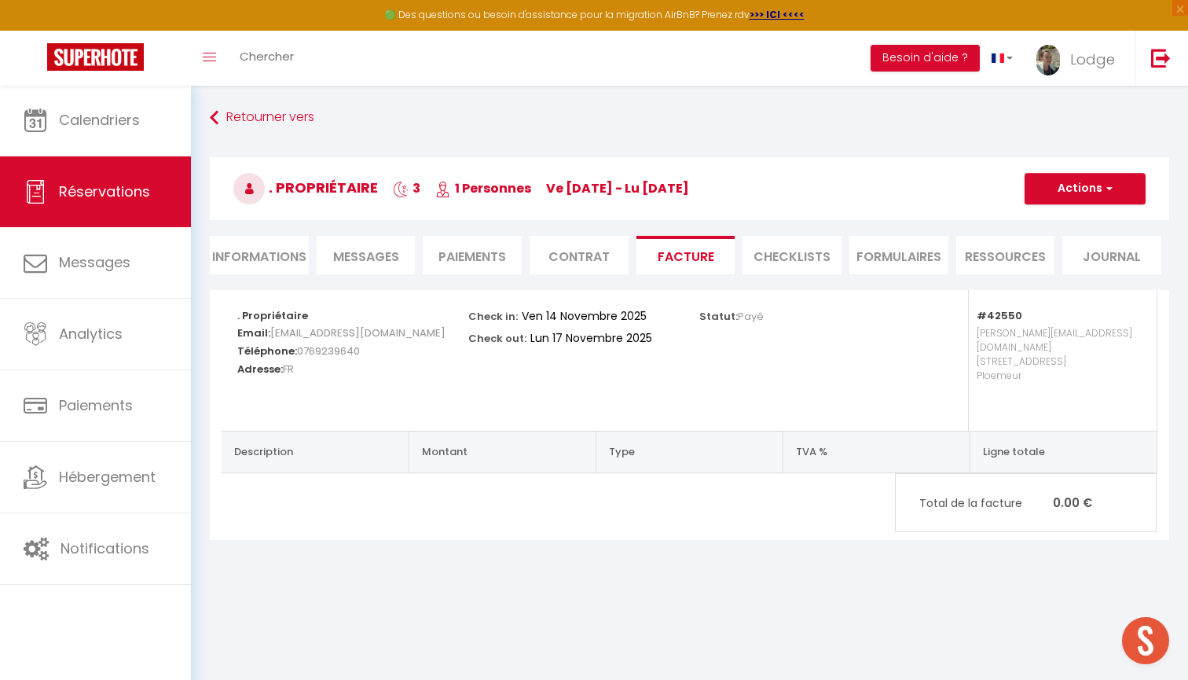
click at [241, 263] on li "Informations" at bounding box center [259, 255] width 99 height 39
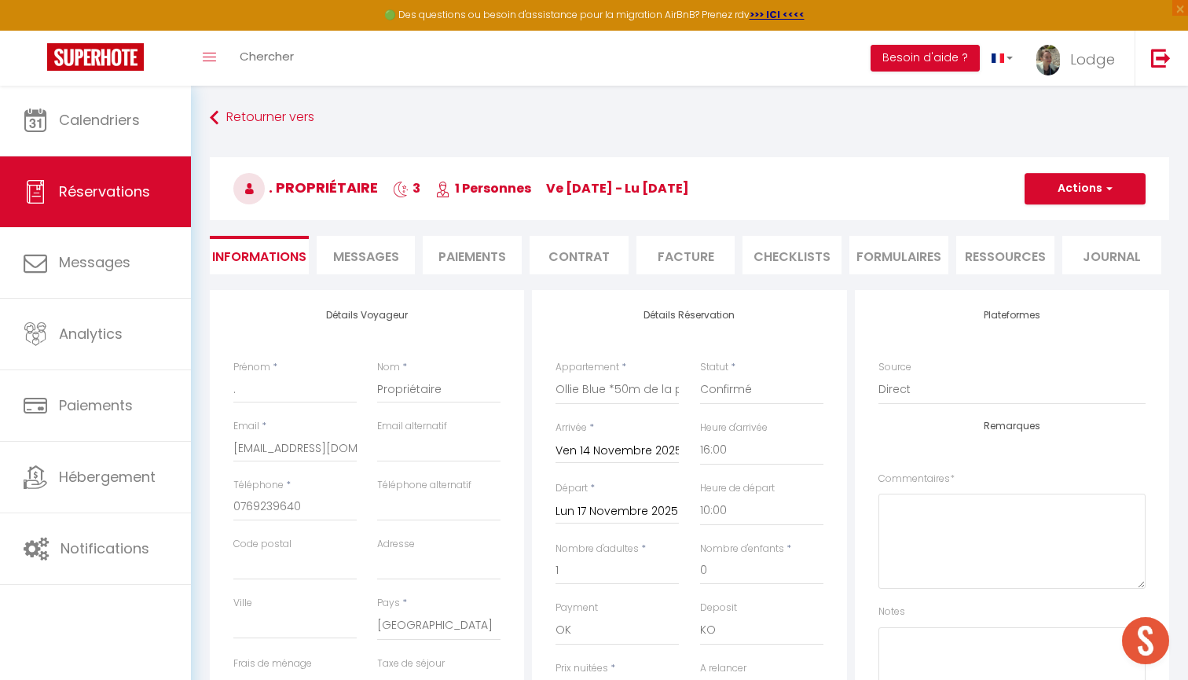
click at [1066, 188] on button "Actions" at bounding box center [1085, 188] width 121 height 31
click at [1043, 241] on link "Dupliquer" at bounding box center [1070, 243] width 124 height 20
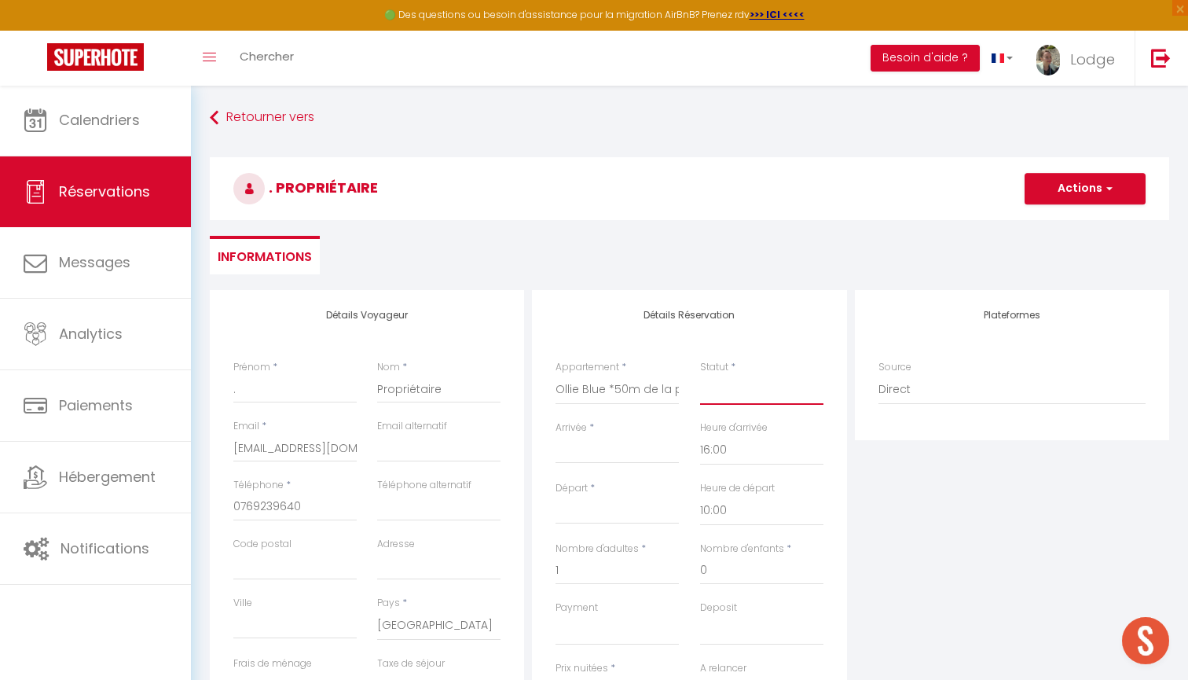
click at [716, 388] on select "Confirmé Non Confirmé [PERSON_NAME] par le voyageur No Show Request" at bounding box center [761, 390] width 123 height 30
click at [577, 432] on label "Arrivée" at bounding box center [571, 428] width 31 height 15
click at [577, 441] on input "Arrivée" at bounding box center [617, 451] width 123 height 20
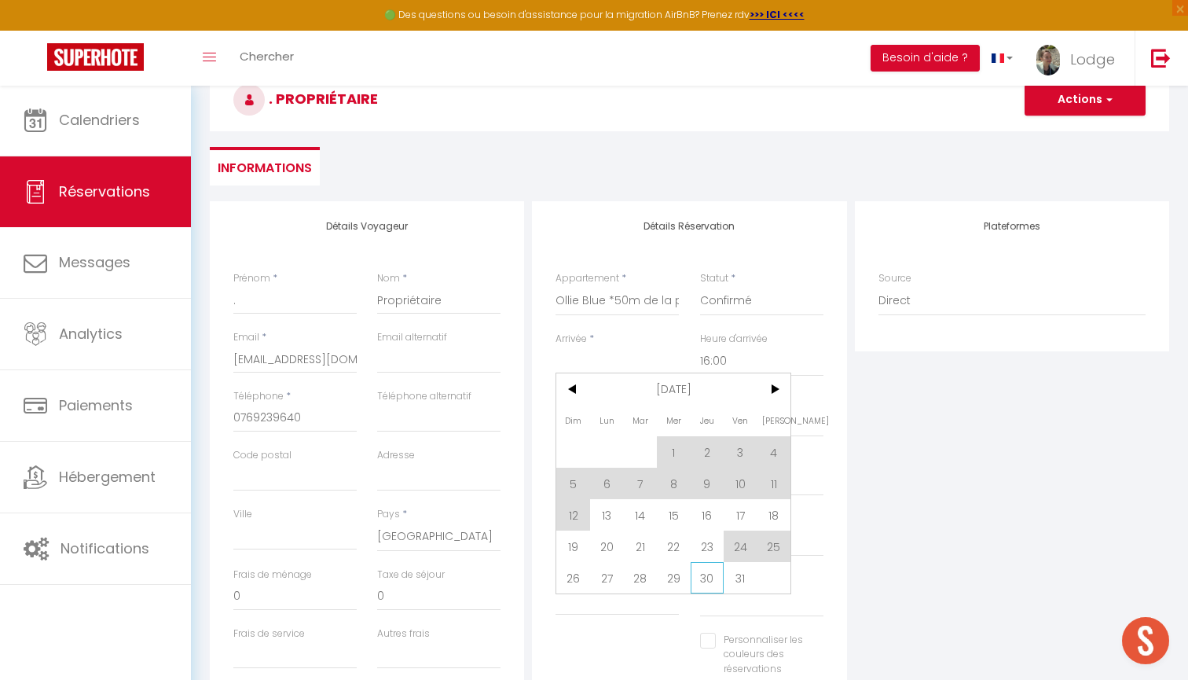
scroll to position [90, 0]
click at [773, 386] on span ">" at bounding box center [775, 388] width 34 height 31
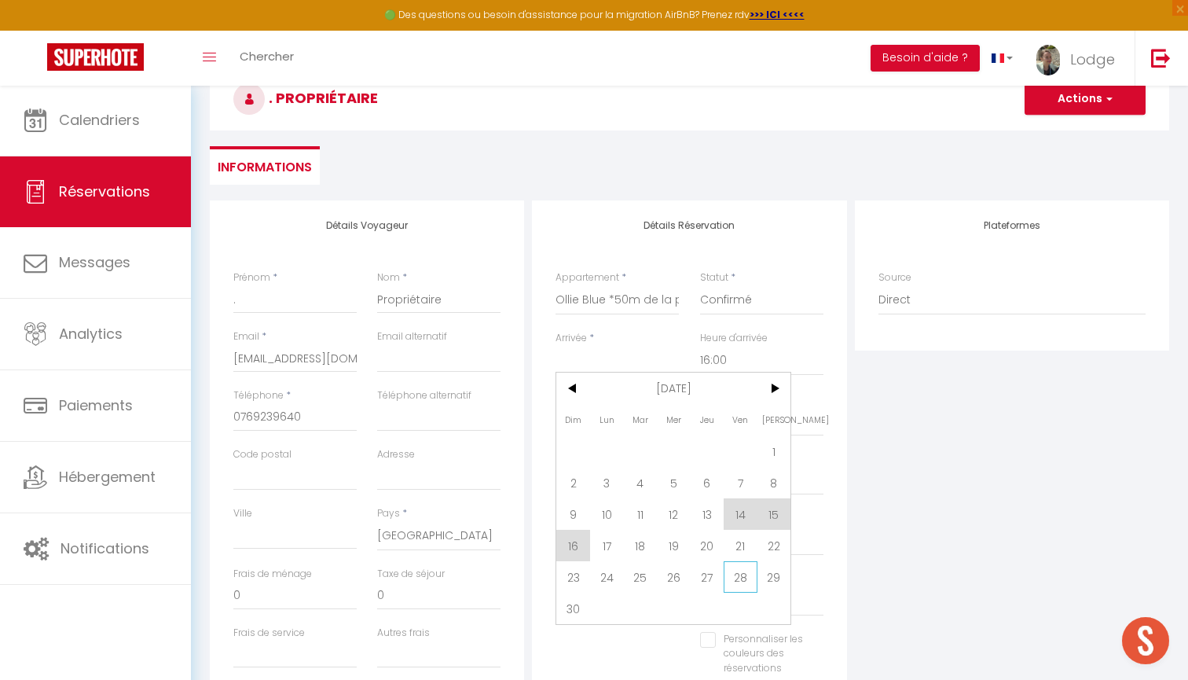
click at [748, 586] on span "28" at bounding box center [741, 576] width 34 height 31
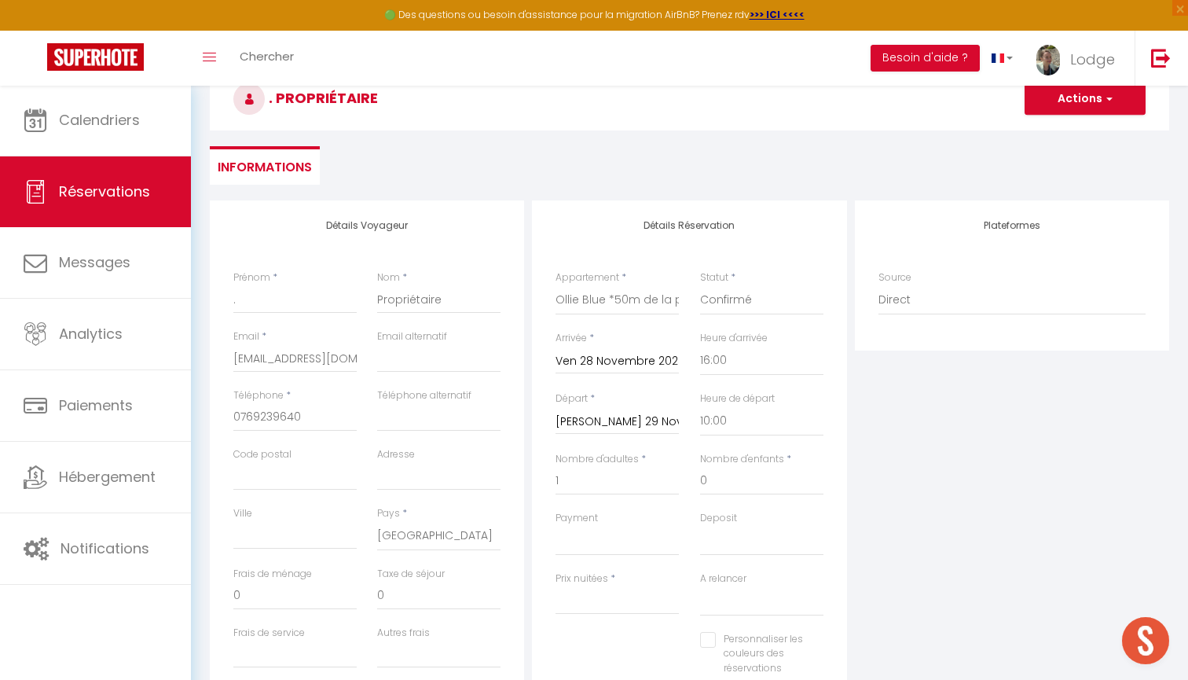
click at [626, 419] on input "[PERSON_NAME] 29 Novembre 2025" at bounding box center [617, 422] width 123 height 20
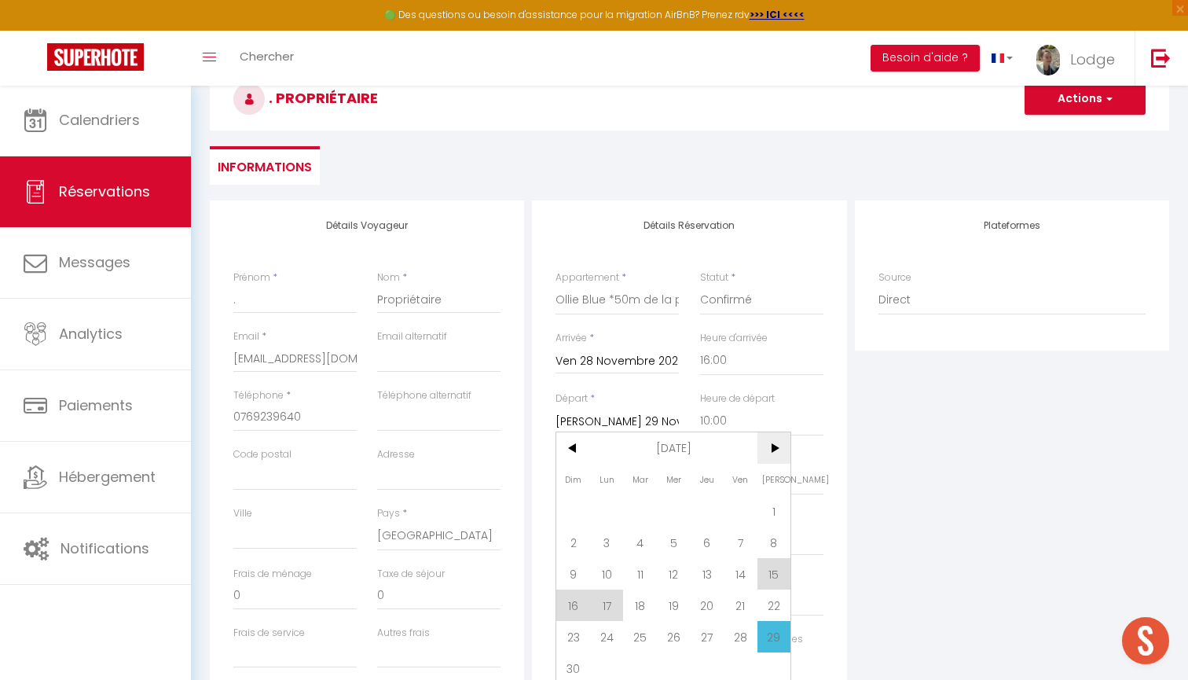
click at [773, 456] on span ">" at bounding box center [775, 447] width 34 height 31
click at [599, 510] on span "1" at bounding box center [607, 510] width 34 height 31
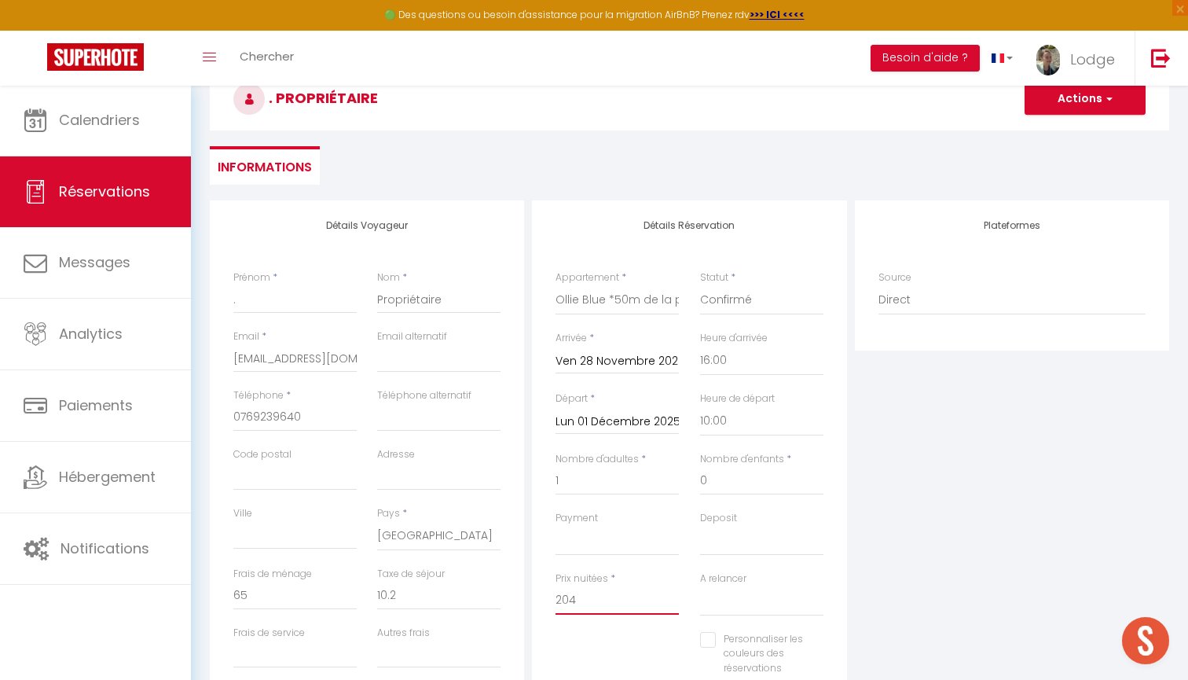
click at [575, 594] on input "204" at bounding box center [617, 600] width 123 height 28
click at [1012, 492] on div "Plateformes Source Direct [DOMAIN_NAME] [DOMAIN_NAME] Chalet montagne Expedia G…" at bounding box center [1012, 481] width 322 height 562
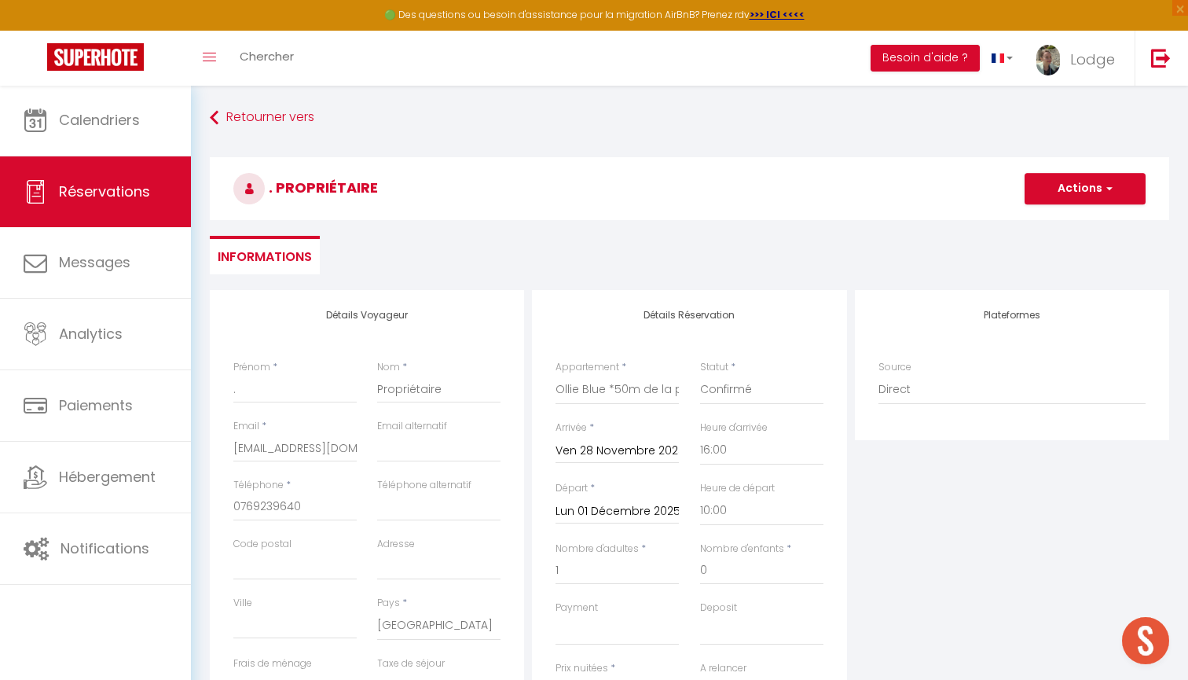
scroll to position [0, 0]
click at [1064, 202] on button "Actions" at bounding box center [1085, 188] width 121 height 31
click at [1068, 187] on button "Actions" at bounding box center [1085, 188] width 121 height 31
click at [1049, 217] on link "Enregistrer" at bounding box center [1070, 223] width 124 height 20
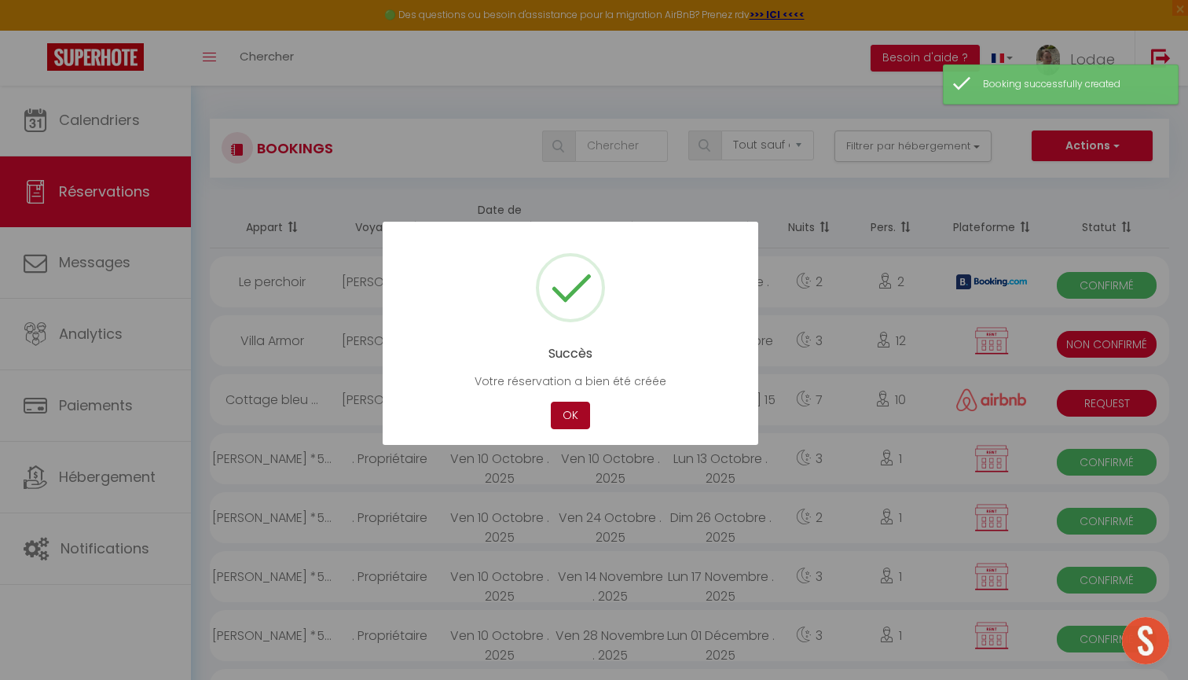
click at [575, 422] on button "OK" at bounding box center [570, 416] width 39 height 28
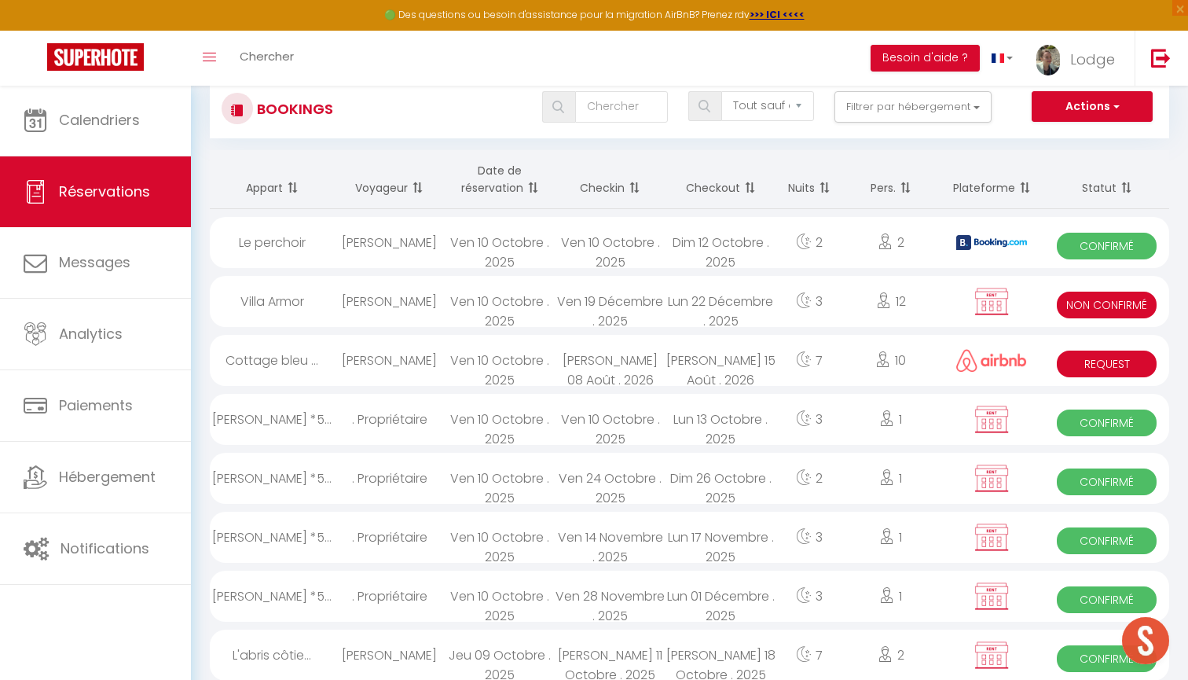
scroll to position [57, 0]
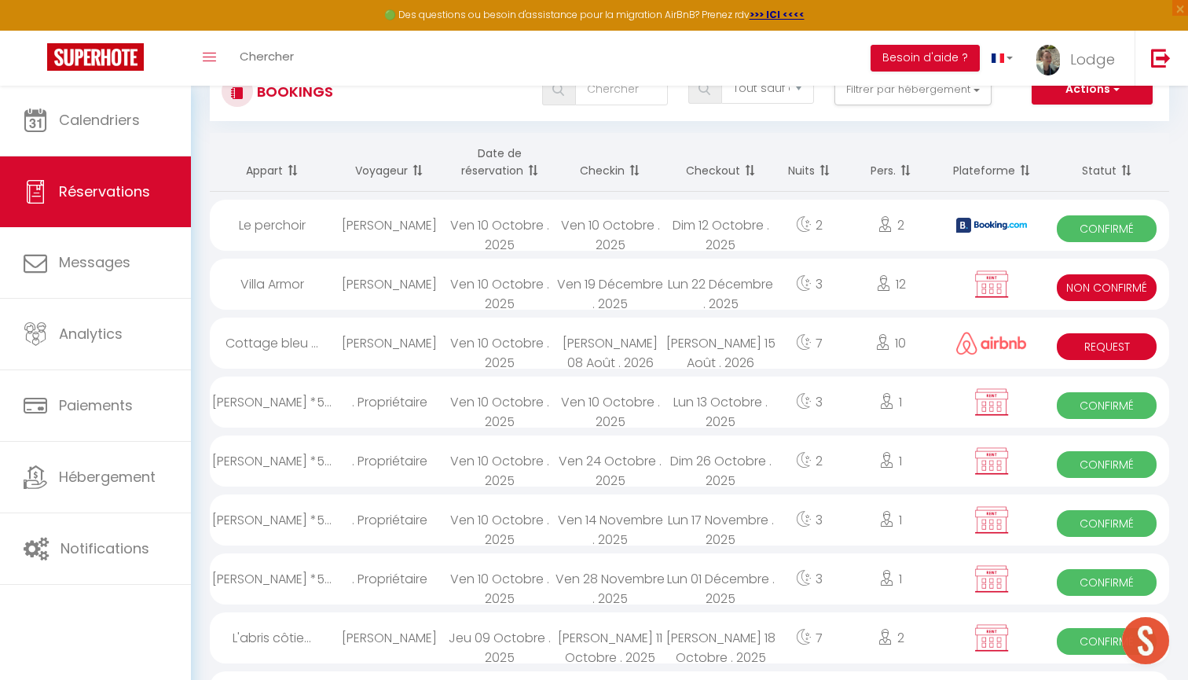
click at [711, 577] on div "Lun 01 Décembre . 2025" at bounding box center [721, 578] width 110 height 51
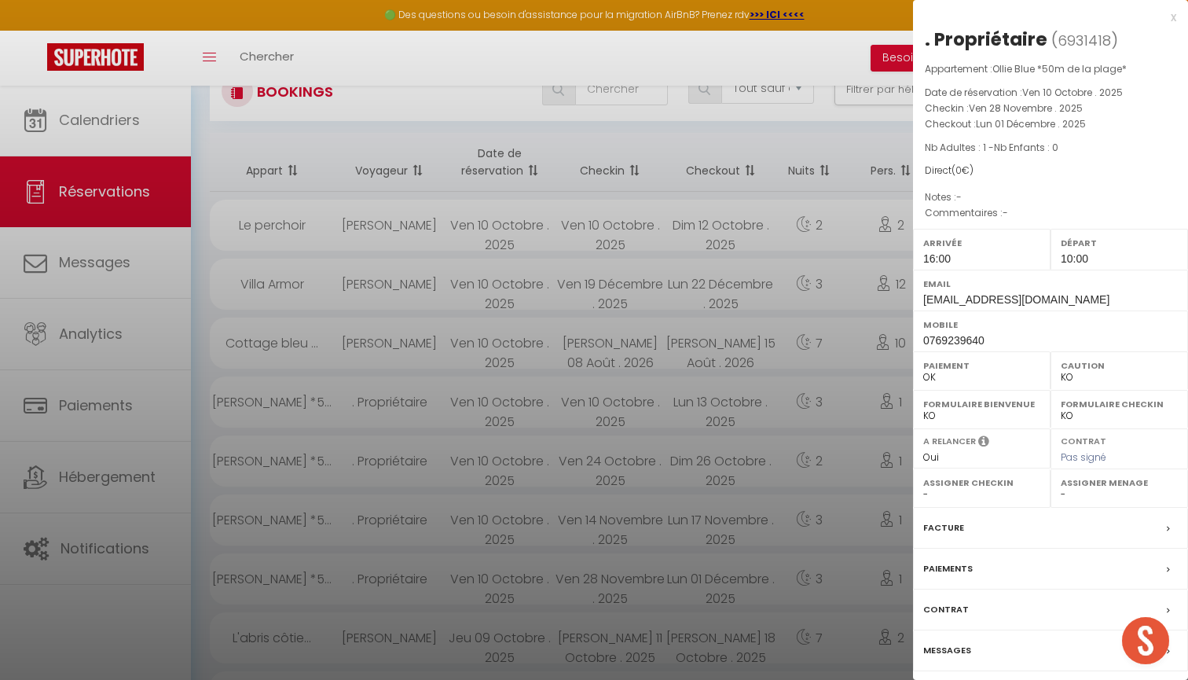
click at [945, 555] on div "Paiements" at bounding box center [1050, 569] width 275 height 41
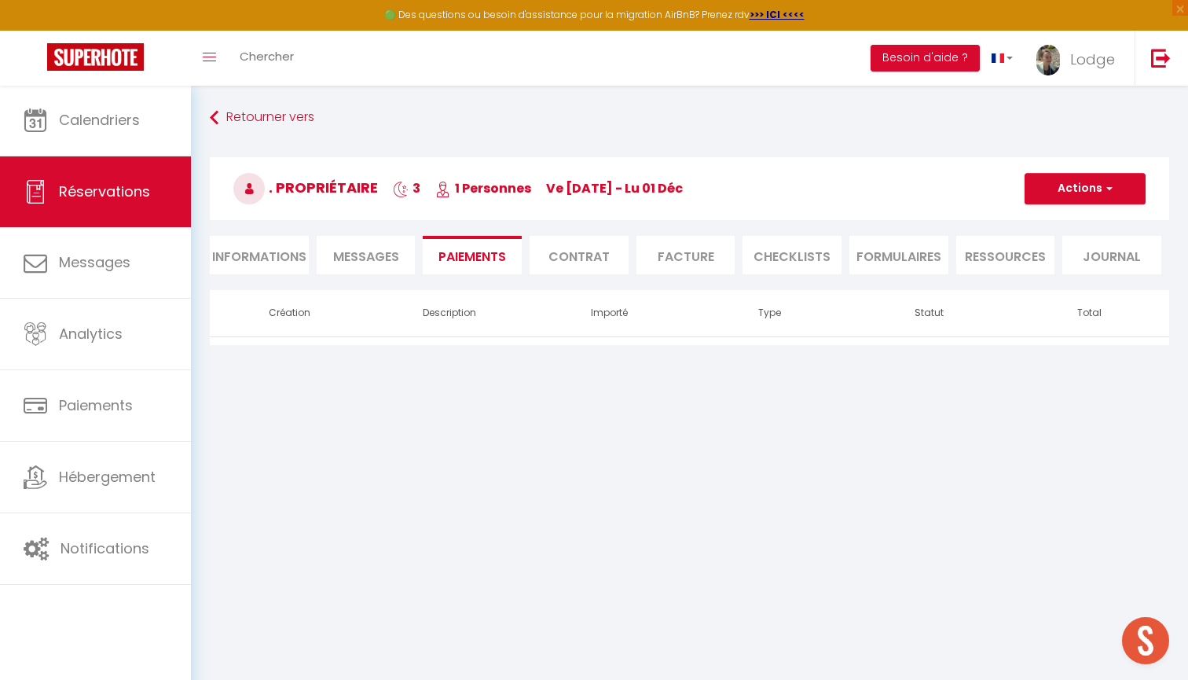
click at [263, 254] on li "Informations" at bounding box center [259, 255] width 99 height 39
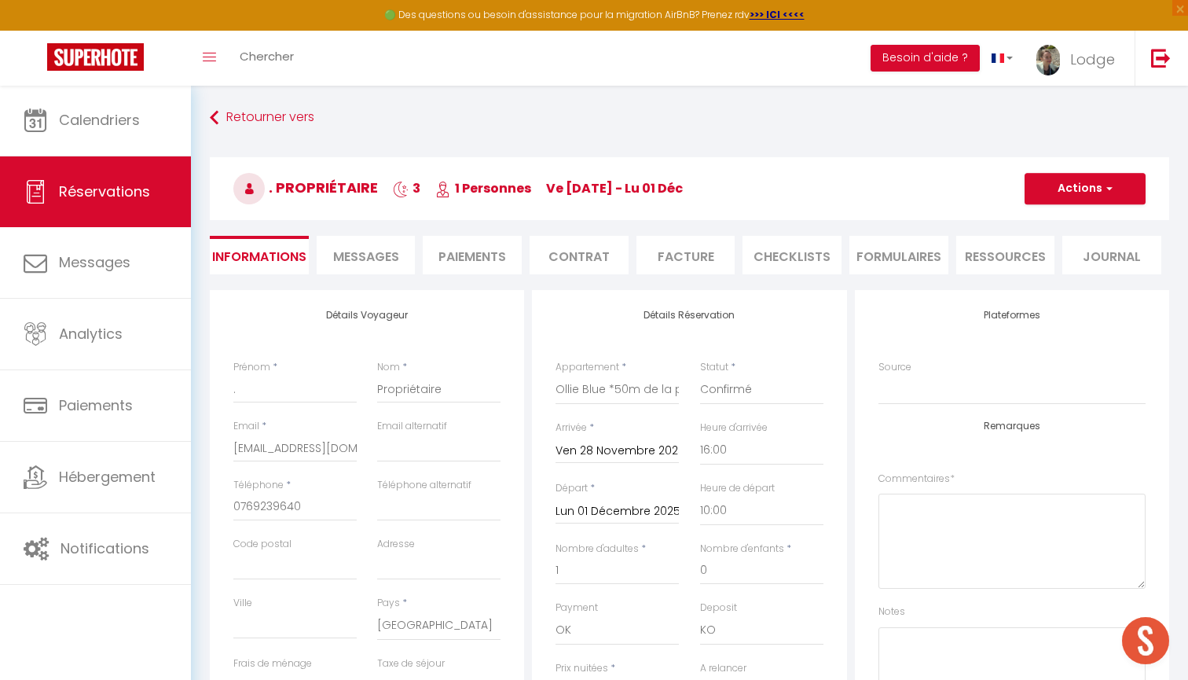
click at [1066, 197] on button "Actions" at bounding box center [1085, 188] width 121 height 31
click at [1047, 237] on link "Dupliquer" at bounding box center [1070, 243] width 124 height 20
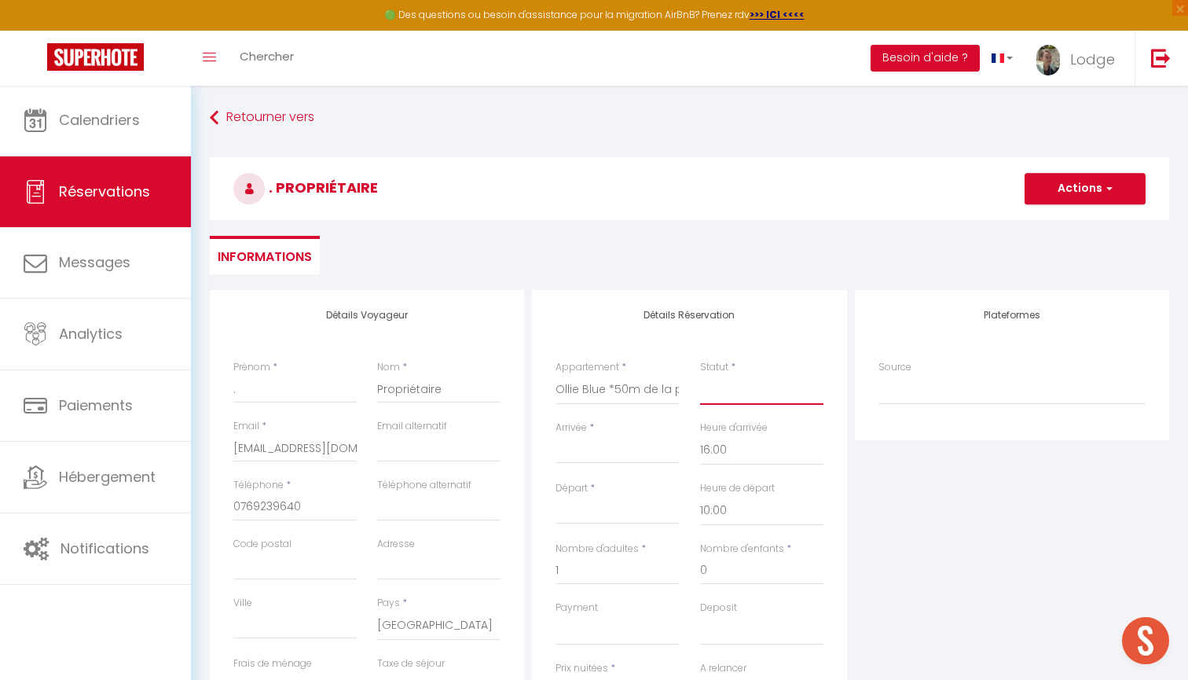
click at [731, 395] on select "Confirmé Non Confirmé [PERSON_NAME] par le voyageur No Show Request" at bounding box center [761, 390] width 123 height 30
click at [590, 443] on input "Arrivée" at bounding box center [617, 451] width 123 height 20
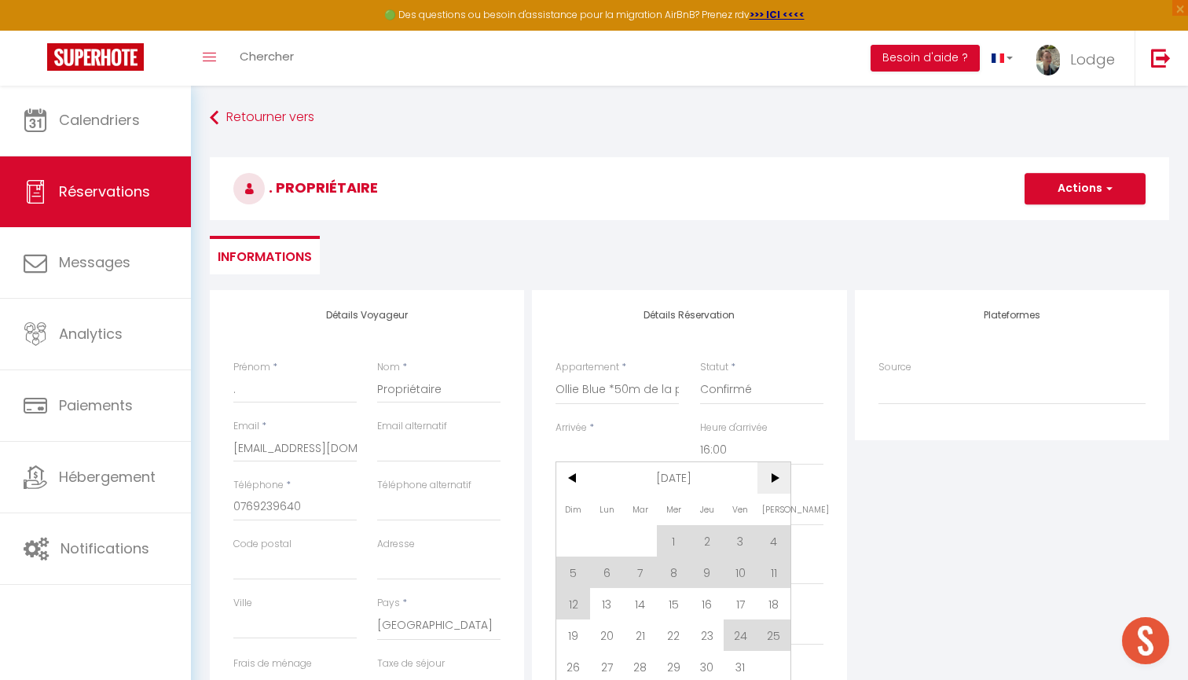
click at [775, 488] on span ">" at bounding box center [775, 477] width 34 height 31
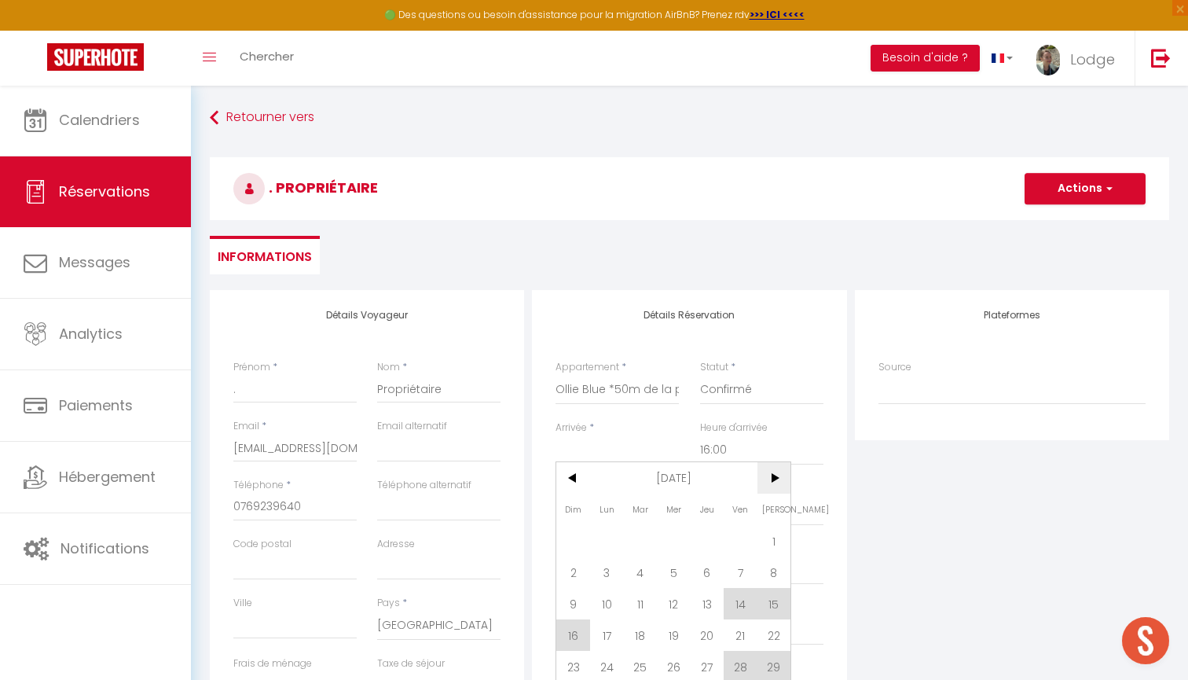
click at [775, 488] on span ">" at bounding box center [775, 477] width 34 height 31
click at [740, 572] on span "12" at bounding box center [741, 572] width 34 height 31
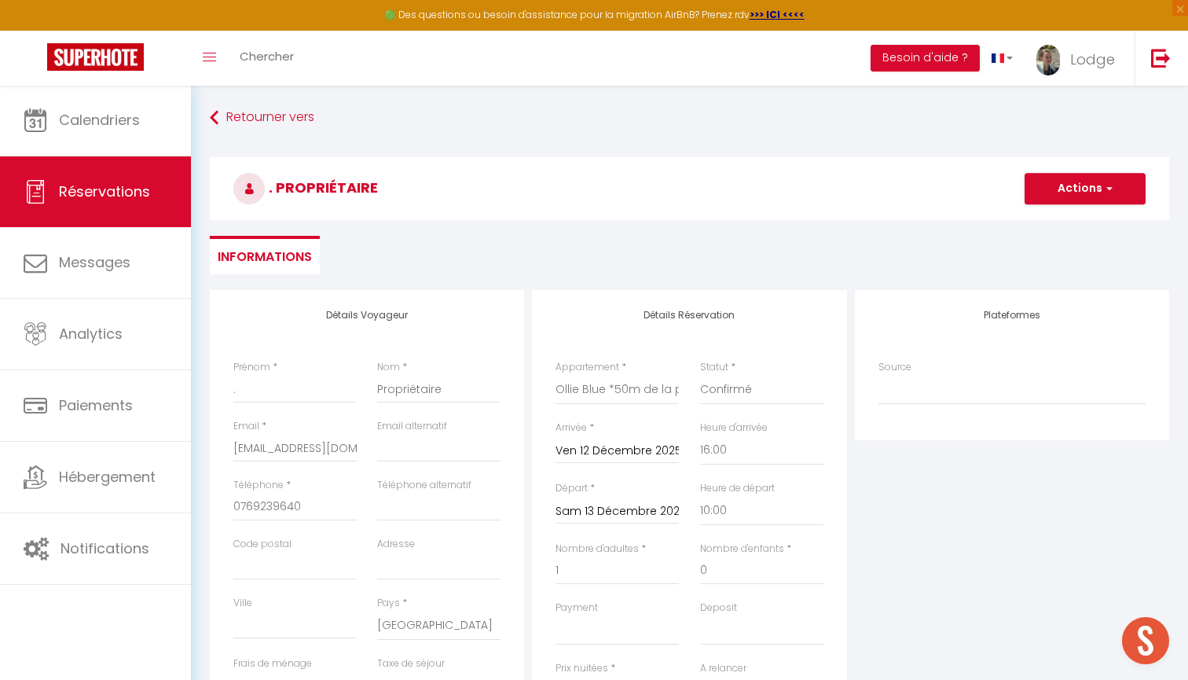
click at [585, 507] on input "Sam 13 Décembre 2025" at bounding box center [617, 511] width 123 height 20
click at [608, 663] on span "15" at bounding box center [607, 663] width 34 height 31
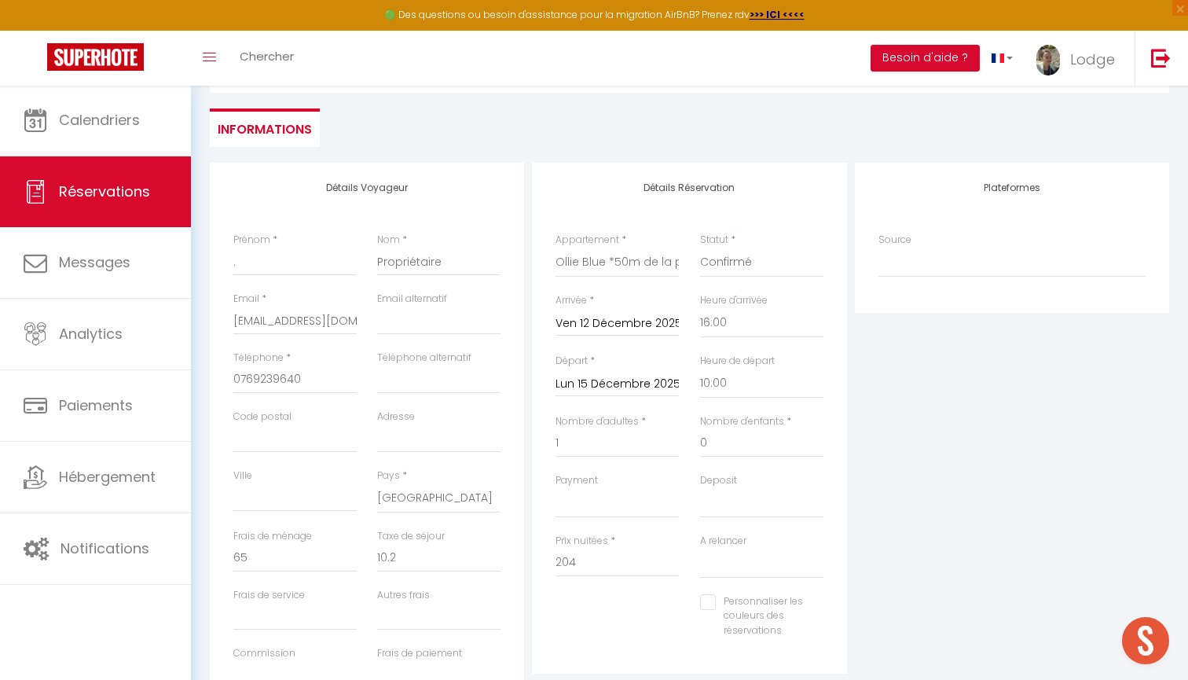
scroll to position [136, 0]
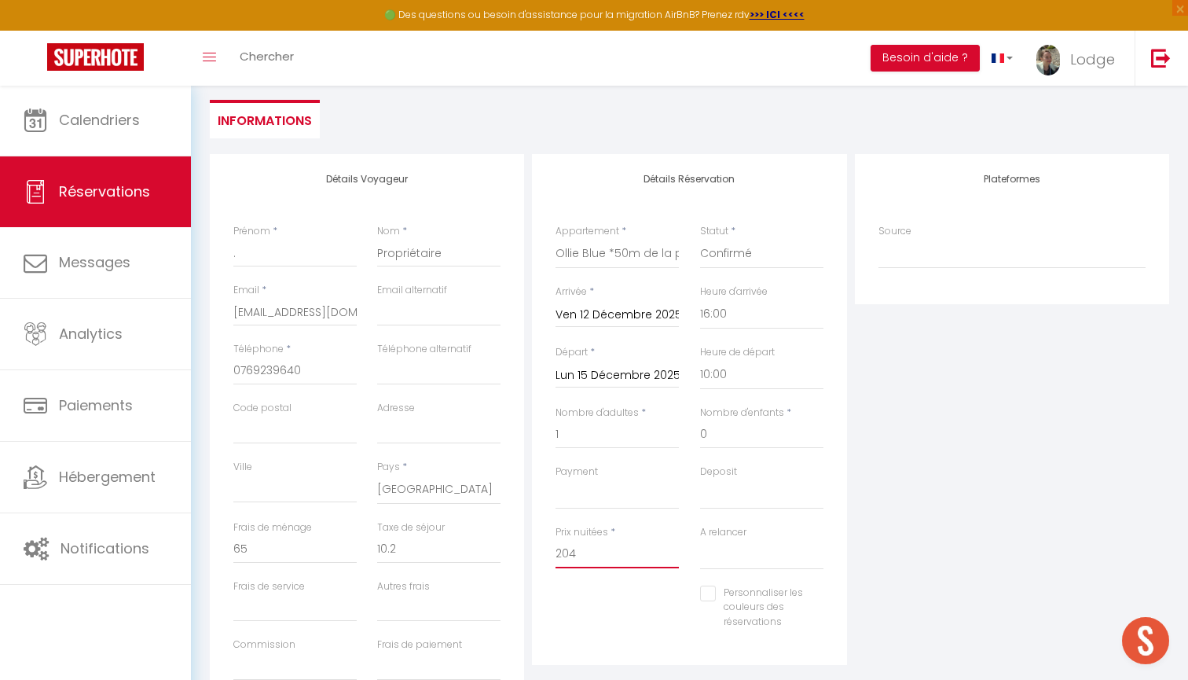
click at [590, 542] on input "204" at bounding box center [617, 554] width 123 height 28
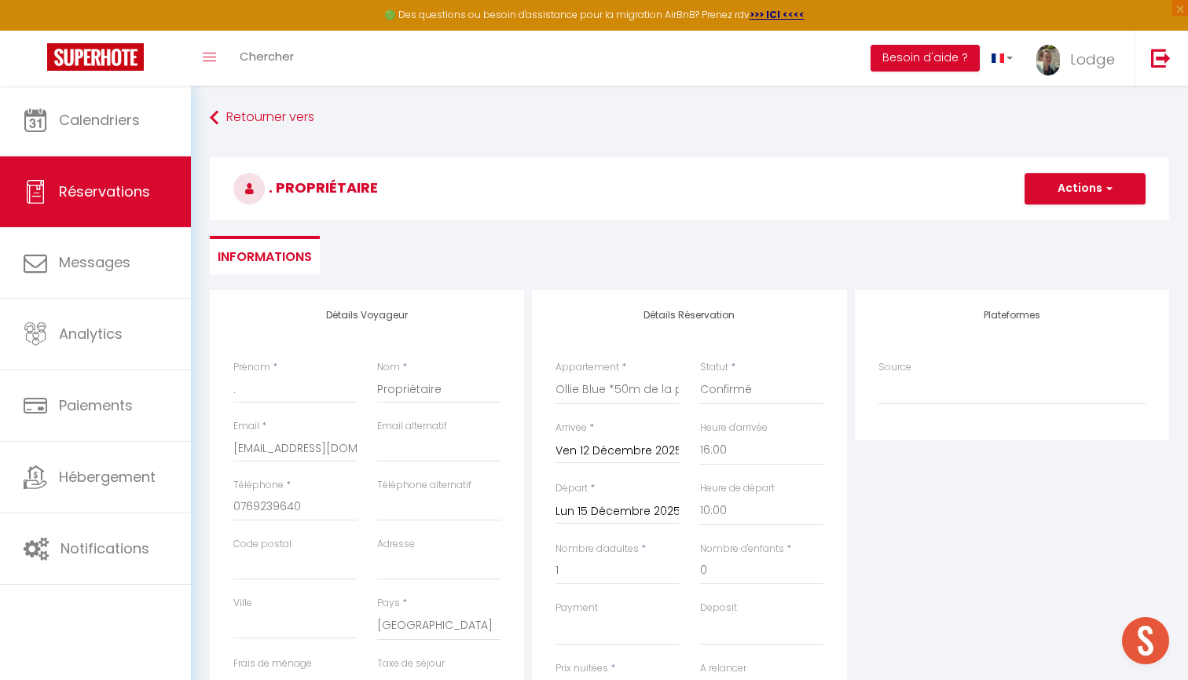
scroll to position [0, 0]
click at [1083, 187] on button "Actions" at bounding box center [1085, 188] width 121 height 31
click at [1048, 222] on link "Enregistrer" at bounding box center [1070, 223] width 124 height 20
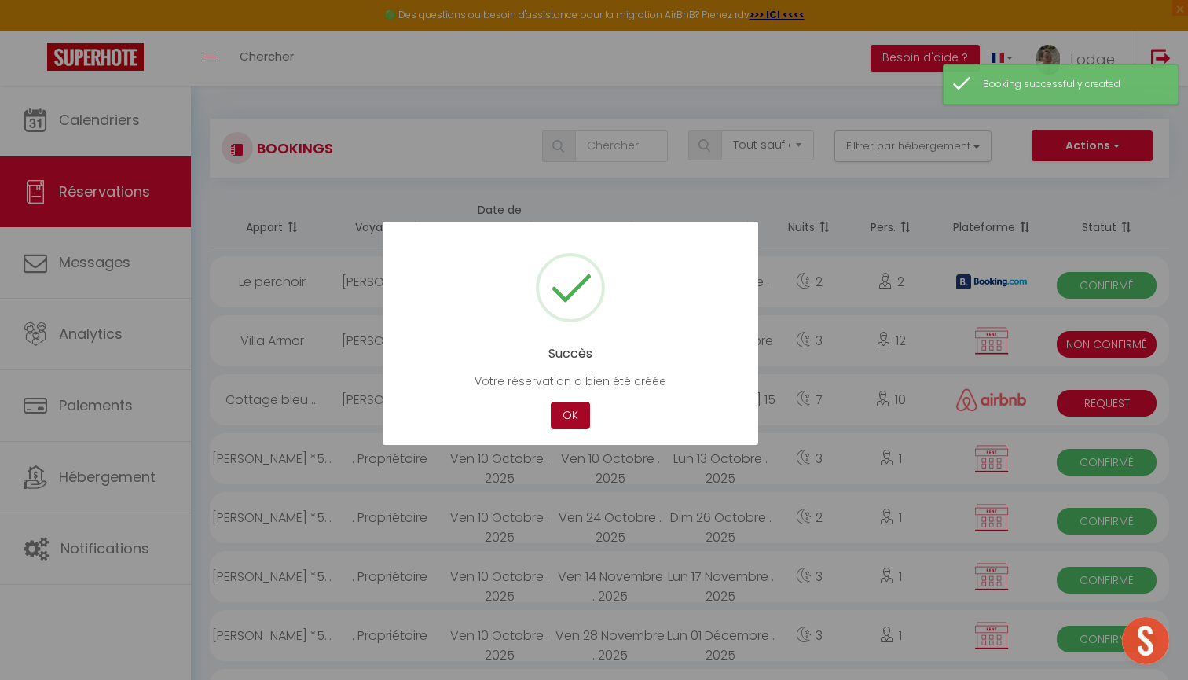
click at [566, 422] on button "OK" at bounding box center [570, 416] width 39 height 28
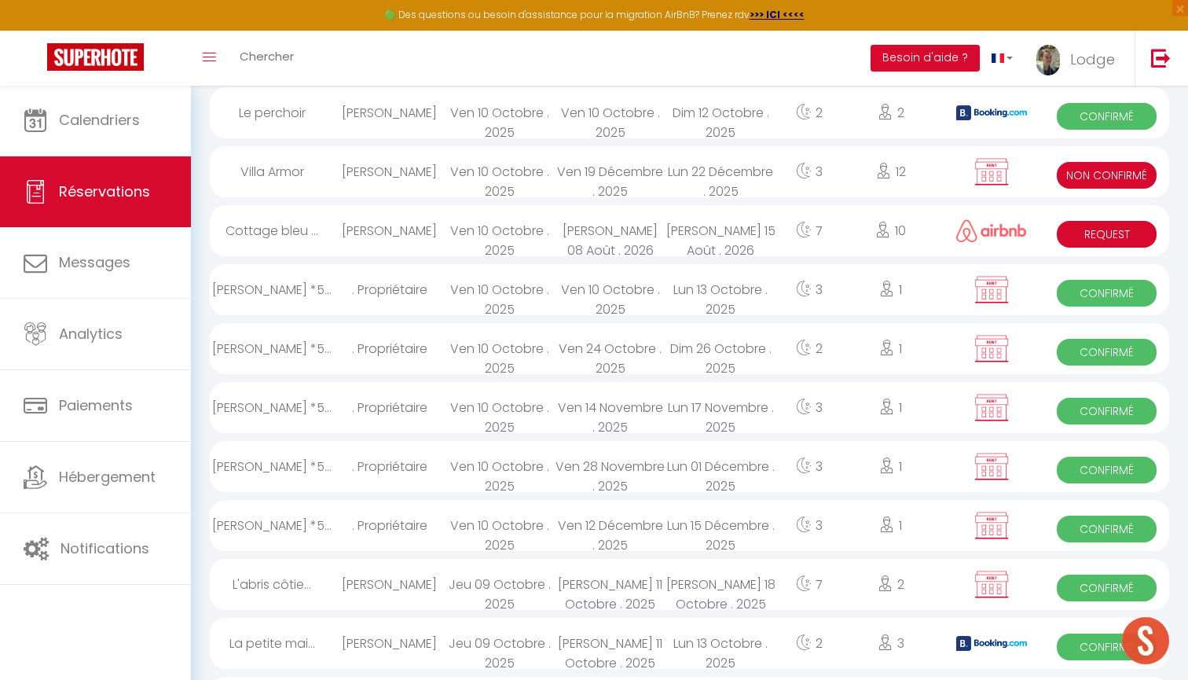
scroll to position [186, 0]
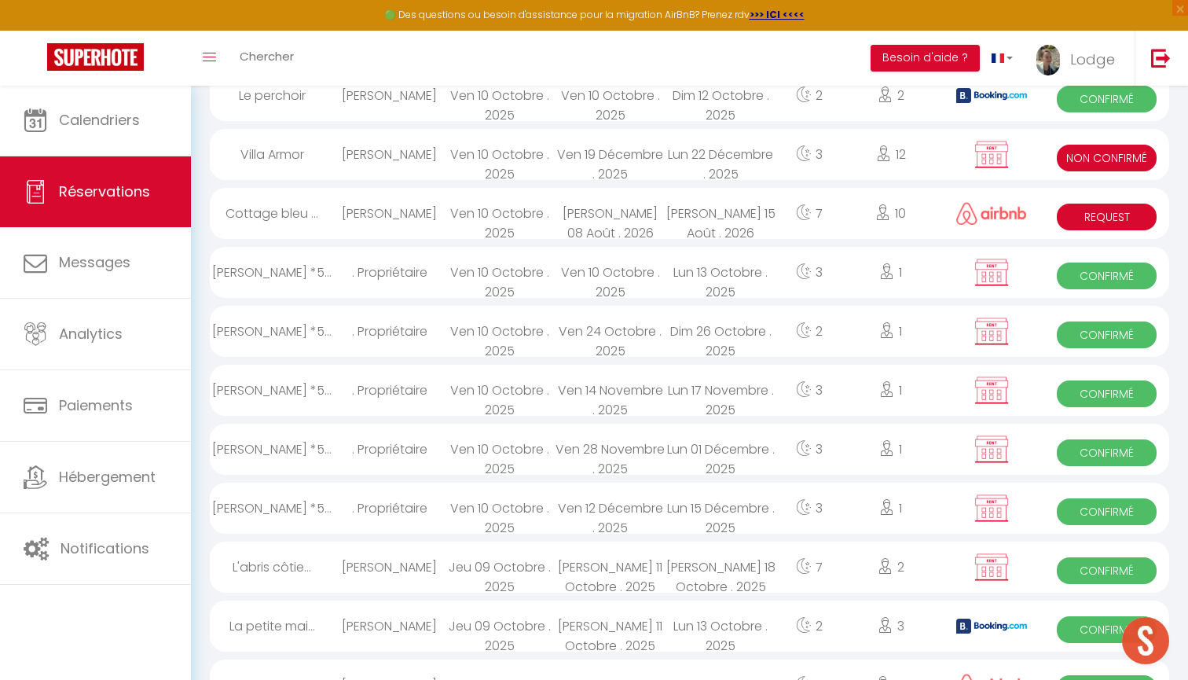
click at [681, 506] on div "Lun 15 Décembre . 2025" at bounding box center [721, 508] width 110 height 51
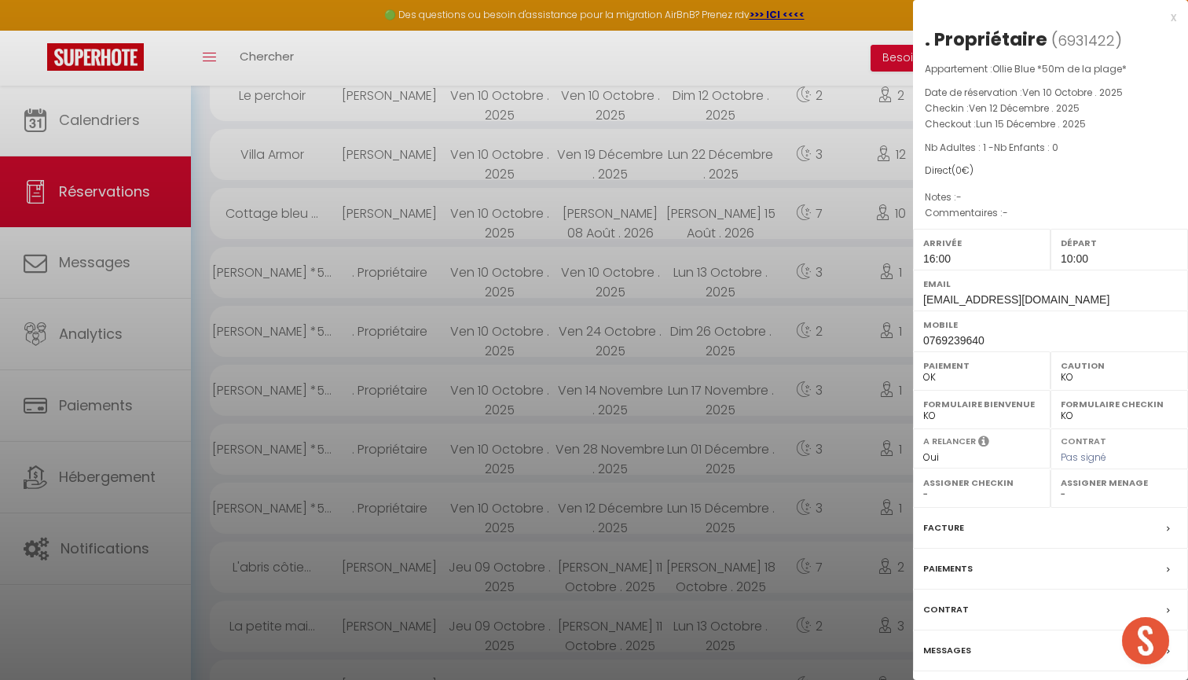
click at [964, 564] on label "Paiements" at bounding box center [949, 568] width 50 height 17
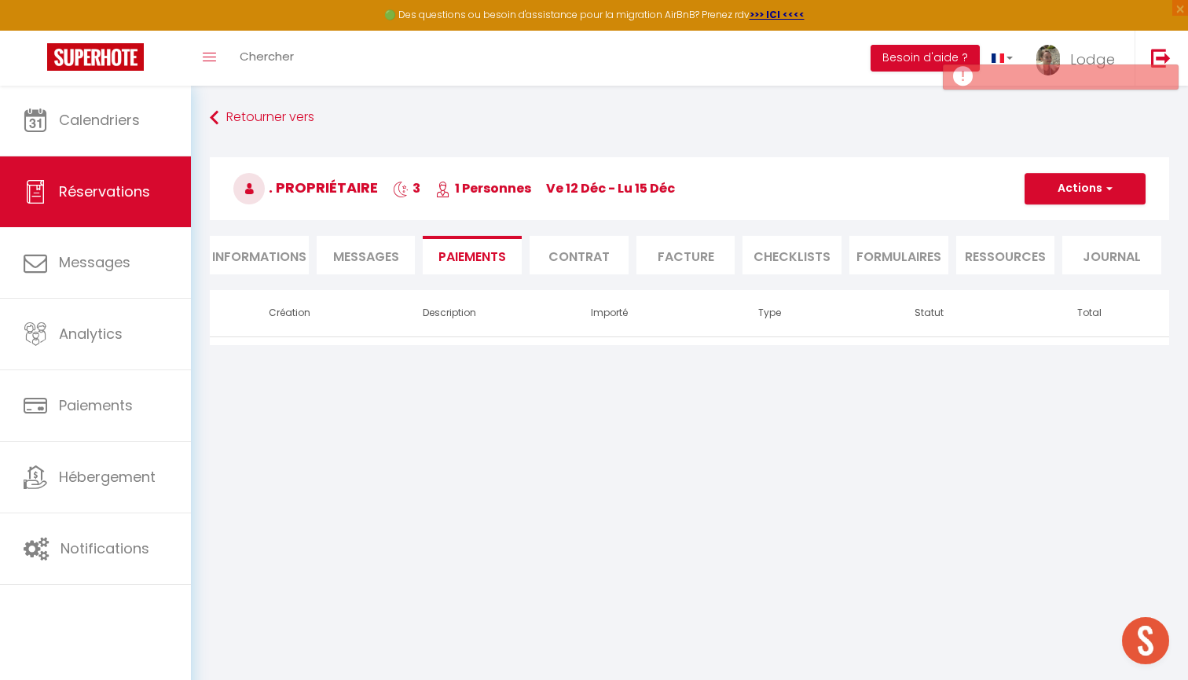
click at [285, 250] on li "Informations" at bounding box center [259, 255] width 99 height 39
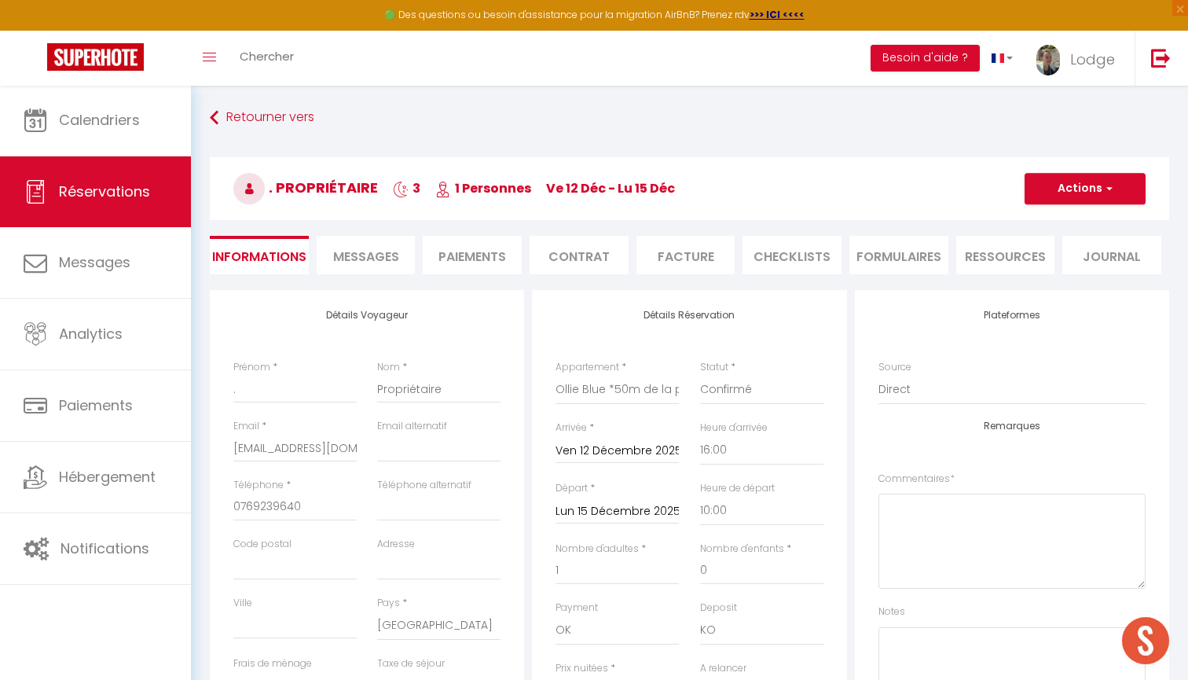
click at [1091, 186] on button "Actions" at bounding box center [1085, 188] width 121 height 31
click at [1051, 241] on link "Dupliquer" at bounding box center [1070, 243] width 124 height 20
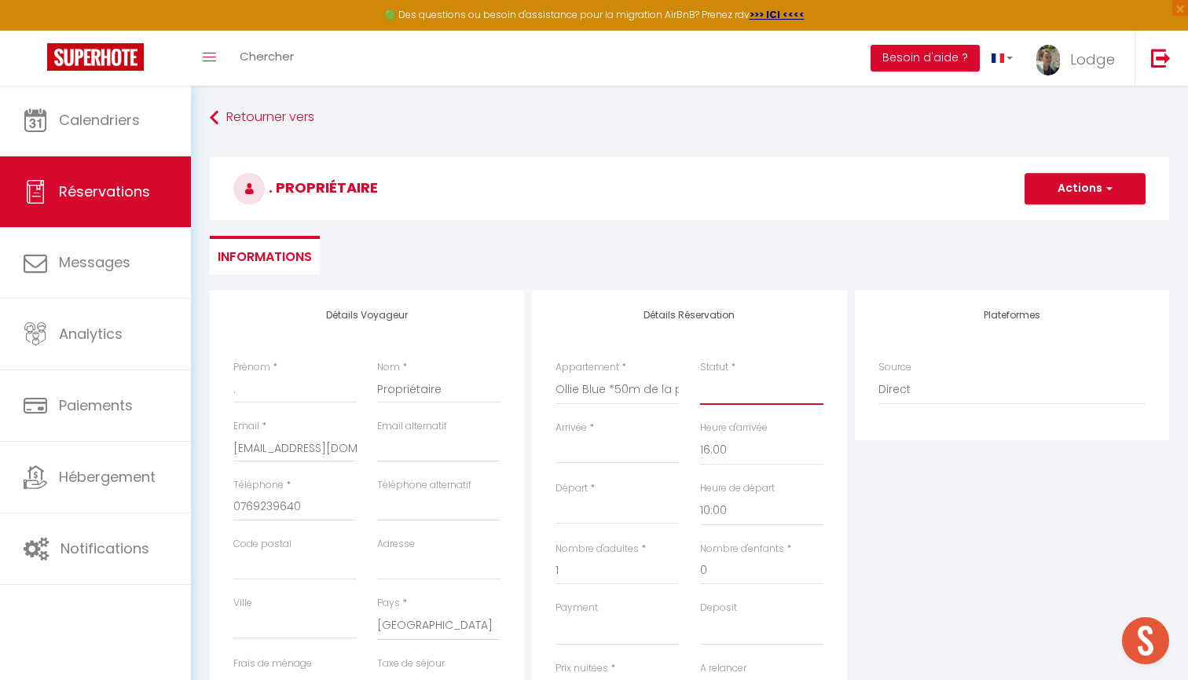
click at [726, 387] on select "Confirmé Non Confirmé [PERSON_NAME] par le voyageur No Show Request" at bounding box center [761, 390] width 123 height 30
click at [597, 445] on input "Arrivée" at bounding box center [617, 451] width 123 height 20
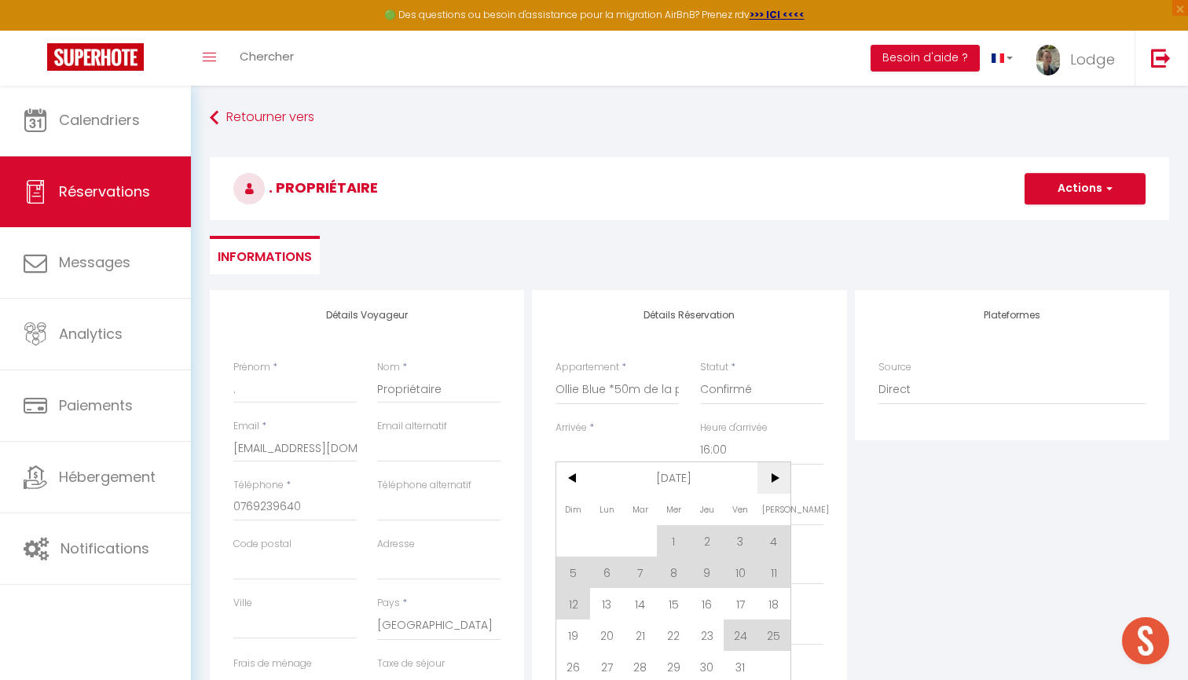
click at [782, 476] on span ">" at bounding box center [775, 477] width 34 height 31
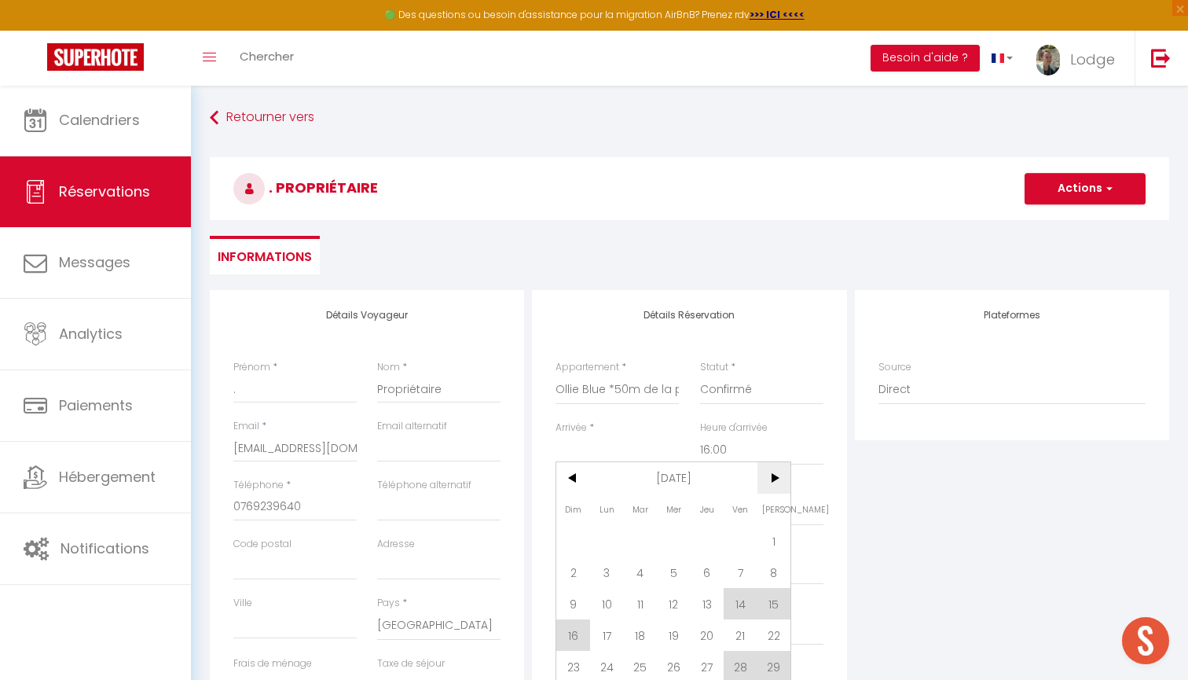
click at [782, 476] on span ">" at bounding box center [775, 477] width 34 height 31
click at [737, 604] on span "19" at bounding box center [741, 603] width 34 height 31
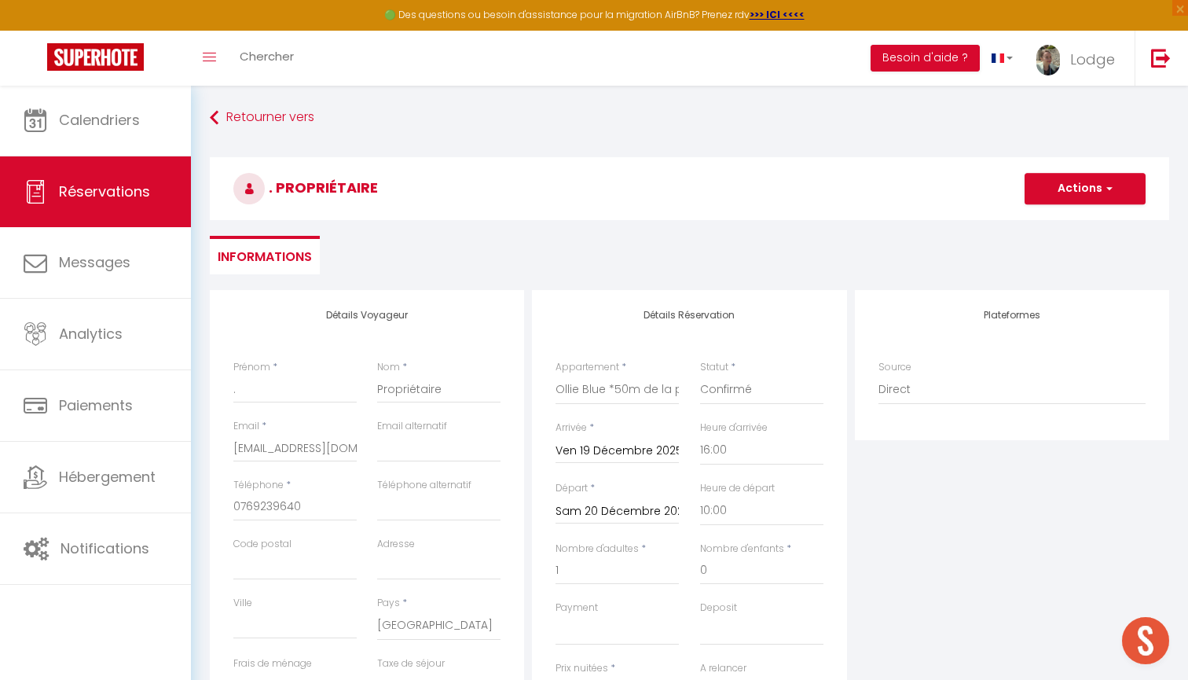
click at [580, 505] on input "Sam 20 Décembre 2025" at bounding box center [617, 511] width 123 height 20
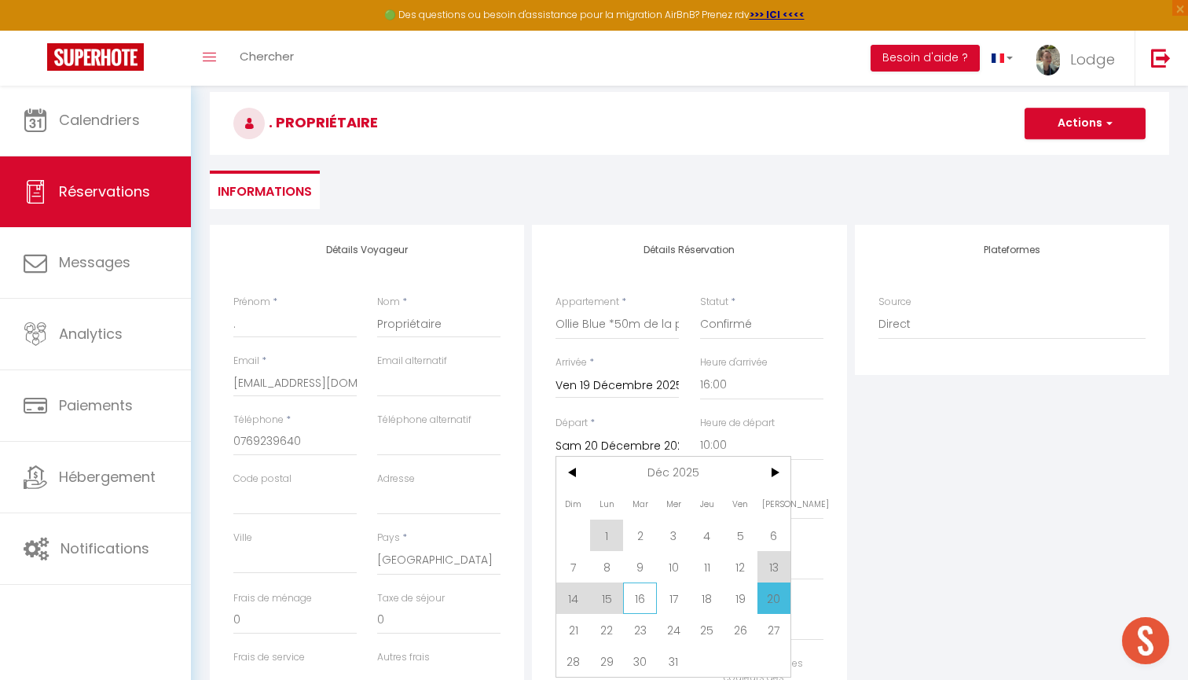
scroll to position [90, 0]
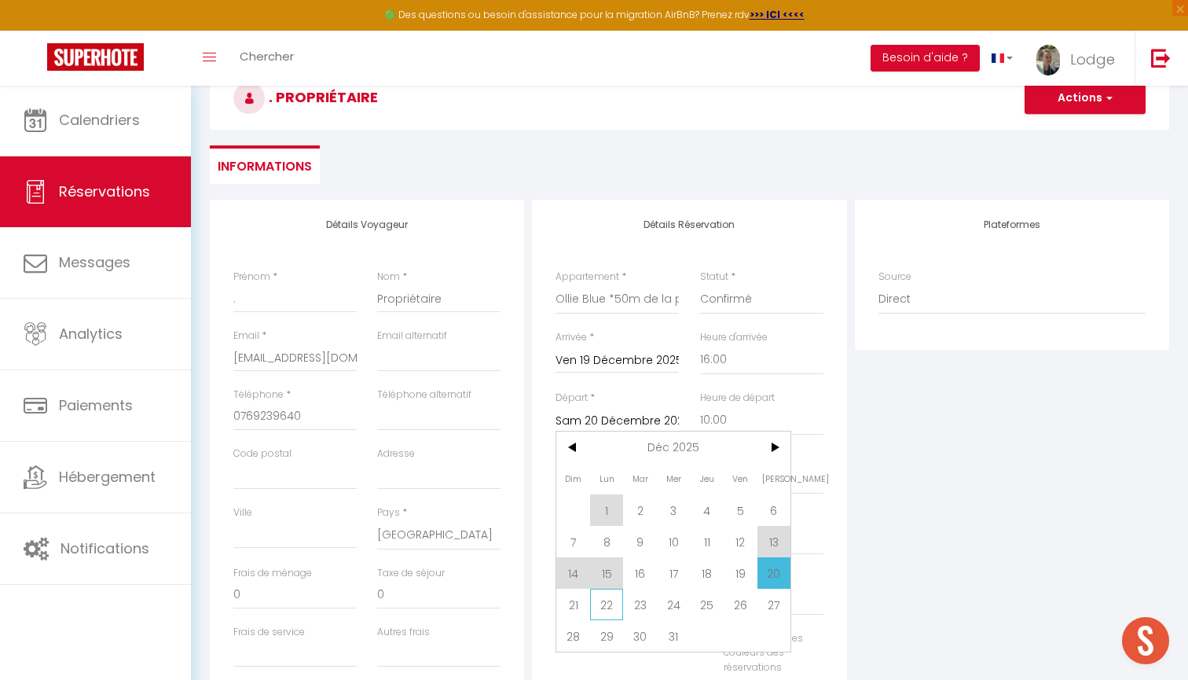
click at [609, 608] on span "22" at bounding box center [607, 604] width 34 height 31
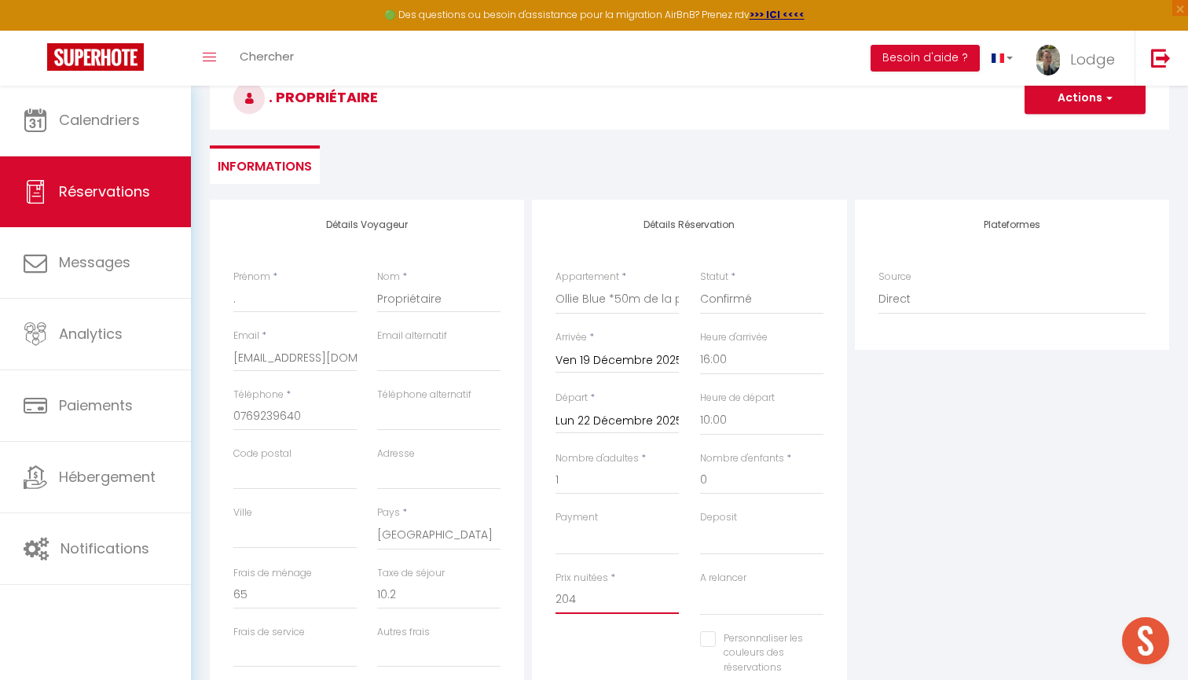
click at [578, 597] on input "204" at bounding box center [617, 600] width 123 height 28
click at [916, 505] on div "Plateformes Source Direct [DOMAIN_NAME] [DOMAIN_NAME] Chalet montagne Expedia G…" at bounding box center [1012, 481] width 322 height 562
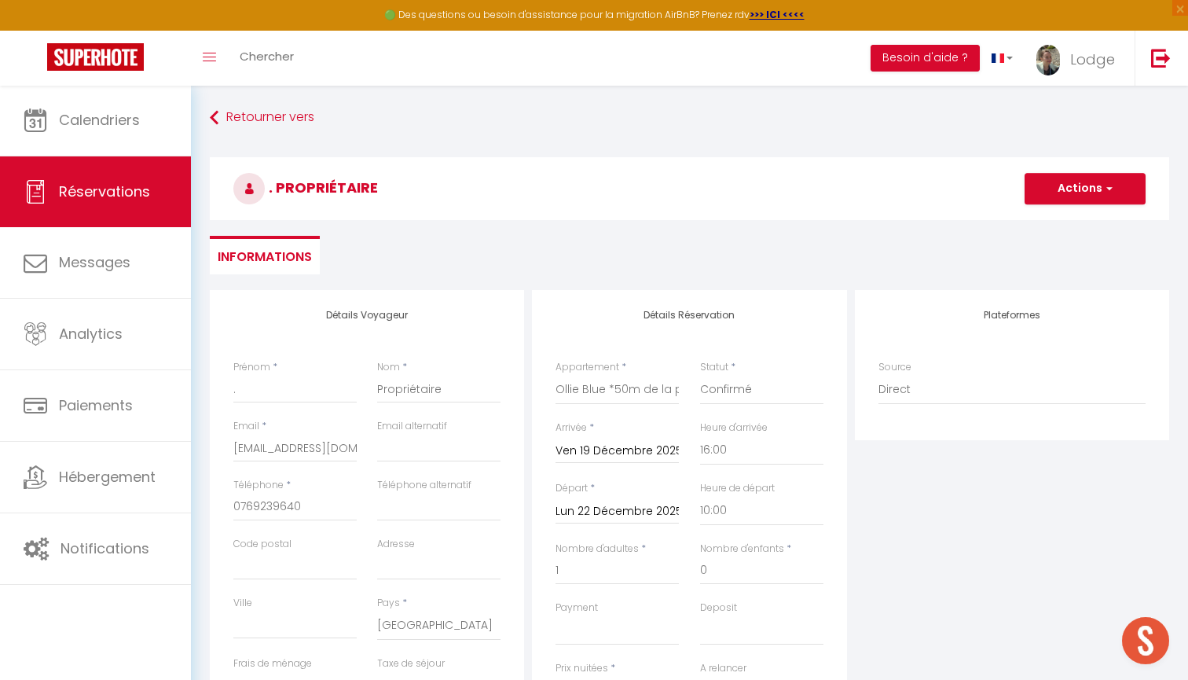
scroll to position [0, 0]
click at [1076, 183] on button "Actions" at bounding box center [1085, 188] width 121 height 31
click at [1049, 222] on link "Enregistrer" at bounding box center [1070, 223] width 124 height 20
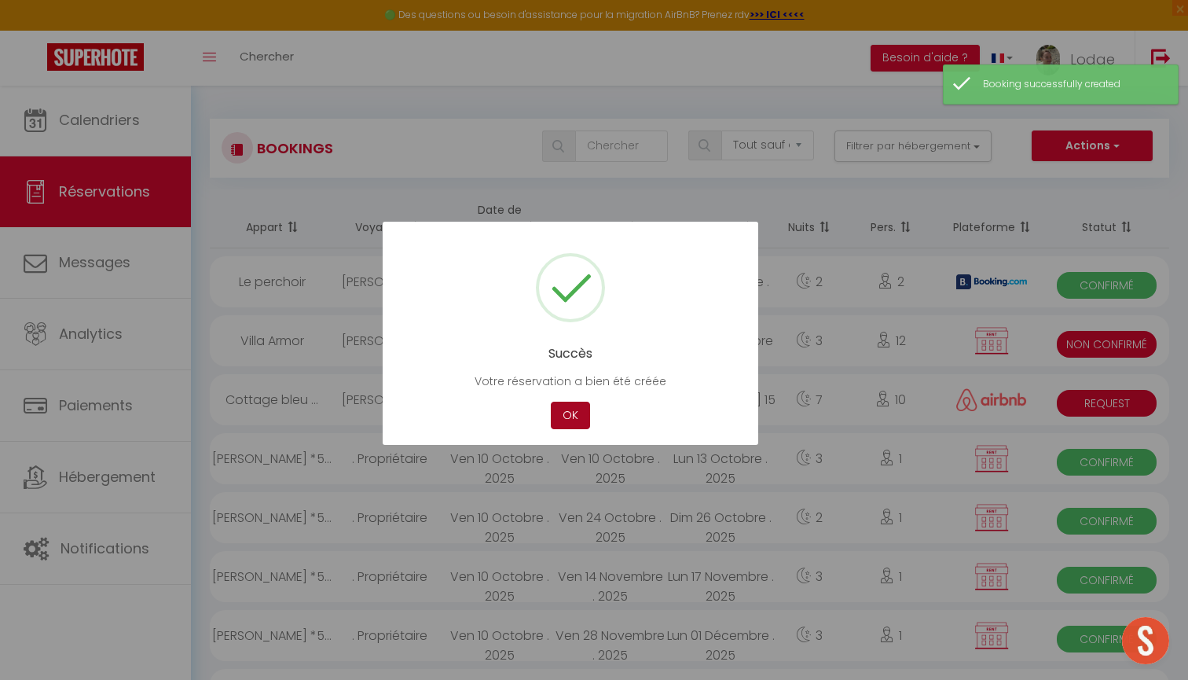
click at [569, 422] on button "OK" at bounding box center [570, 416] width 39 height 28
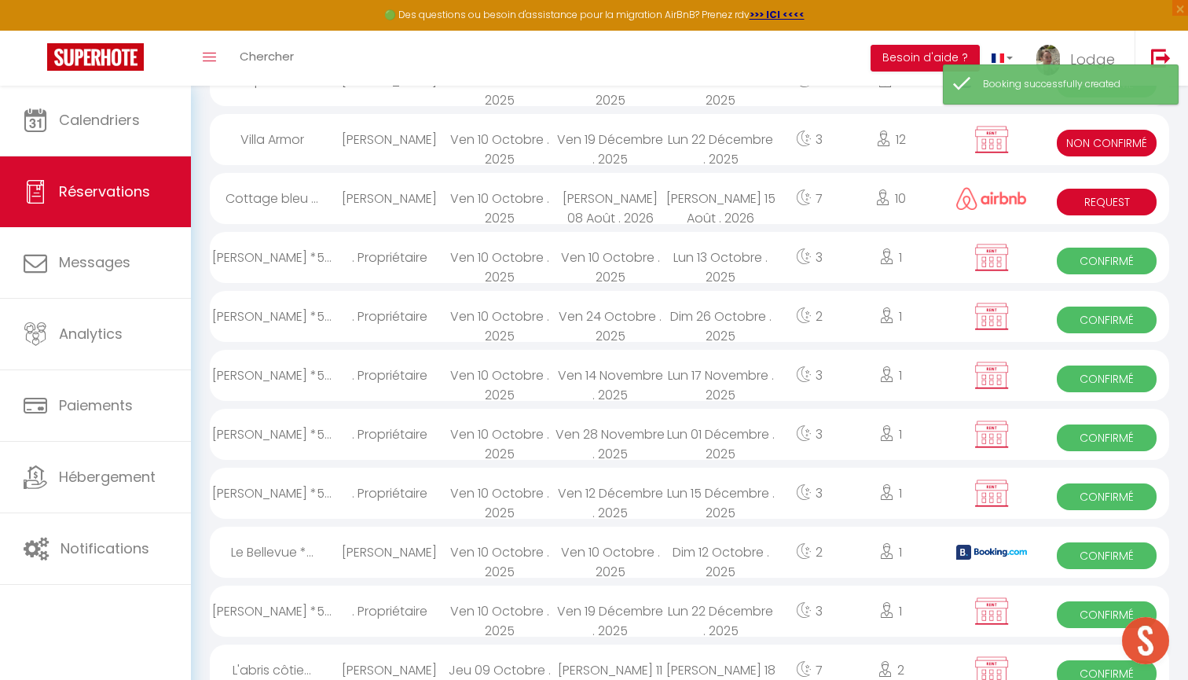
scroll to position [202, 0]
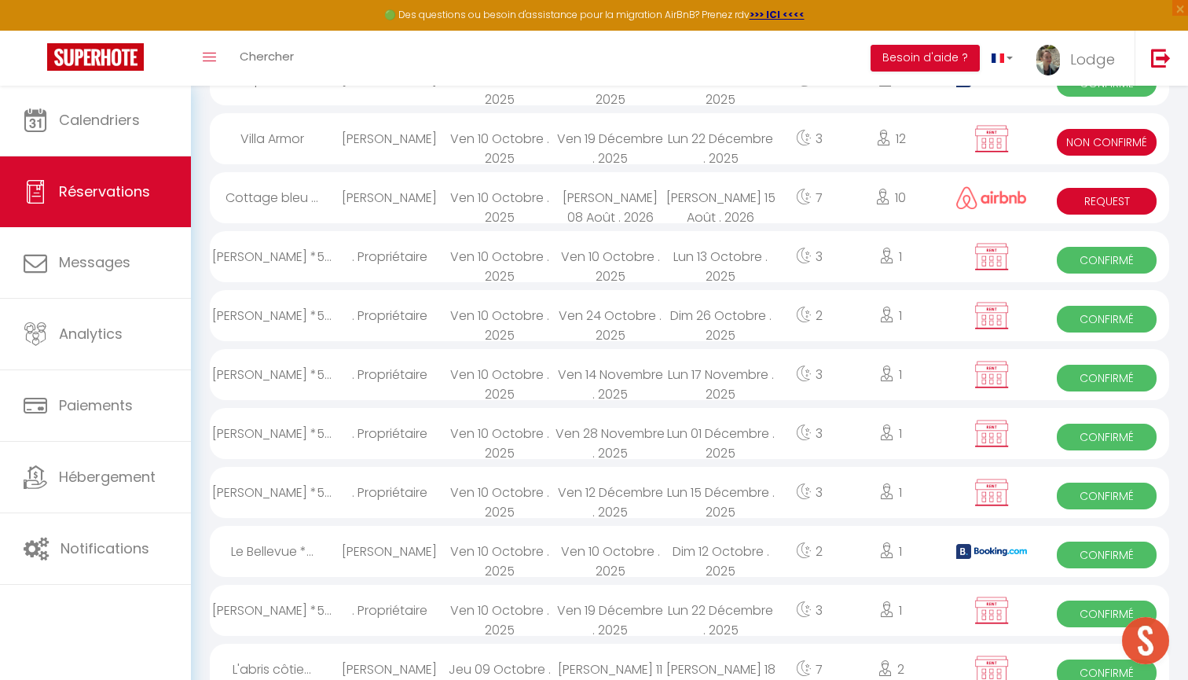
click at [640, 491] on div "Ven 12 Décembre . 2025" at bounding box center [611, 492] width 110 height 51
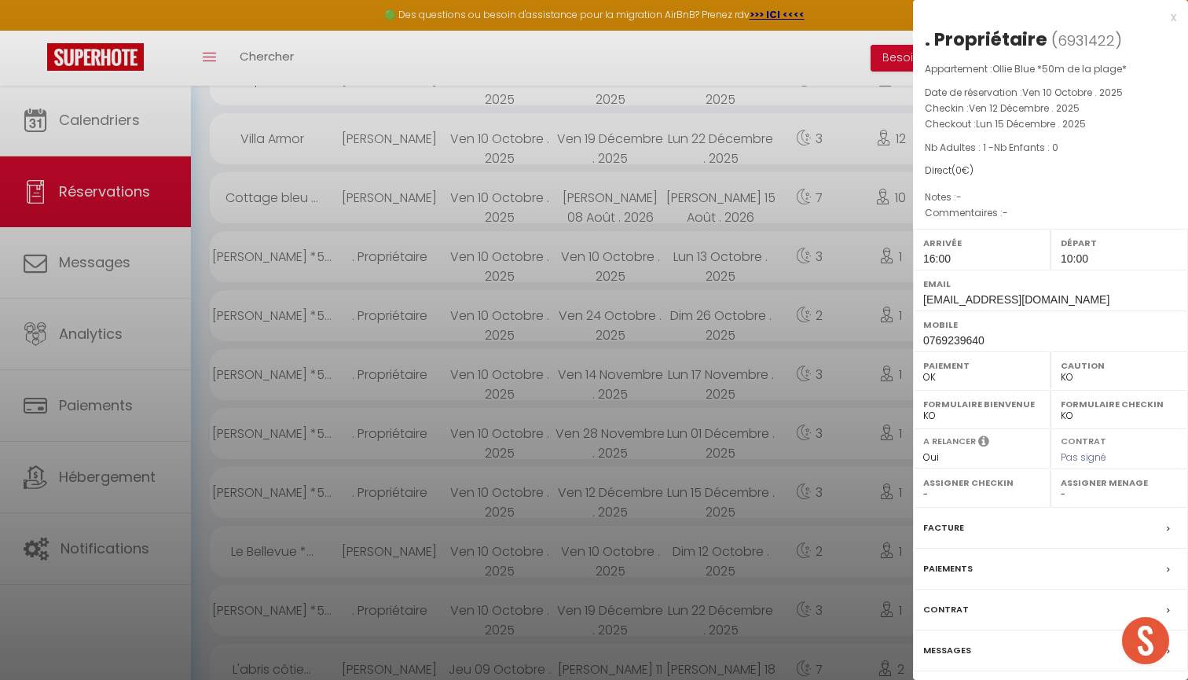
click at [950, 525] on label "Facture" at bounding box center [944, 528] width 41 height 17
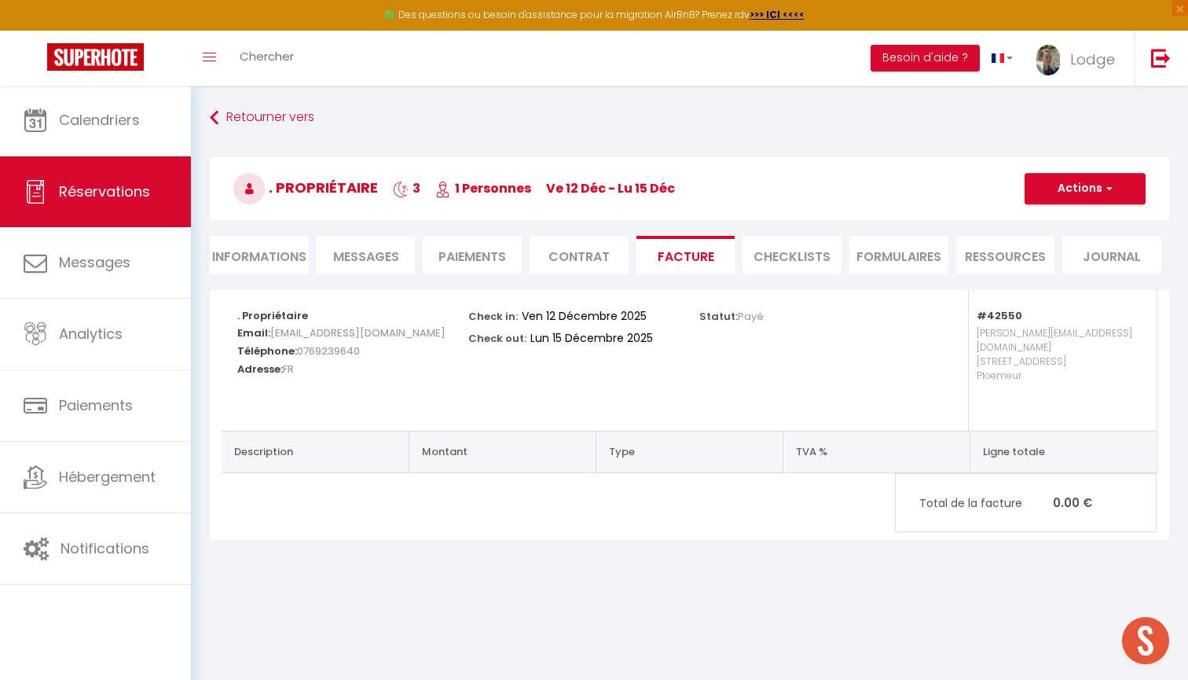
click at [268, 266] on li "Informations" at bounding box center [259, 255] width 99 height 39
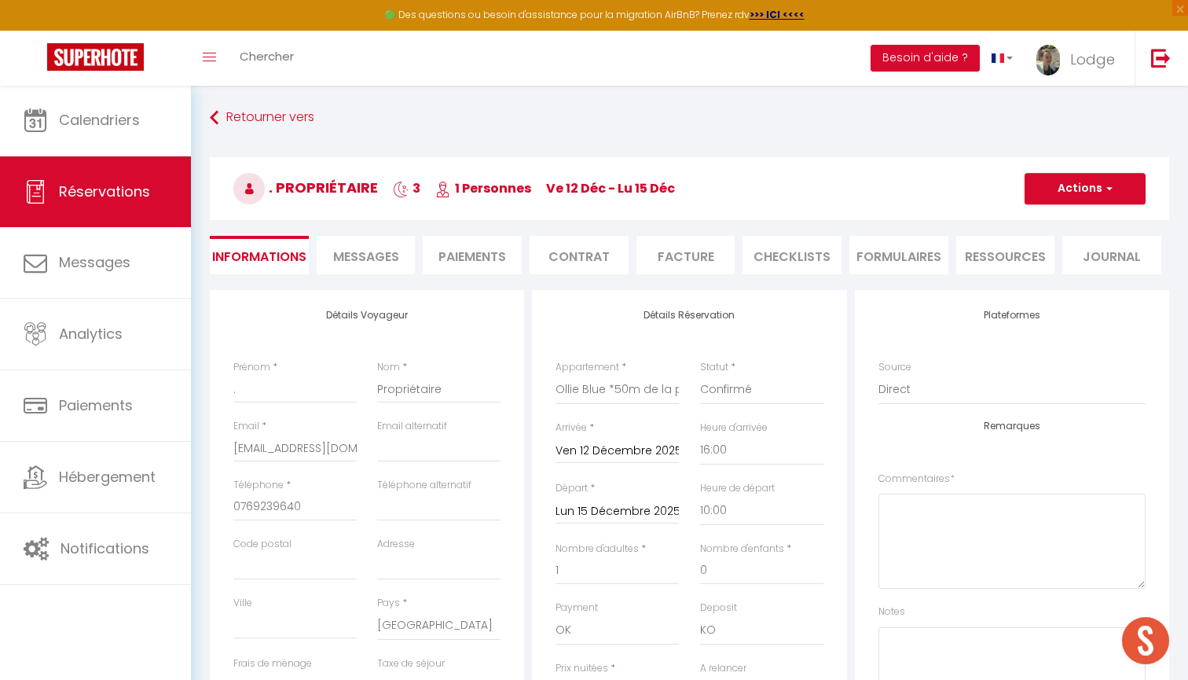
click at [588, 449] on input "Ven 12 Décembre 2025" at bounding box center [617, 451] width 123 height 20
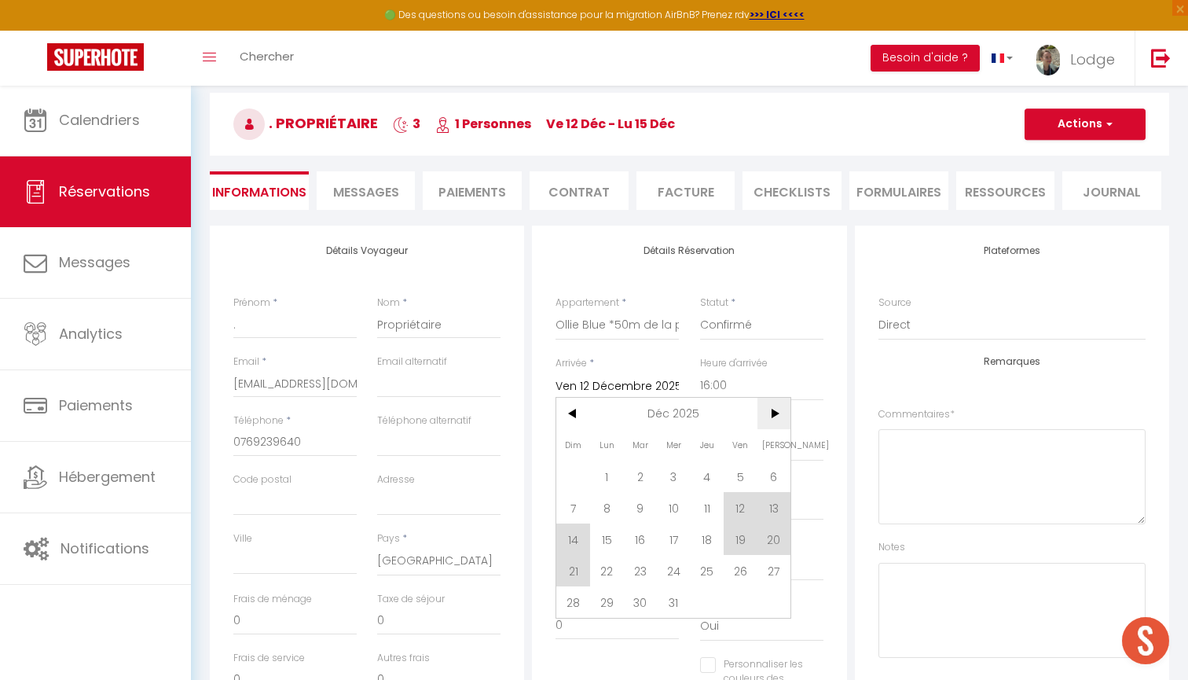
scroll to position [69, 0]
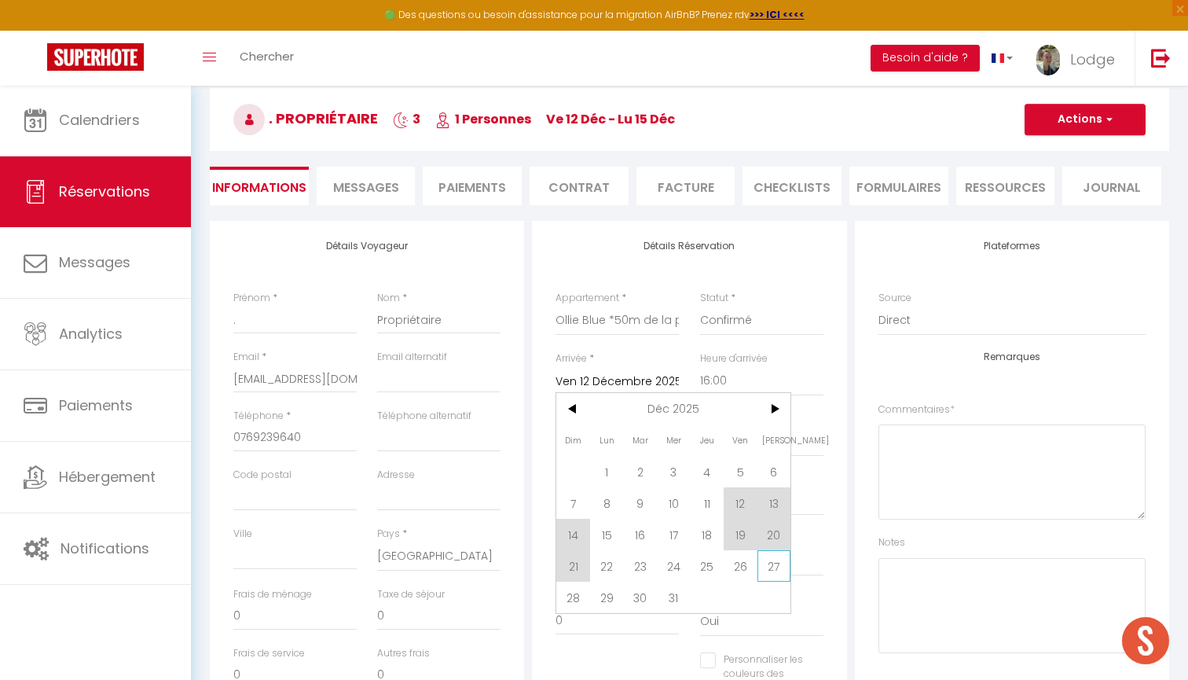
click at [773, 568] on span "27" at bounding box center [775, 565] width 34 height 31
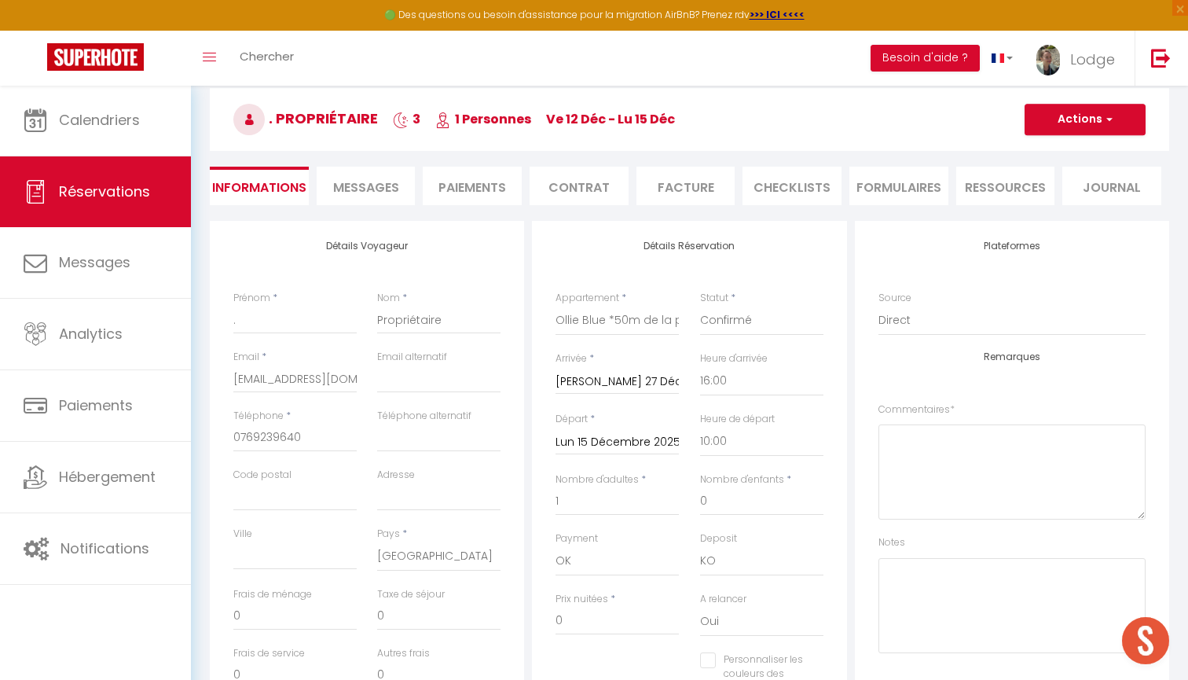
click at [606, 441] on input "Lun 15 Décembre 2025" at bounding box center [617, 442] width 123 height 20
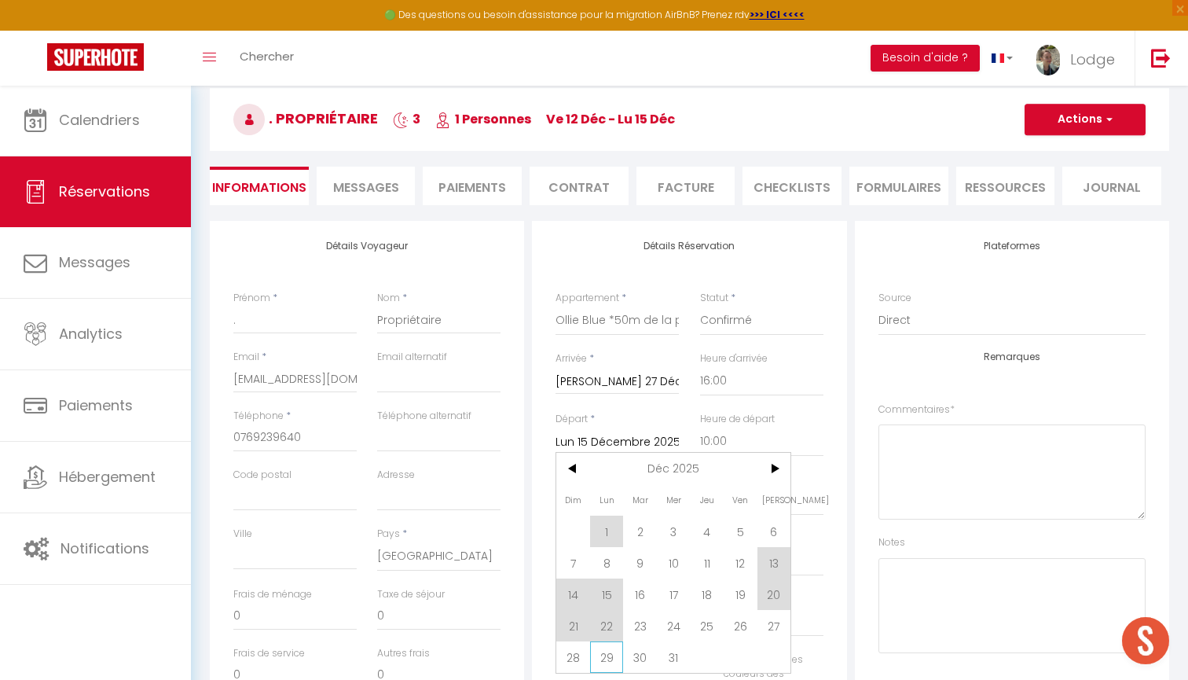
click at [596, 661] on span "29" at bounding box center [607, 656] width 34 height 31
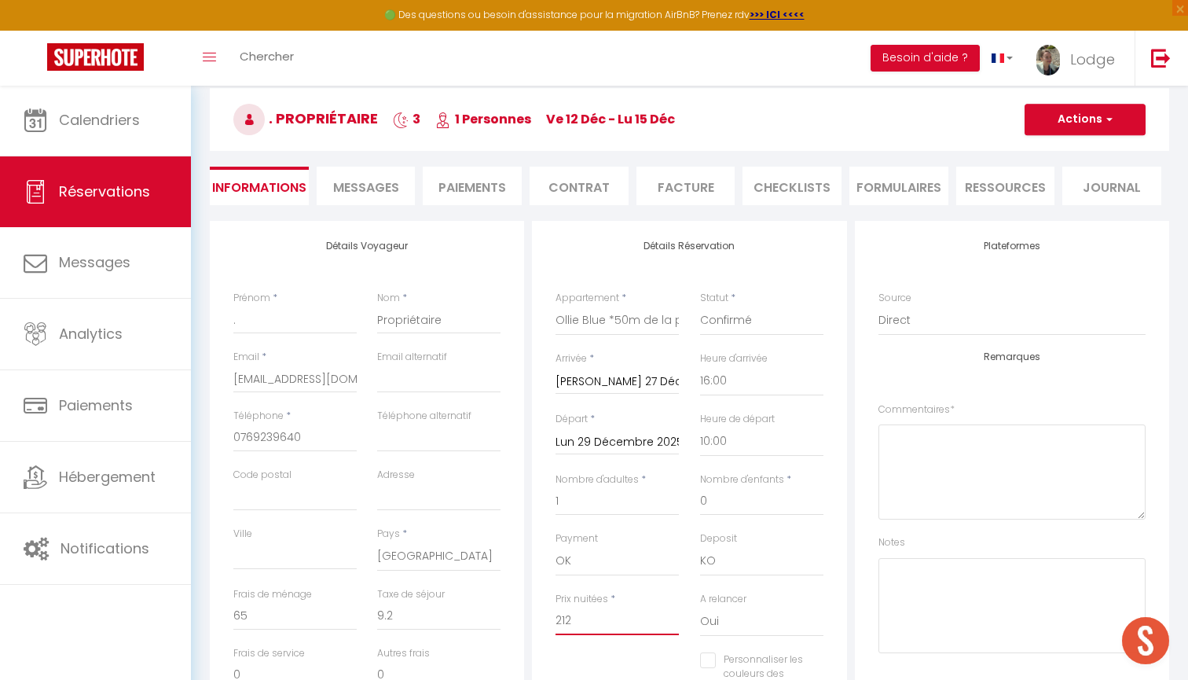
click at [603, 619] on input "212" at bounding box center [617, 621] width 123 height 28
click at [917, 354] on h4 "Remarques" at bounding box center [1012, 356] width 267 height 11
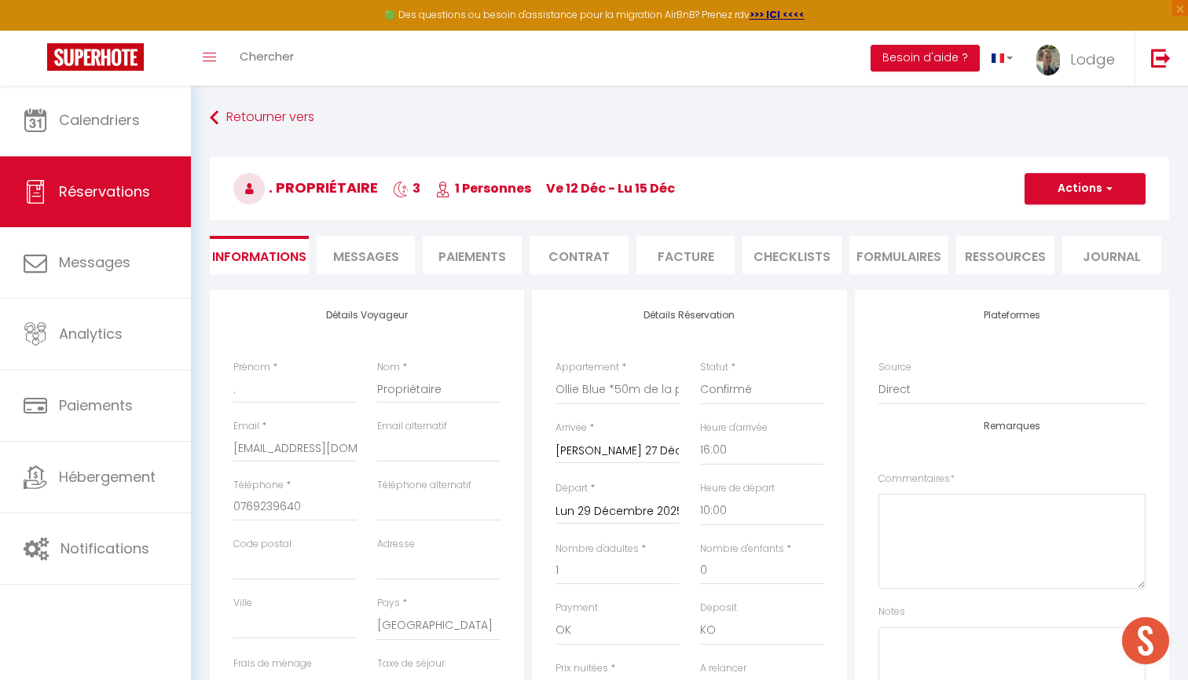
scroll to position [0, 0]
click at [1089, 185] on button "Actions" at bounding box center [1085, 188] width 121 height 31
click at [1051, 219] on link "Enregistrer" at bounding box center [1070, 223] width 124 height 20
